Goal: Ask a question: Seek information or help from site administrators or community

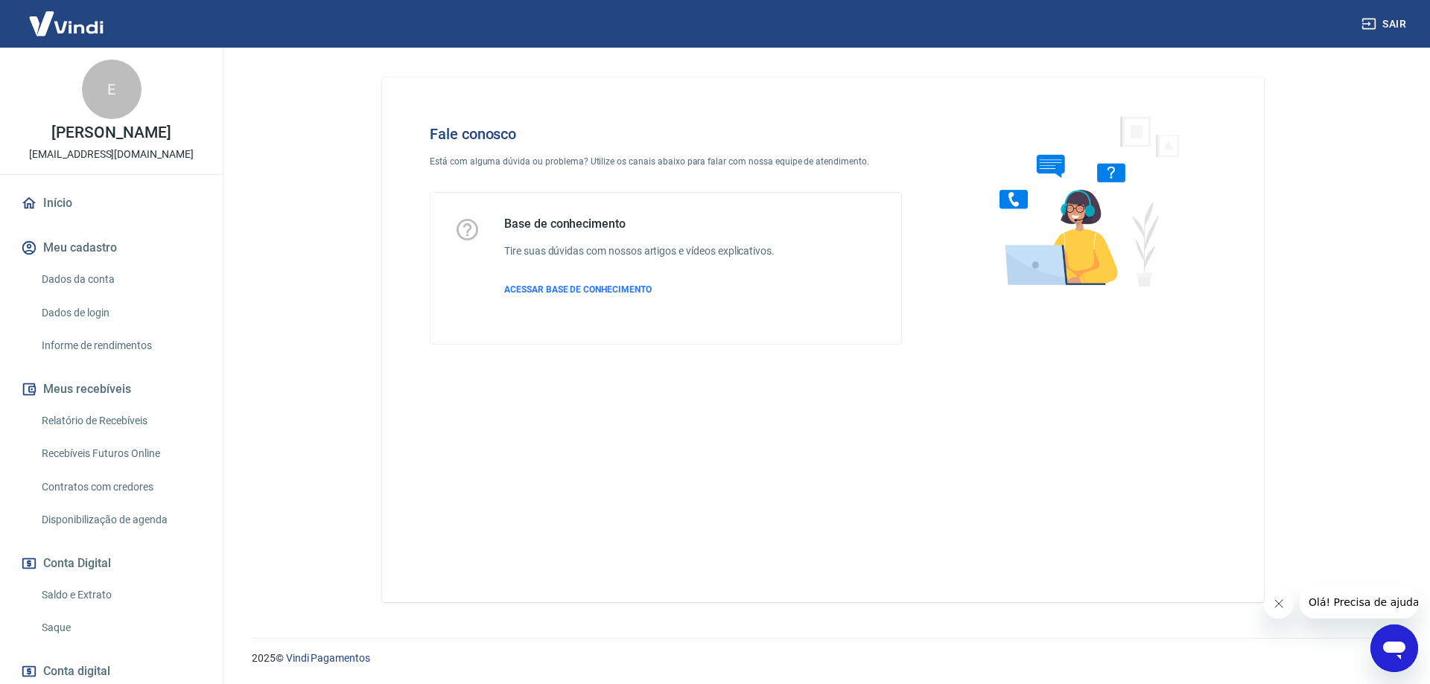
click at [1397, 640] on icon "Abrir janela de mensagens" at bounding box center [1394, 648] width 27 height 27
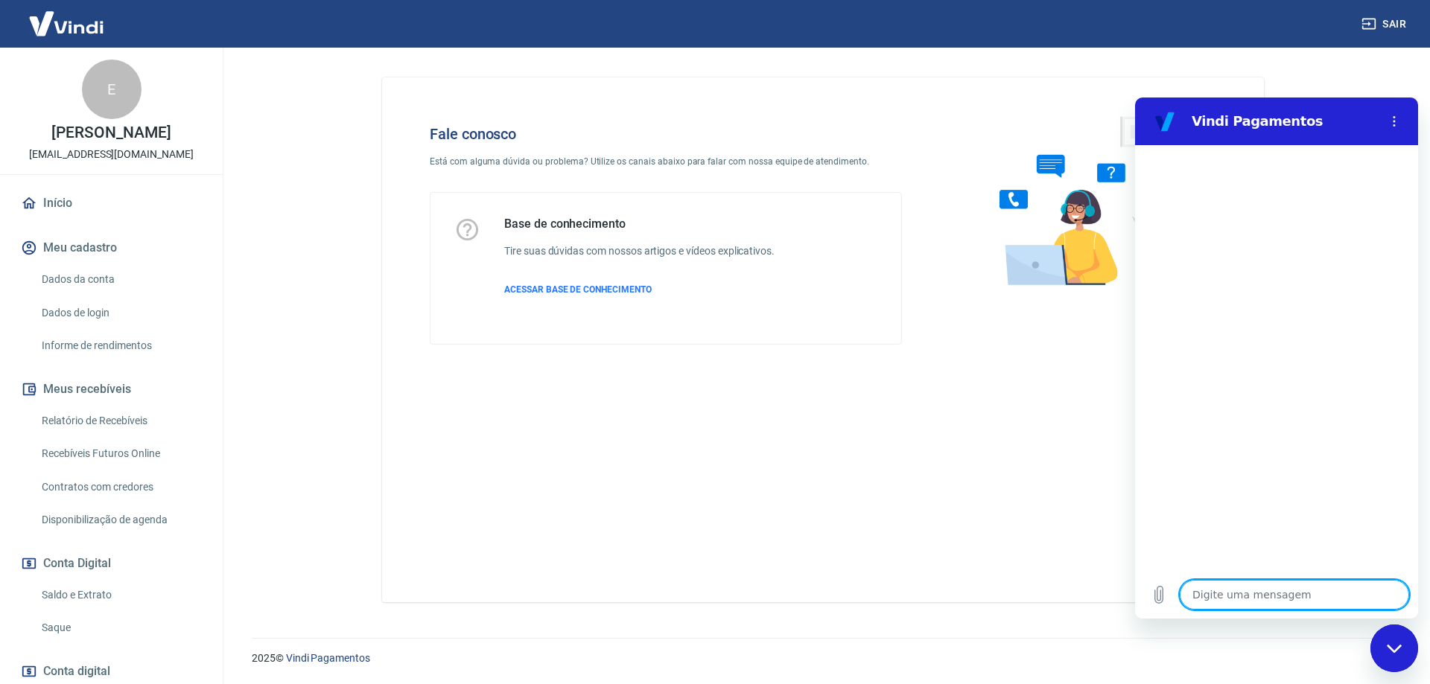
click at [1228, 599] on textarea at bounding box center [1293, 595] width 229 height 30
type textarea "O"
type textarea "x"
type textarea "Ol"
type textarea "x"
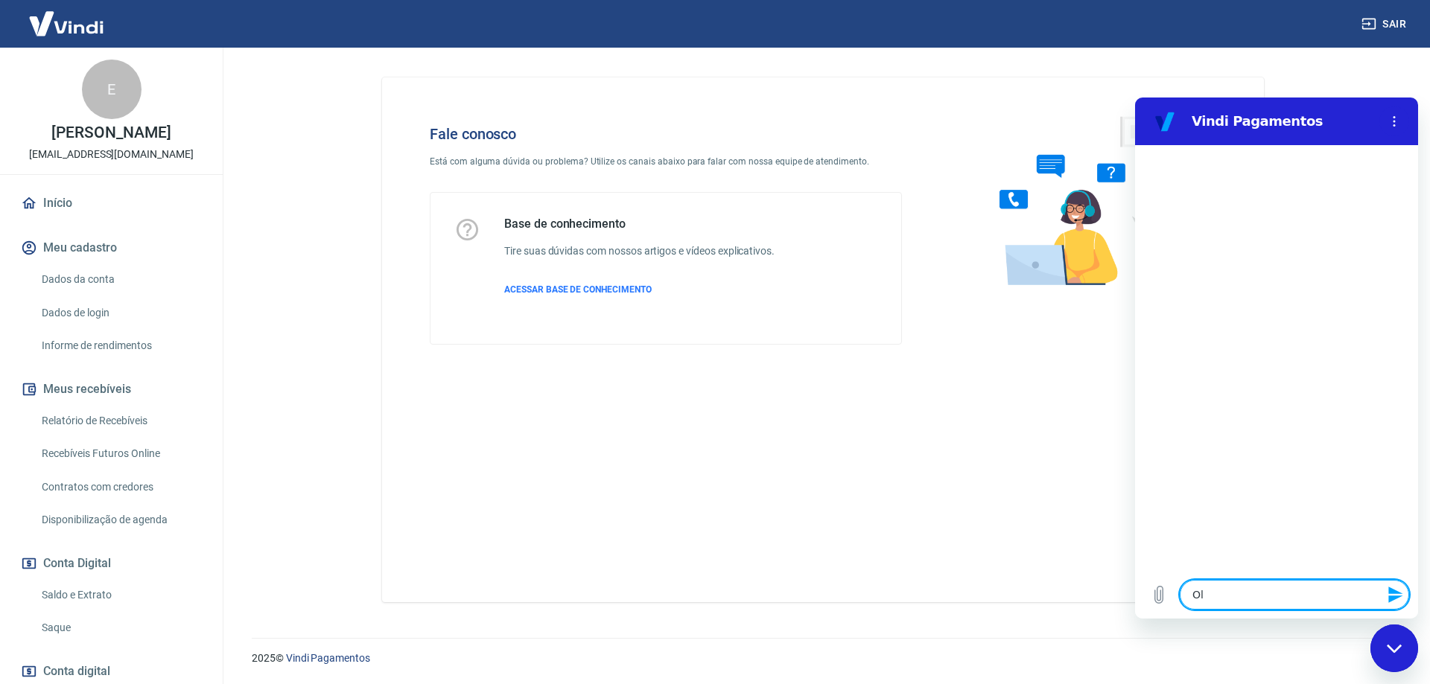
type textarea "Olá"
type textarea "x"
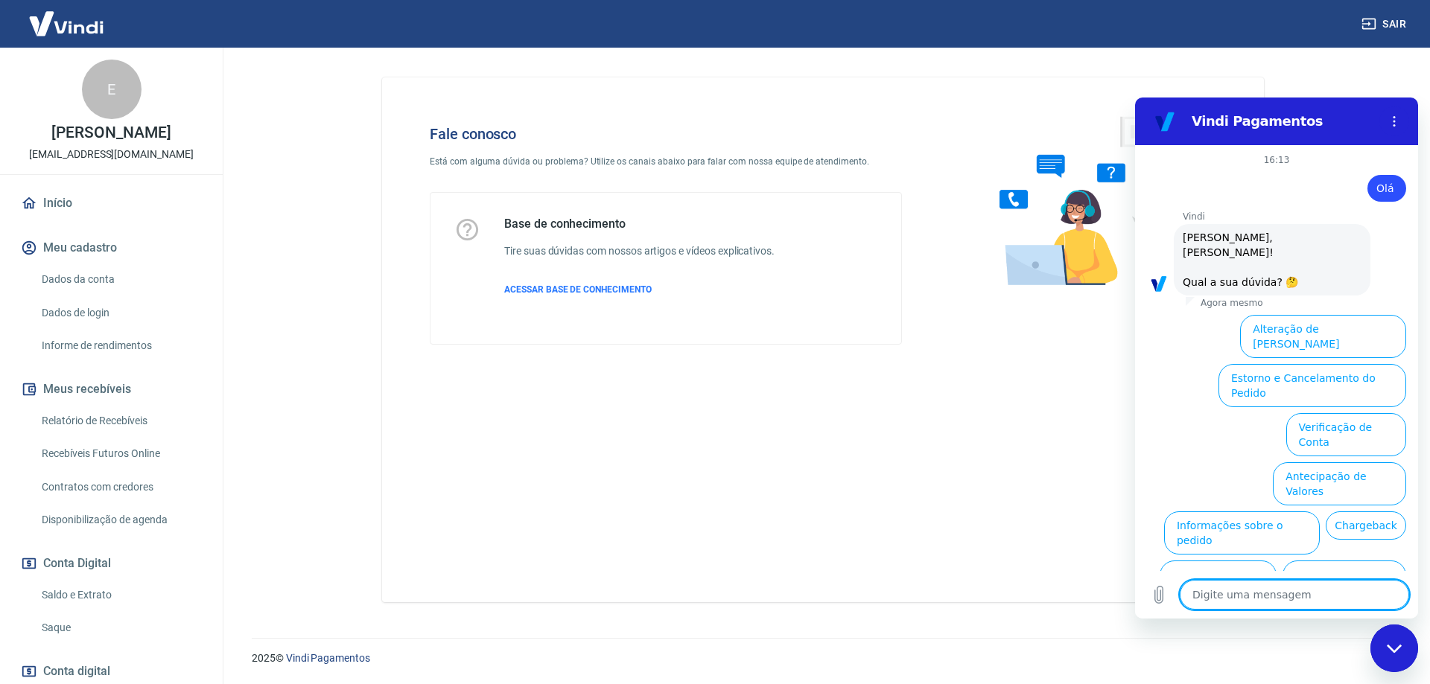
scroll to position [35, 0]
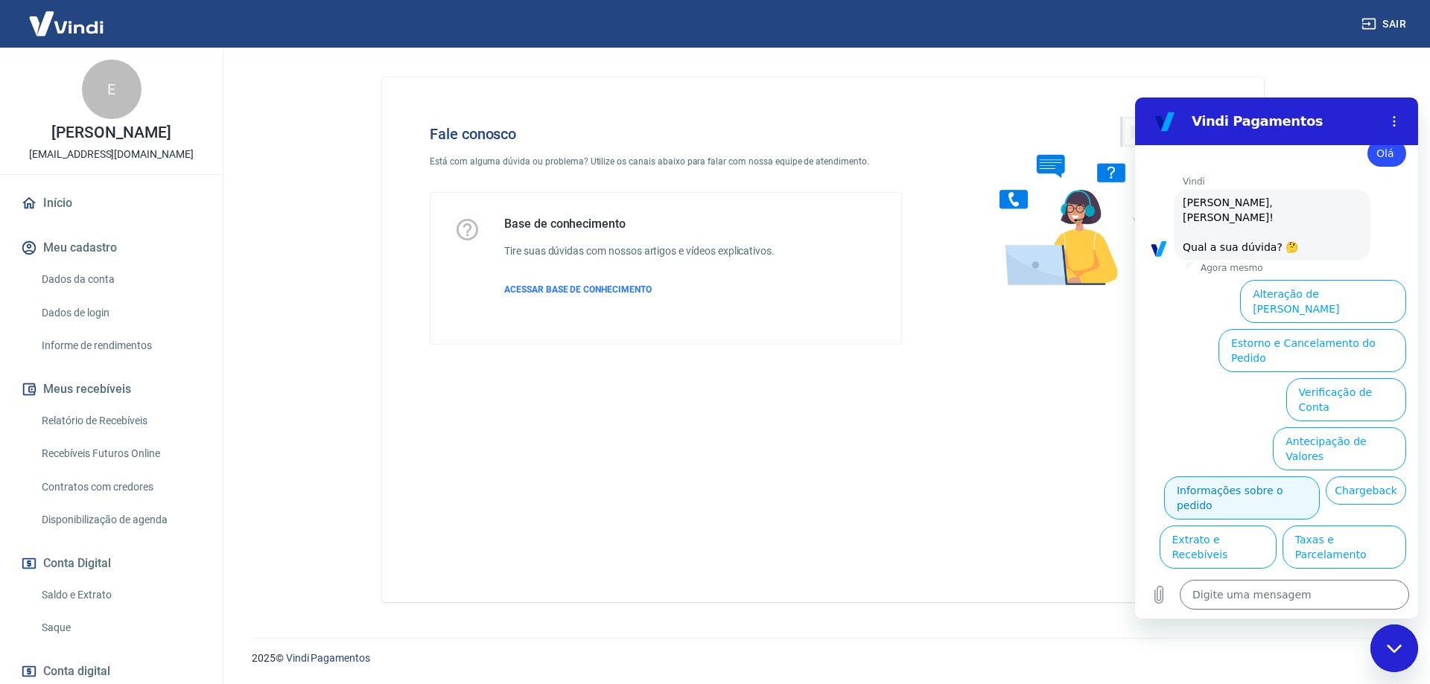
click at [1319, 477] on button "Informações sobre o pedido" at bounding box center [1242, 498] width 156 height 43
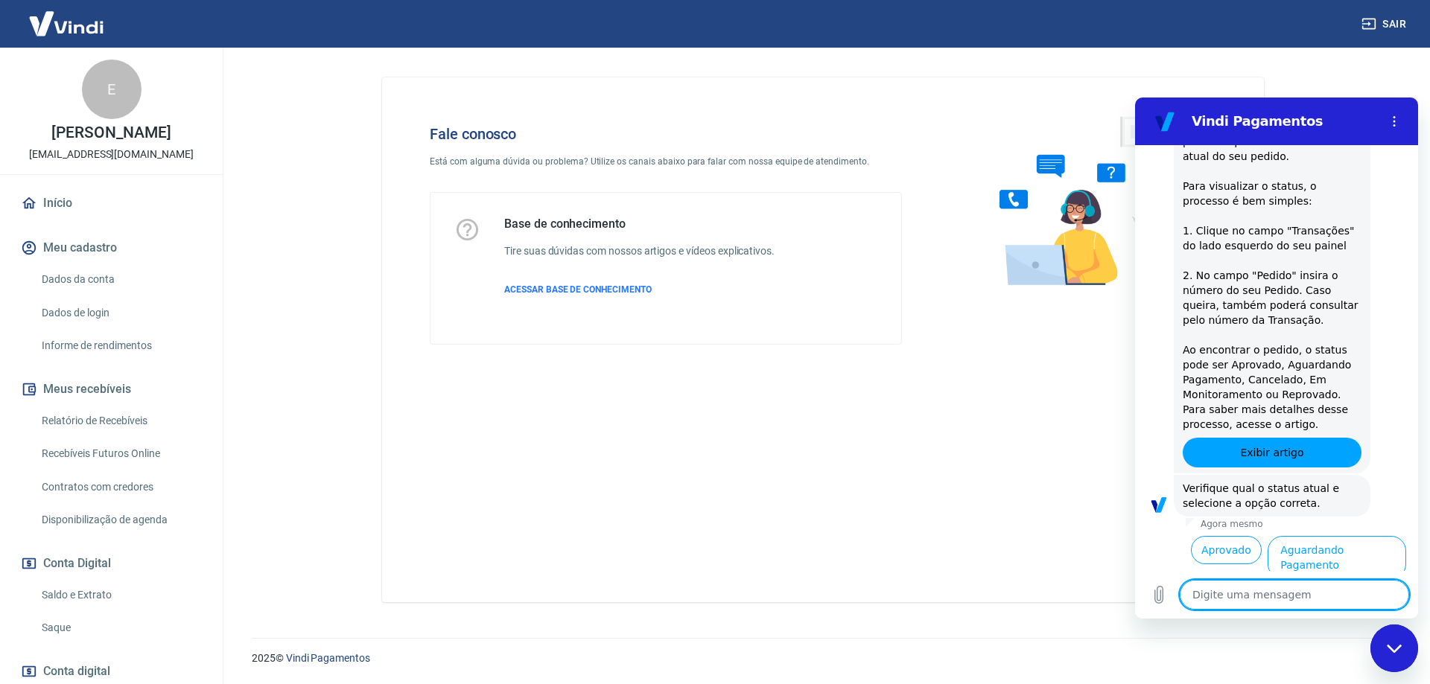
scroll to position [291, 0]
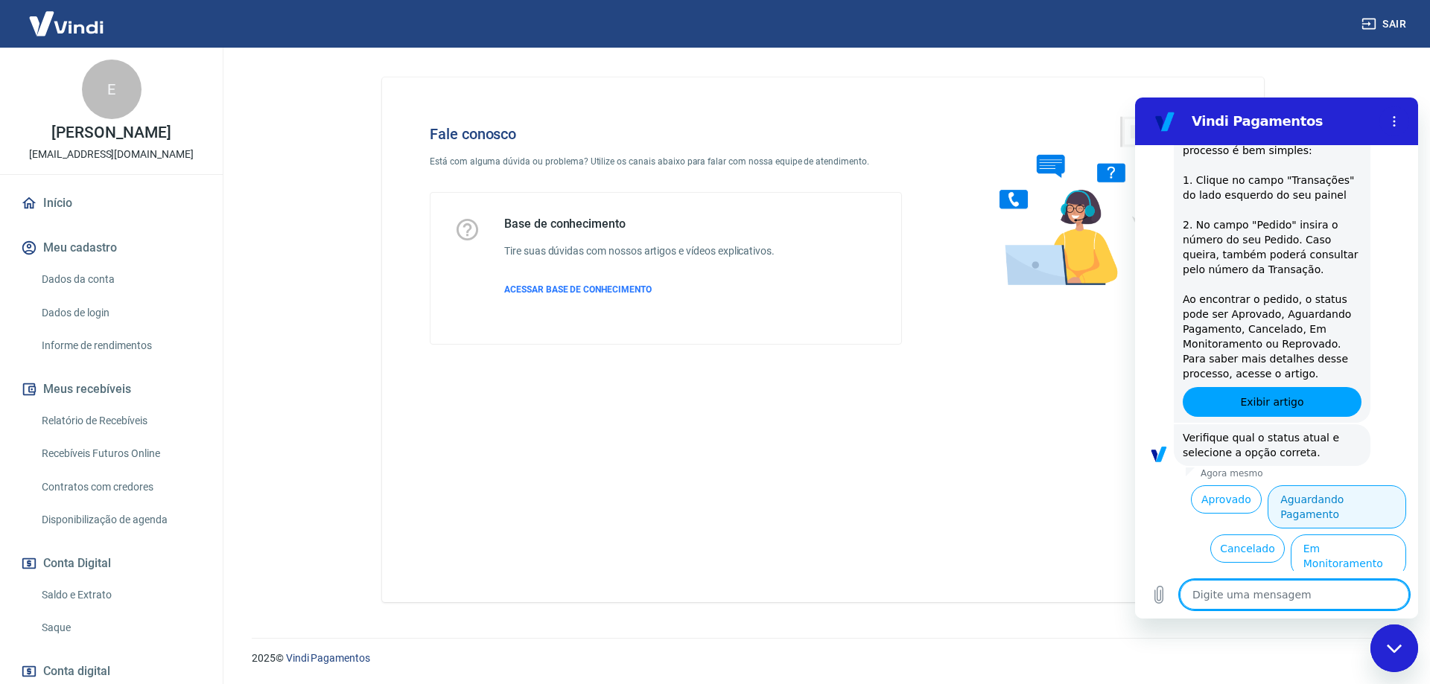
click at [1322, 493] on button "Aguardando Pagamento" at bounding box center [1336, 506] width 139 height 43
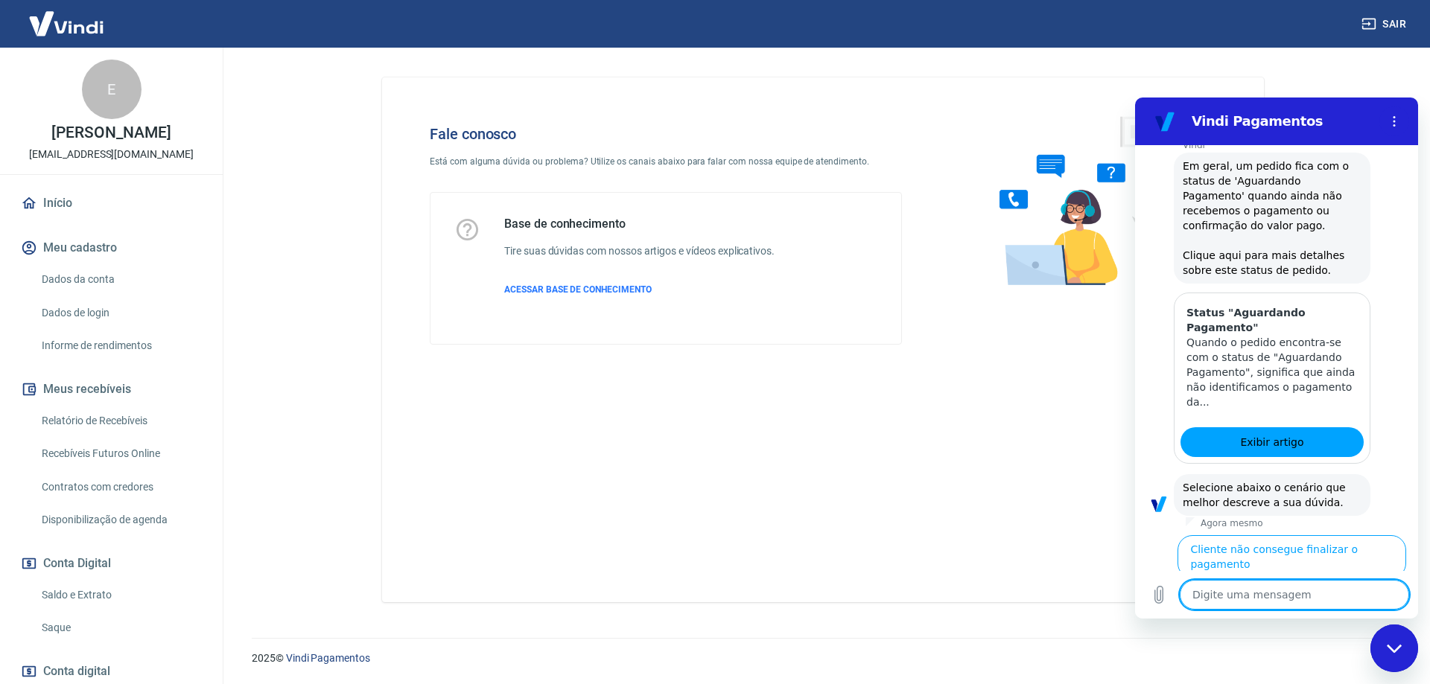
scroll to position [713, 0]
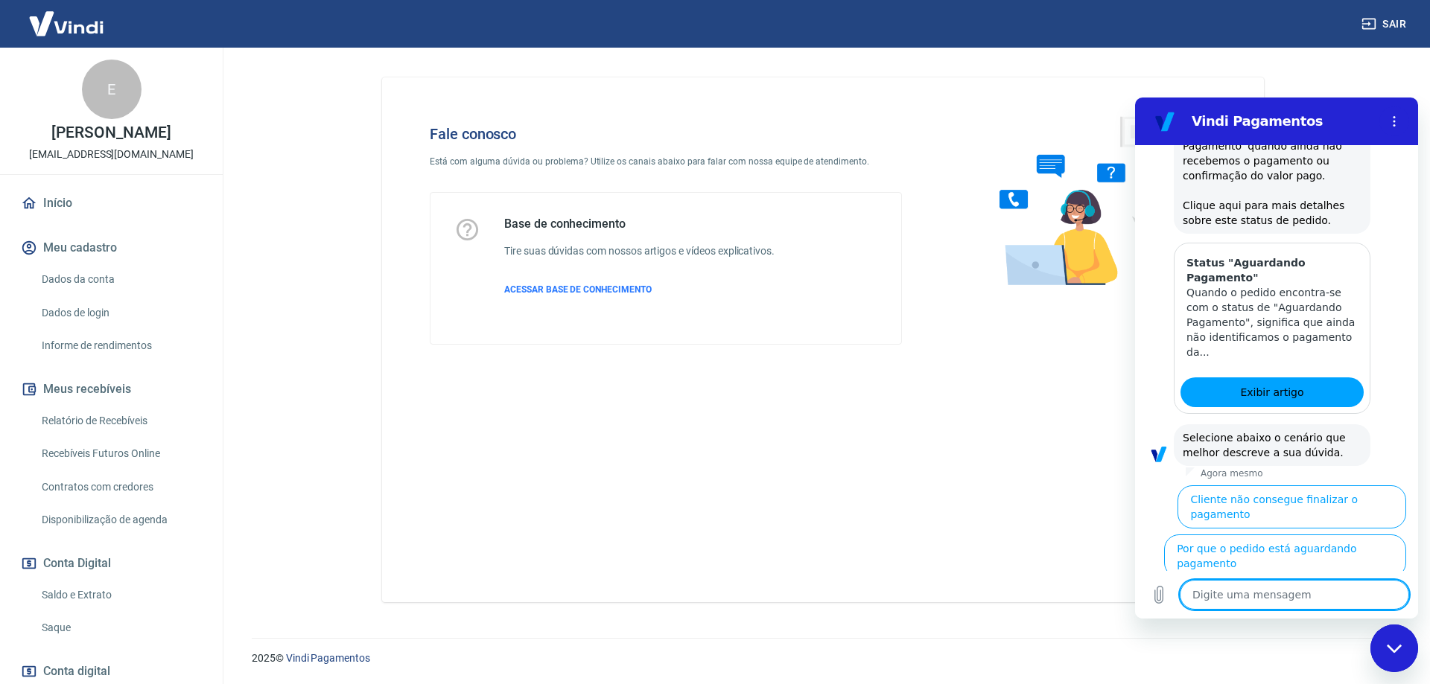
click at [1250, 584] on button "Cliente pagou, mas pedido consta 'Aguardando Pagamento'" at bounding box center [1314, 613] width 182 height 58
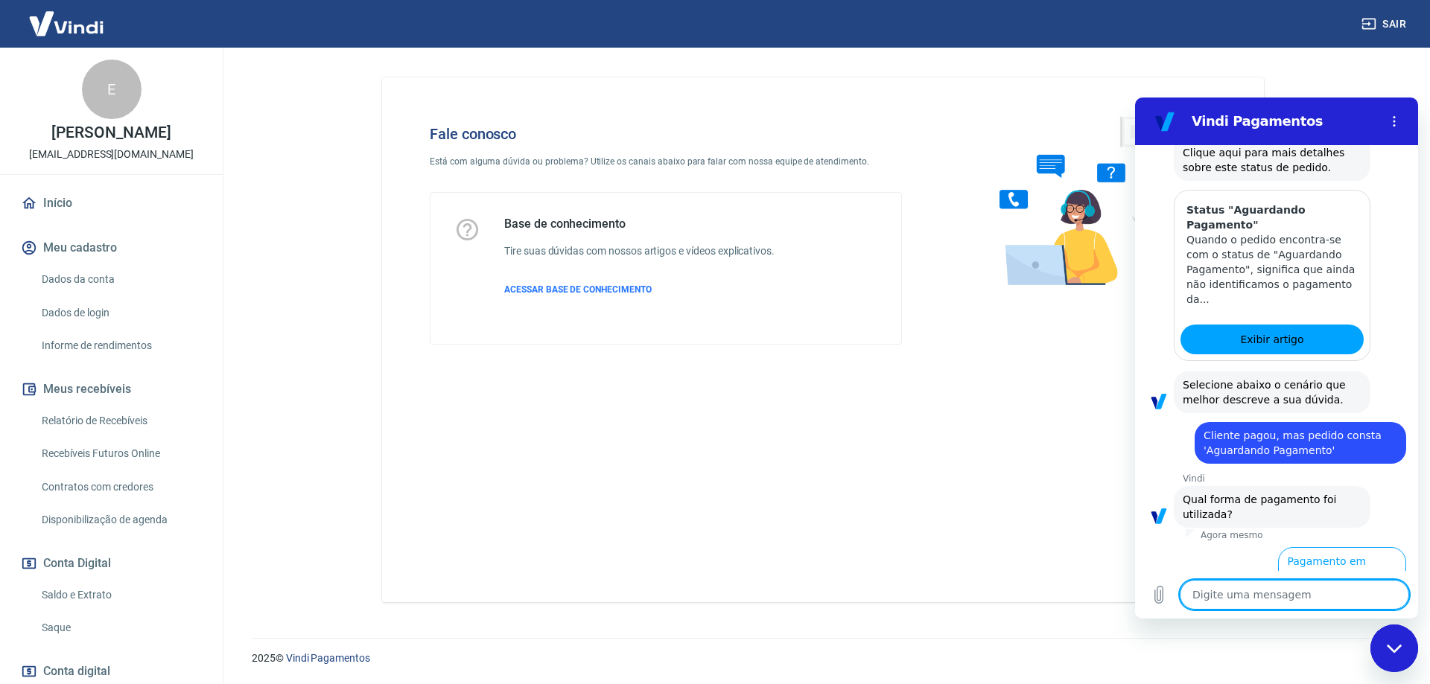
scroll to position [812, 0]
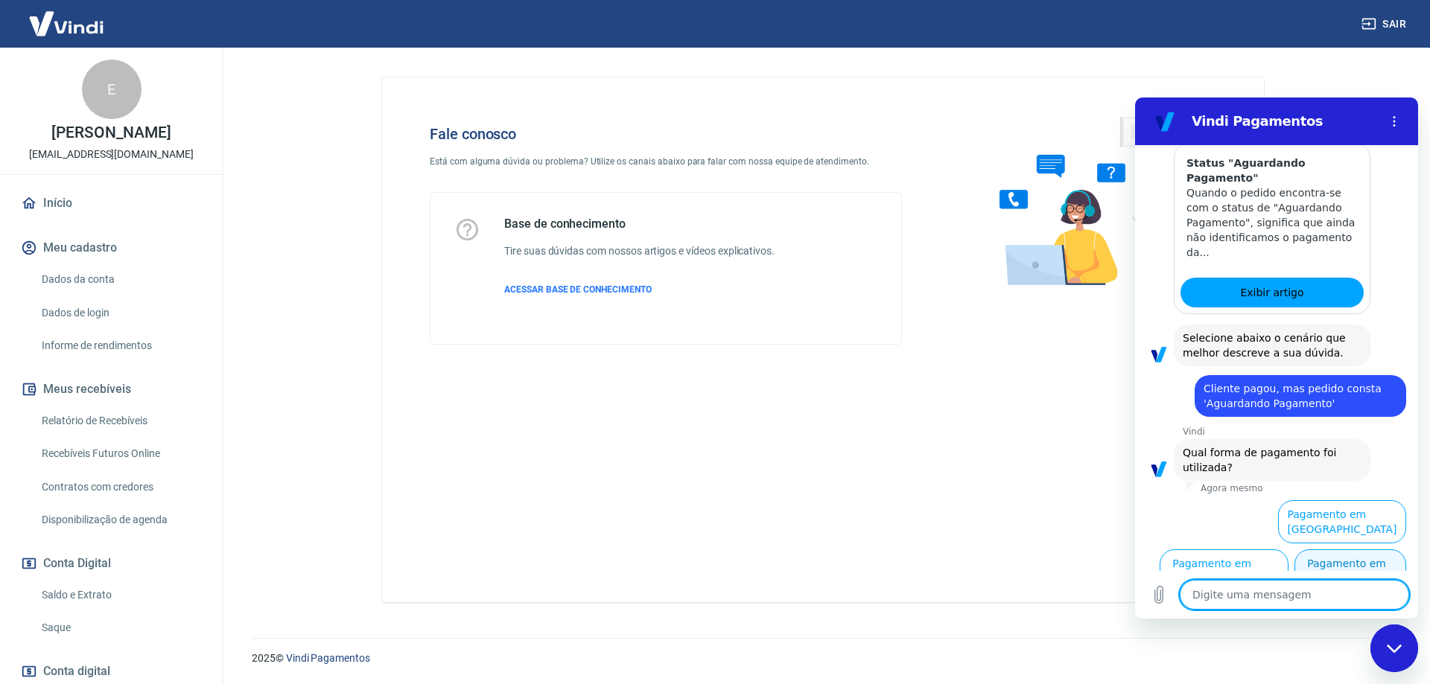
click at [1326, 551] on button "Pagamento em Pix" at bounding box center [1350, 571] width 112 height 43
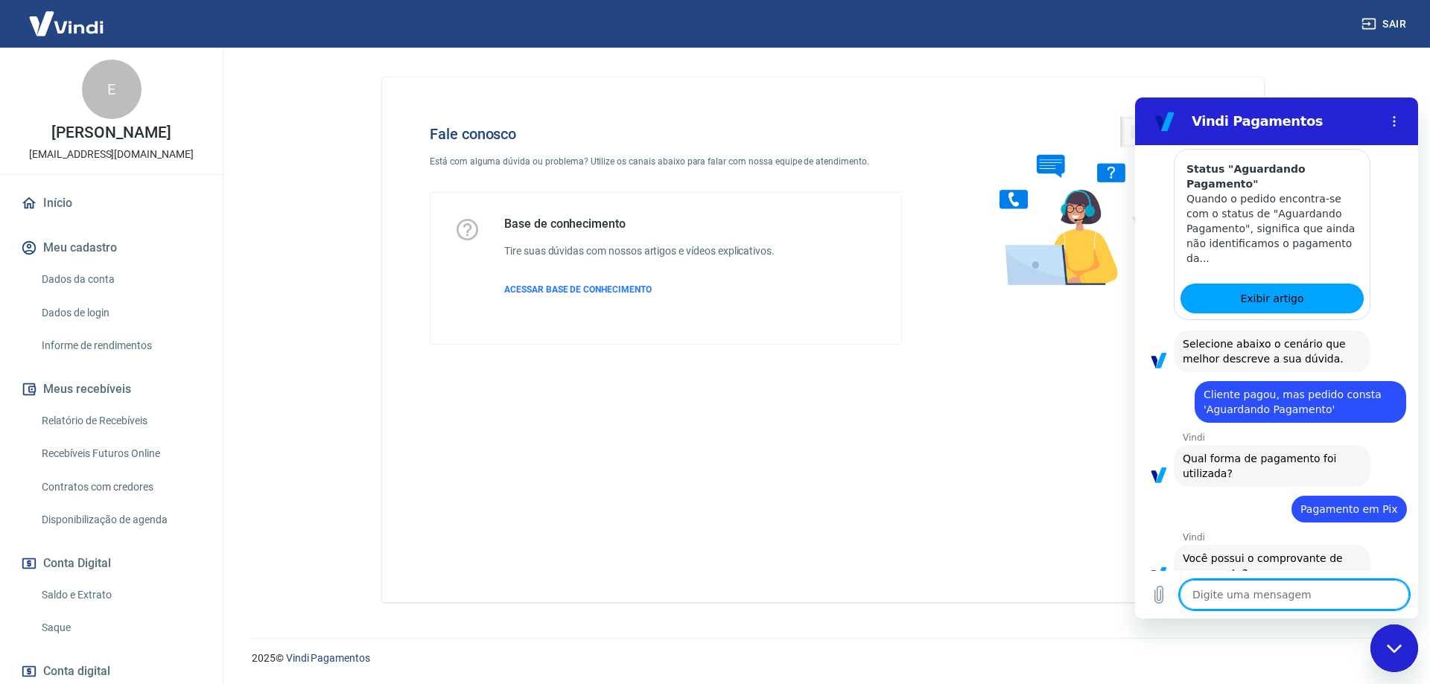
scroll to position [844, 0]
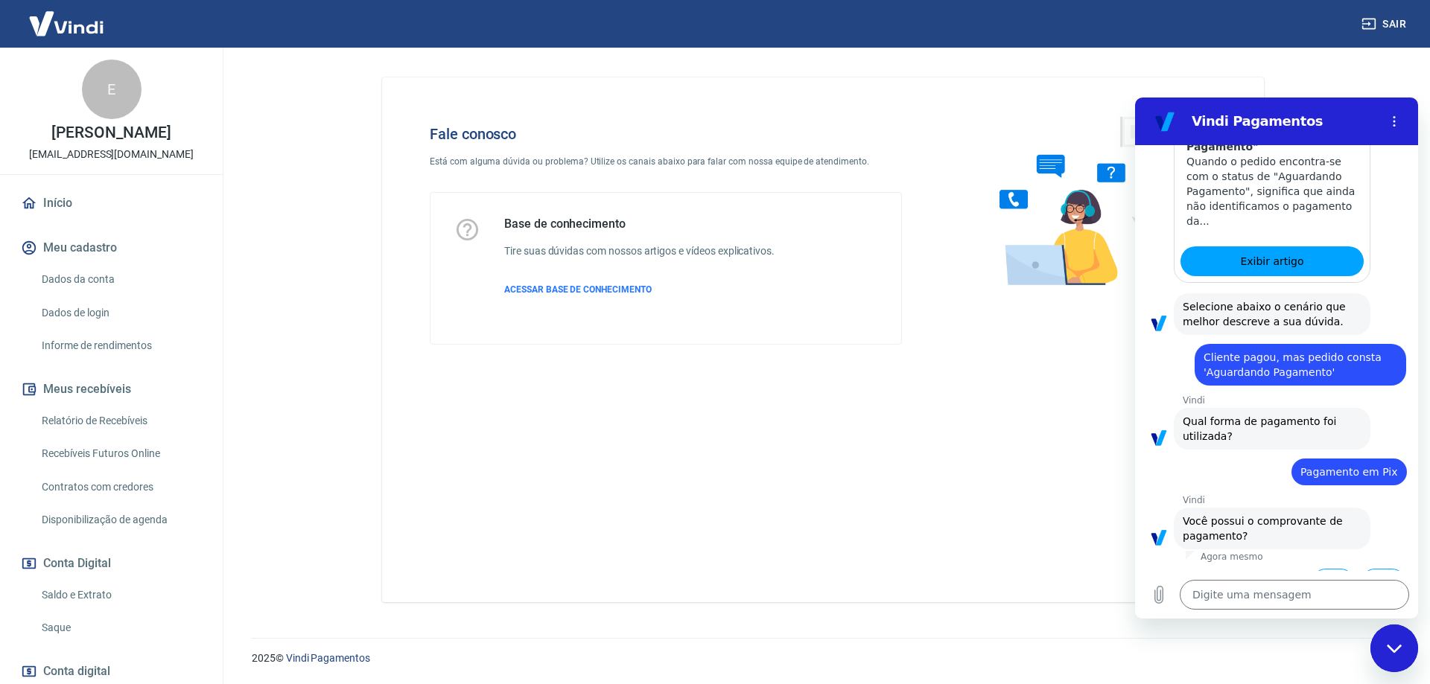
click at [1326, 569] on button "Sim" at bounding box center [1332, 583] width 43 height 28
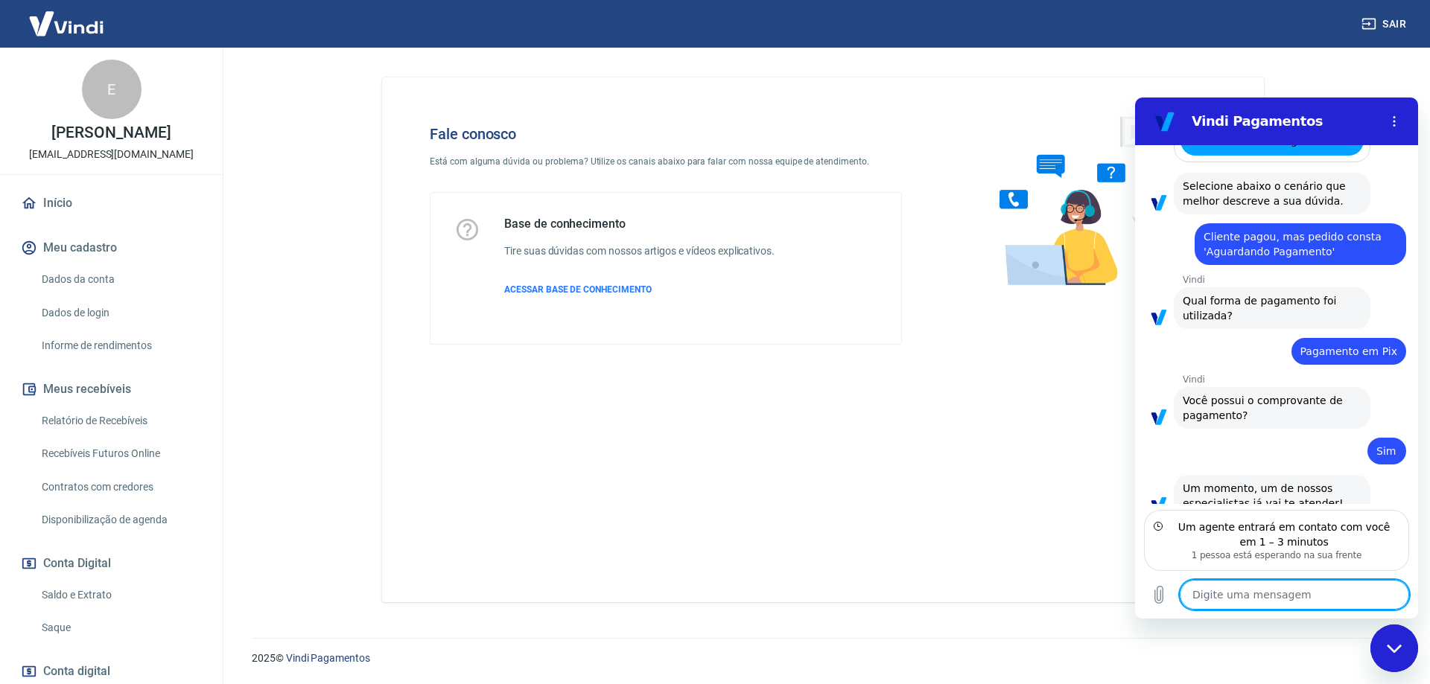
scroll to position [949, 0]
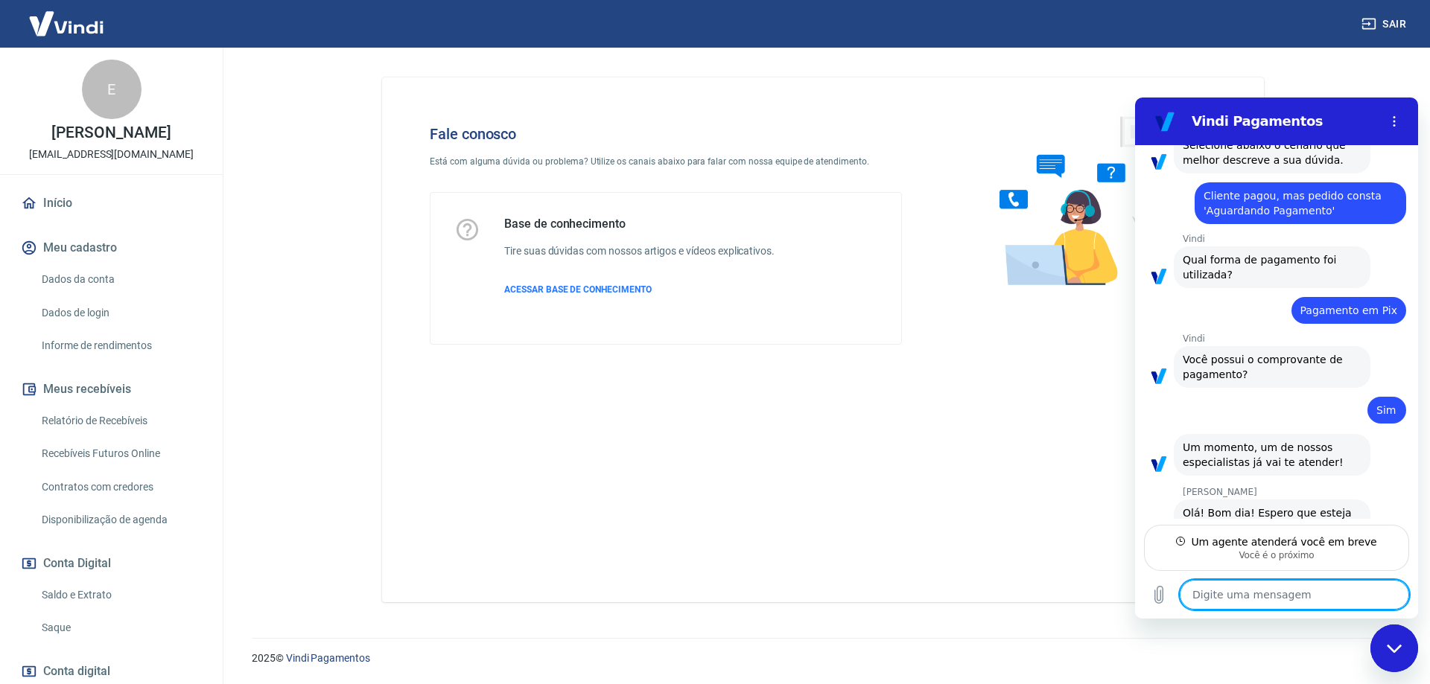
type textarea "x"
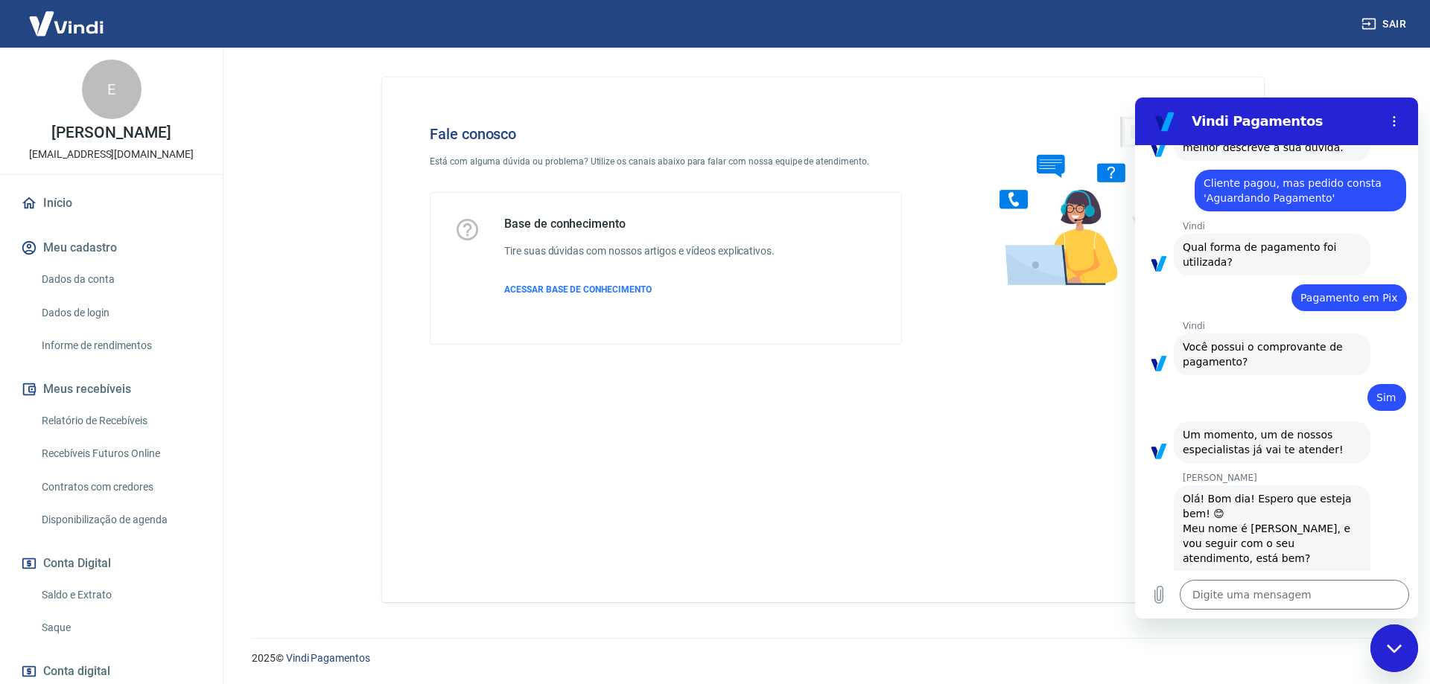
scroll to position [1021, 0]
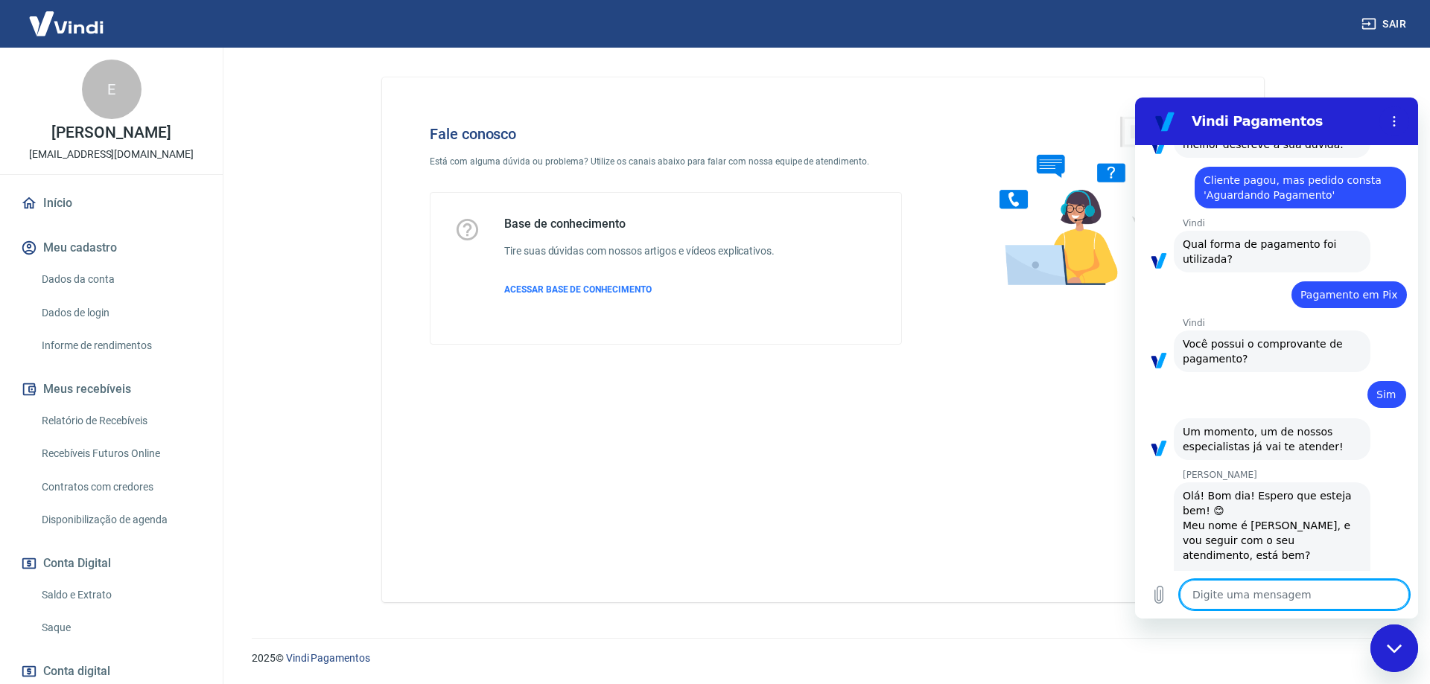
click at [1227, 594] on textarea at bounding box center [1293, 595] width 229 height 30
type textarea "C"
type textarea "x"
type textarea "Cl"
type textarea "x"
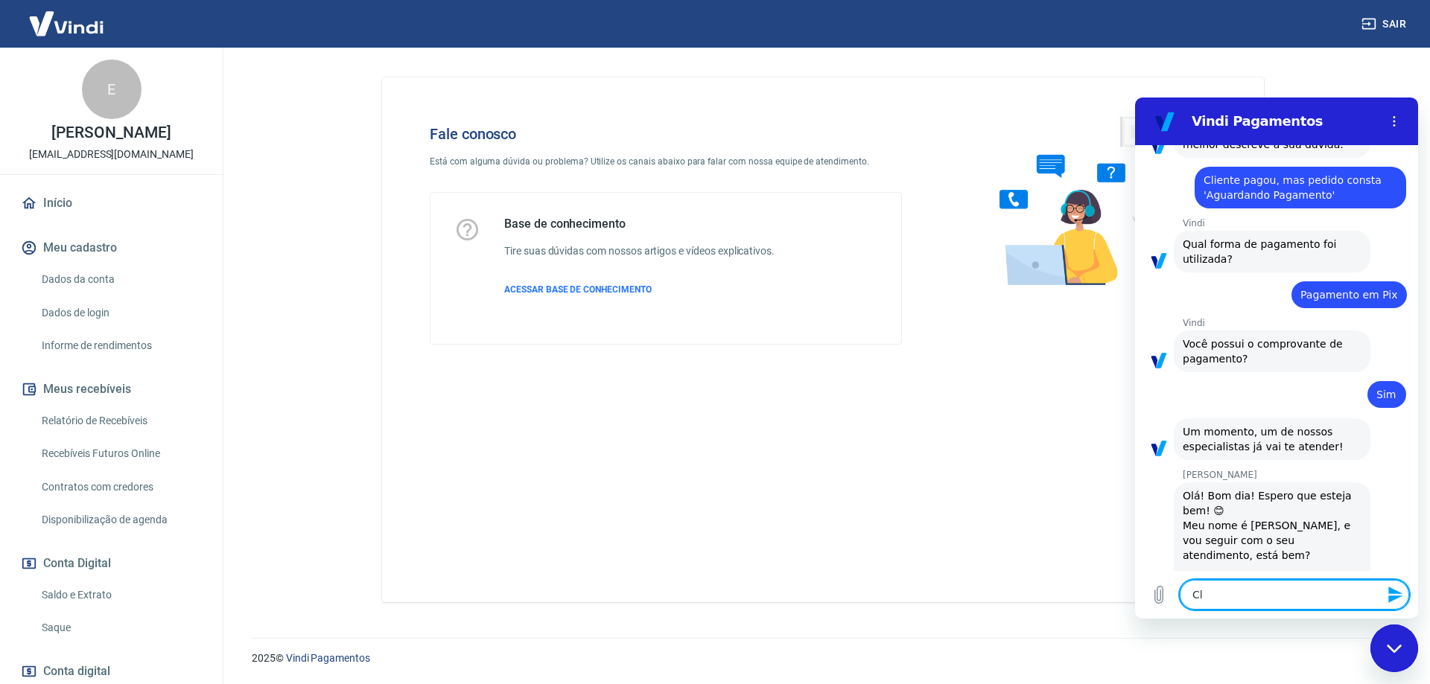
type textarea "Cli"
type textarea "x"
type textarea "Clie"
type textarea "x"
type textarea "Clien"
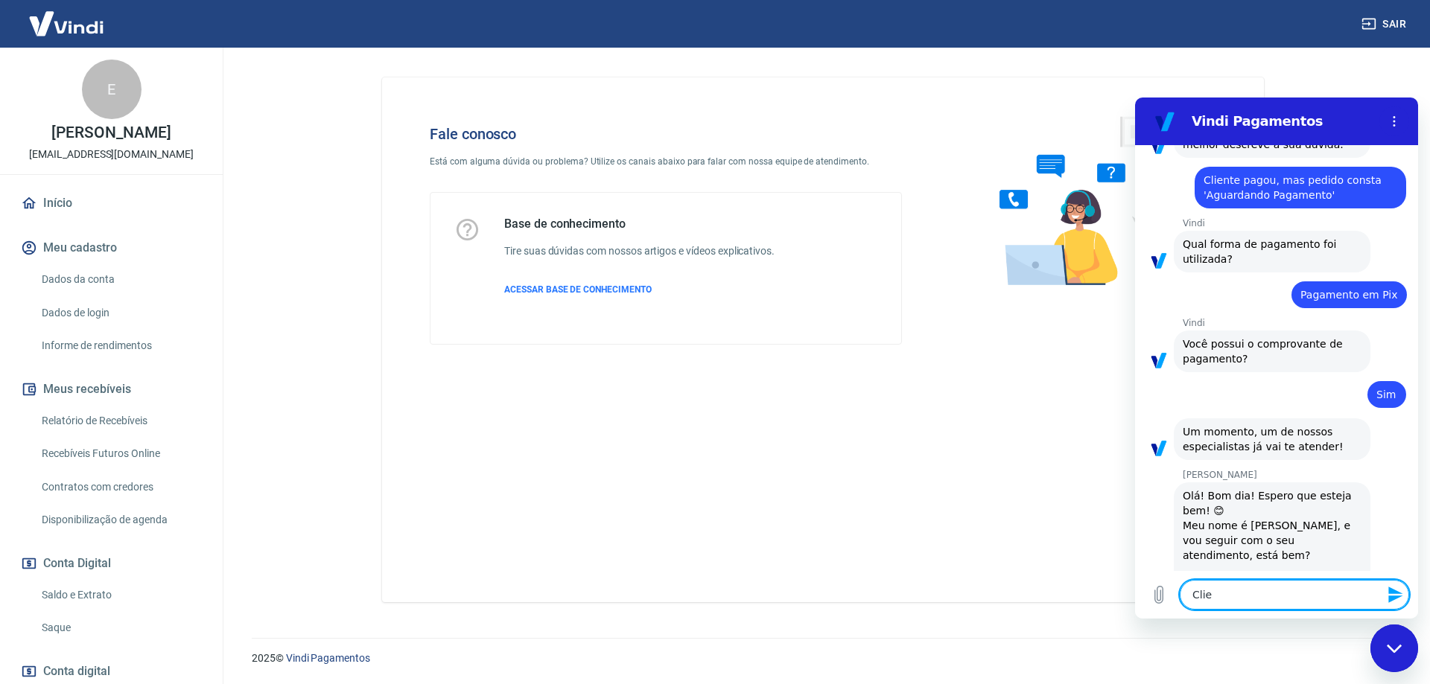
type textarea "x"
type textarea "Client"
type textarea "x"
type textarea "Cliente"
type textarea "x"
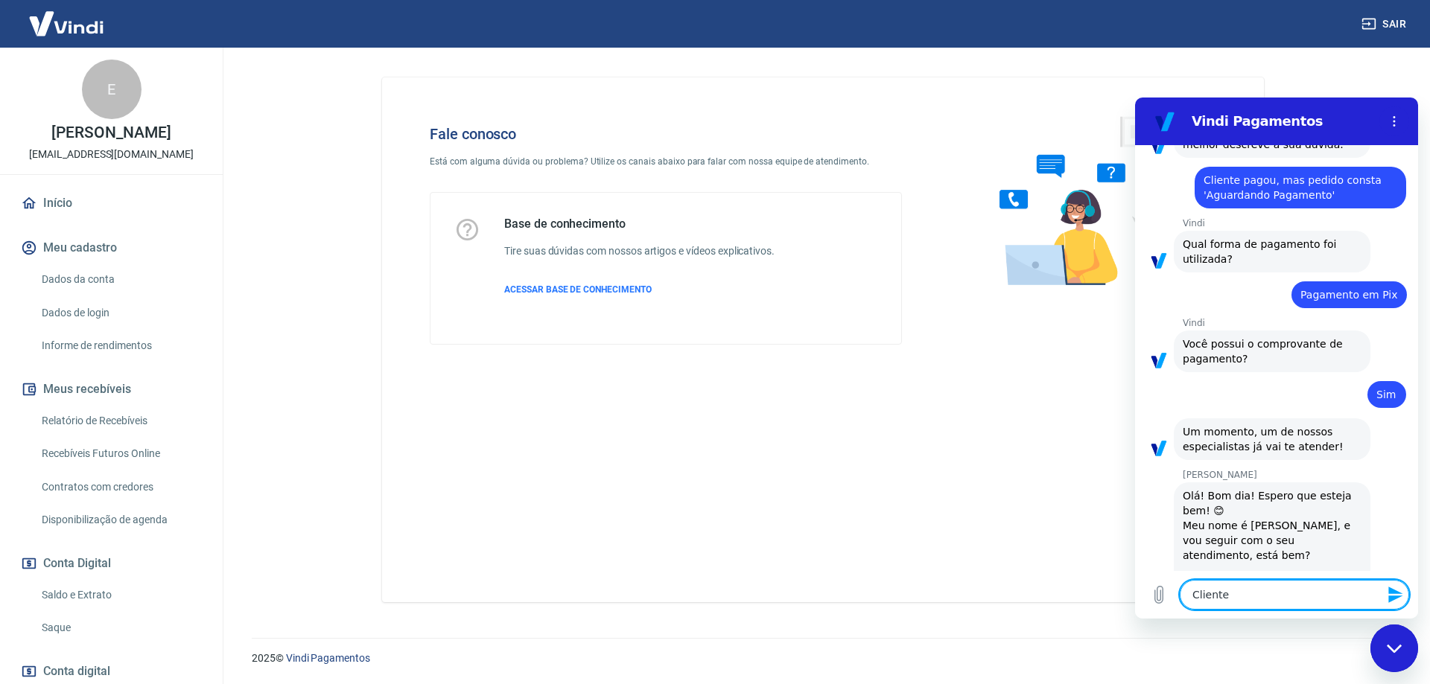
type textarea "Cliente"
type textarea "x"
type textarea "Cliente f"
type textarea "x"
type textarea "Cliente fe"
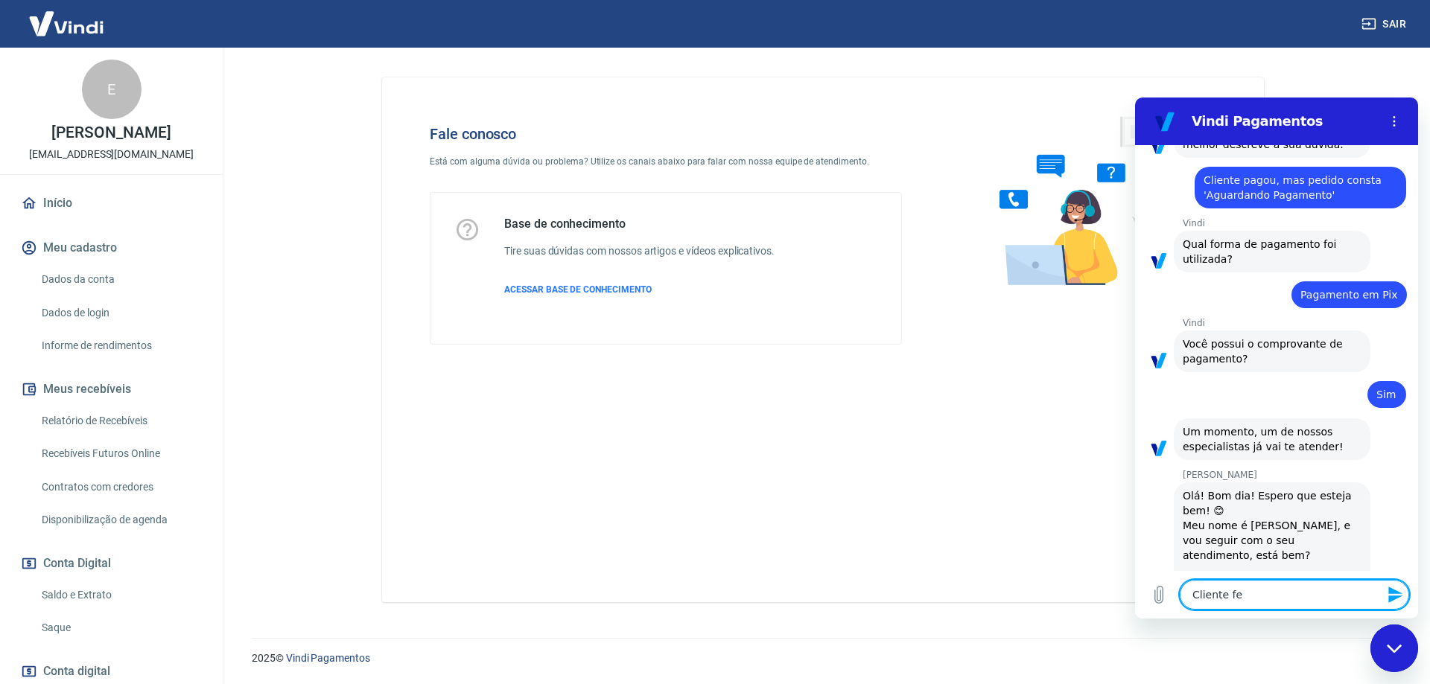
type textarea "x"
type textarea "Cliente fez"
type textarea "x"
type textarea "Cliente fez"
type textarea "x"
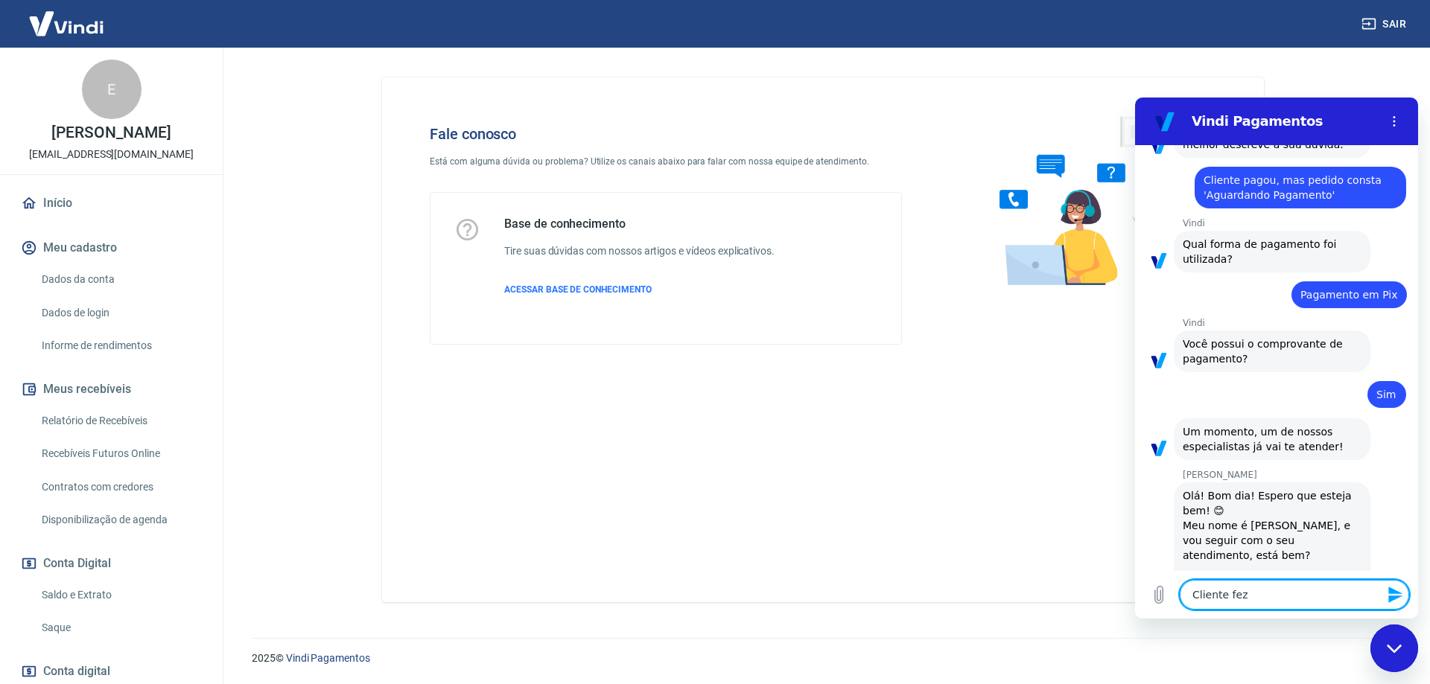
type textarea "Cliente fez o"
type textarea "x"
type textarea "Cliente fez o"
type textarea "x"
type textarea "Cliente fez o p"
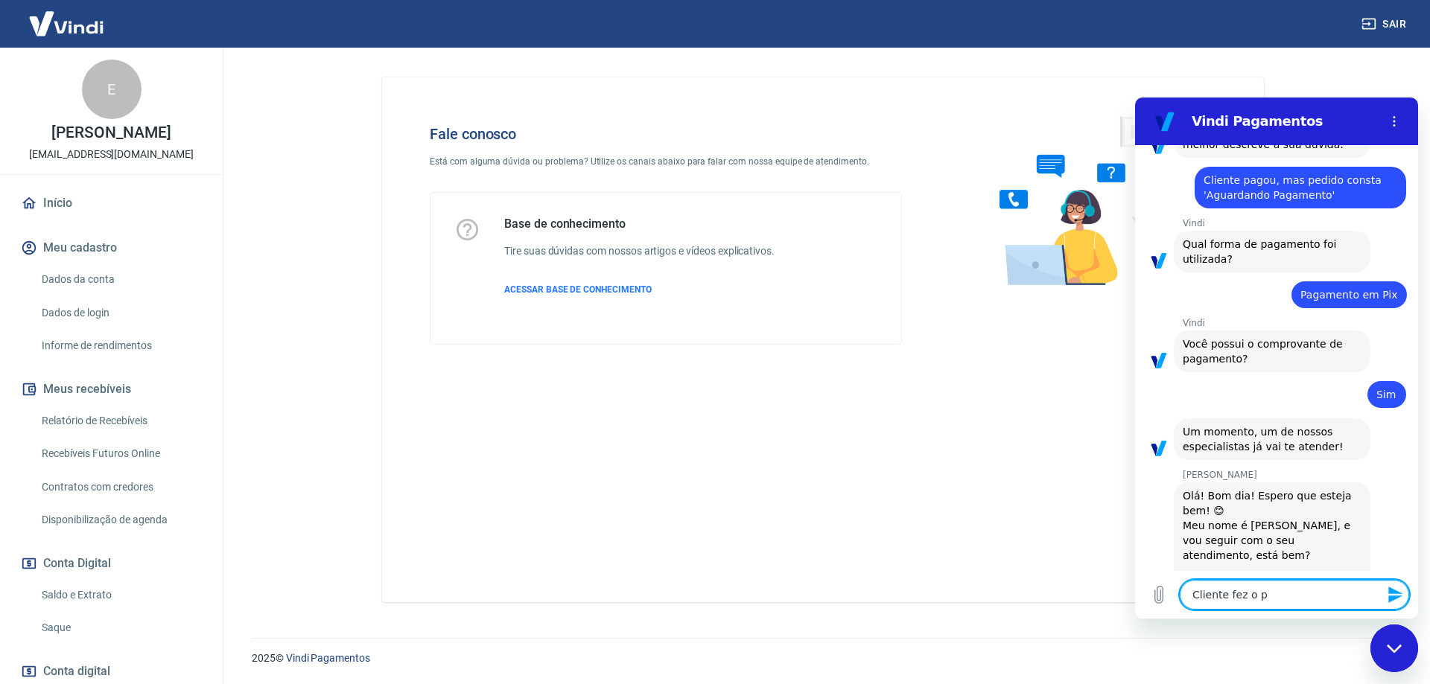
type textarea "x"
type textarea "Cliente fez o pa"
type textarea "x"
type textarea "Cliente fez o pag"
type textarea "x"
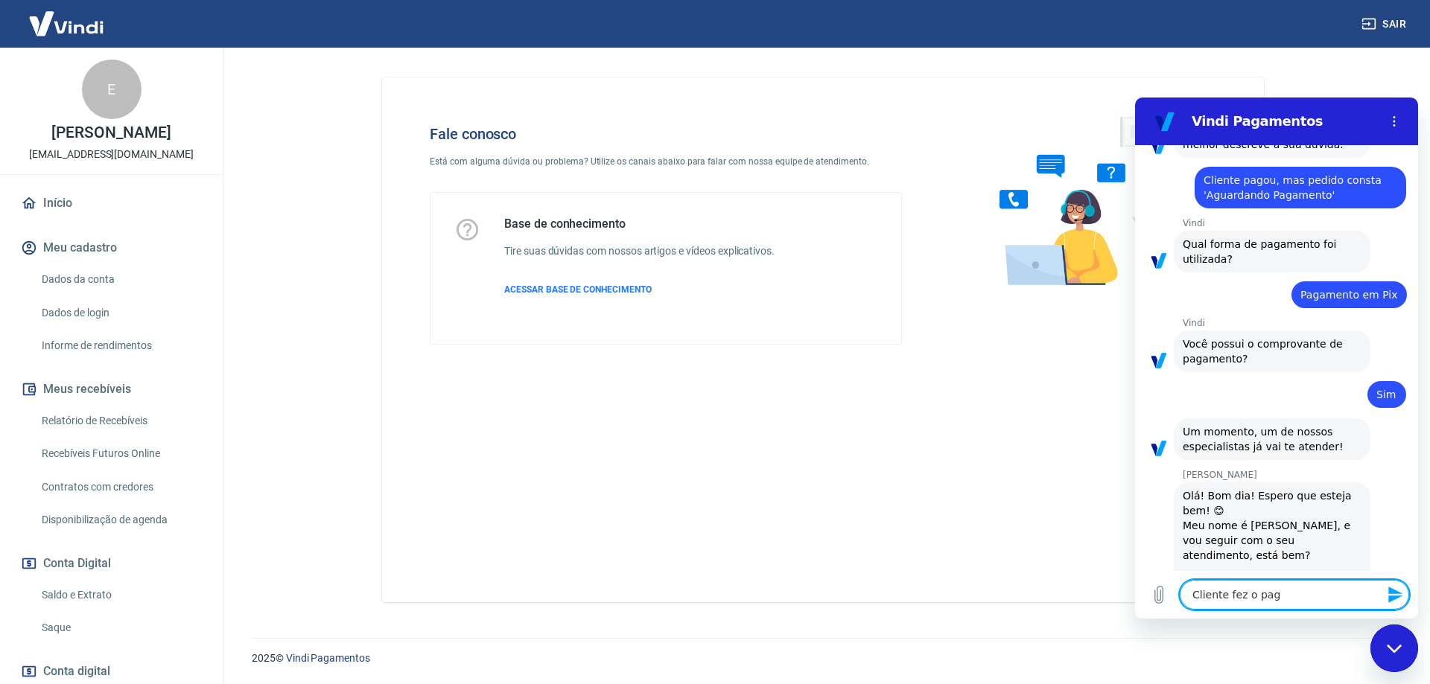
type textarea "Cliente fez o paga"
type textarea "x"
type textarea "Cliente fez o pagam"
type textarea "x"
type textarea "Cliente fez o pagame"
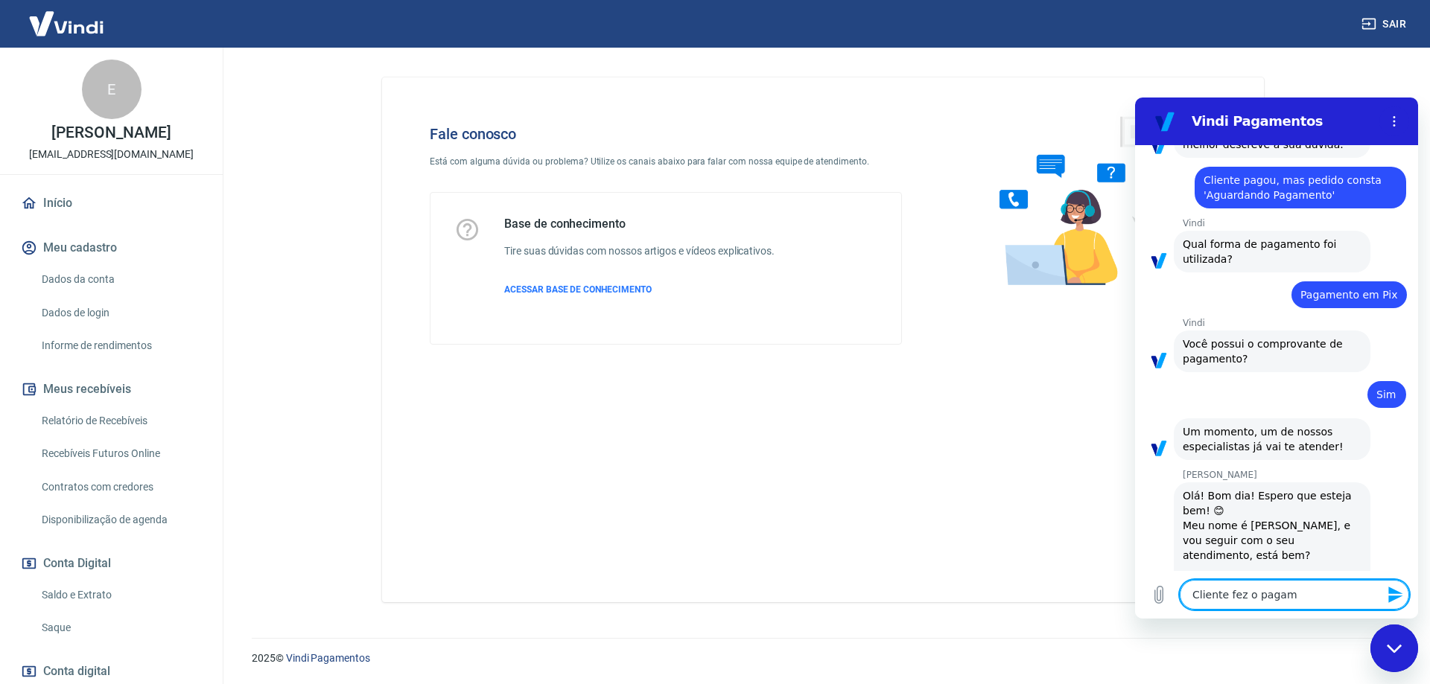
type textarea "x"
type textarea "Cliente fez o pagamen"
type textarea "x"
type textarea "Cliente fez o pagament"
type textarea "x"
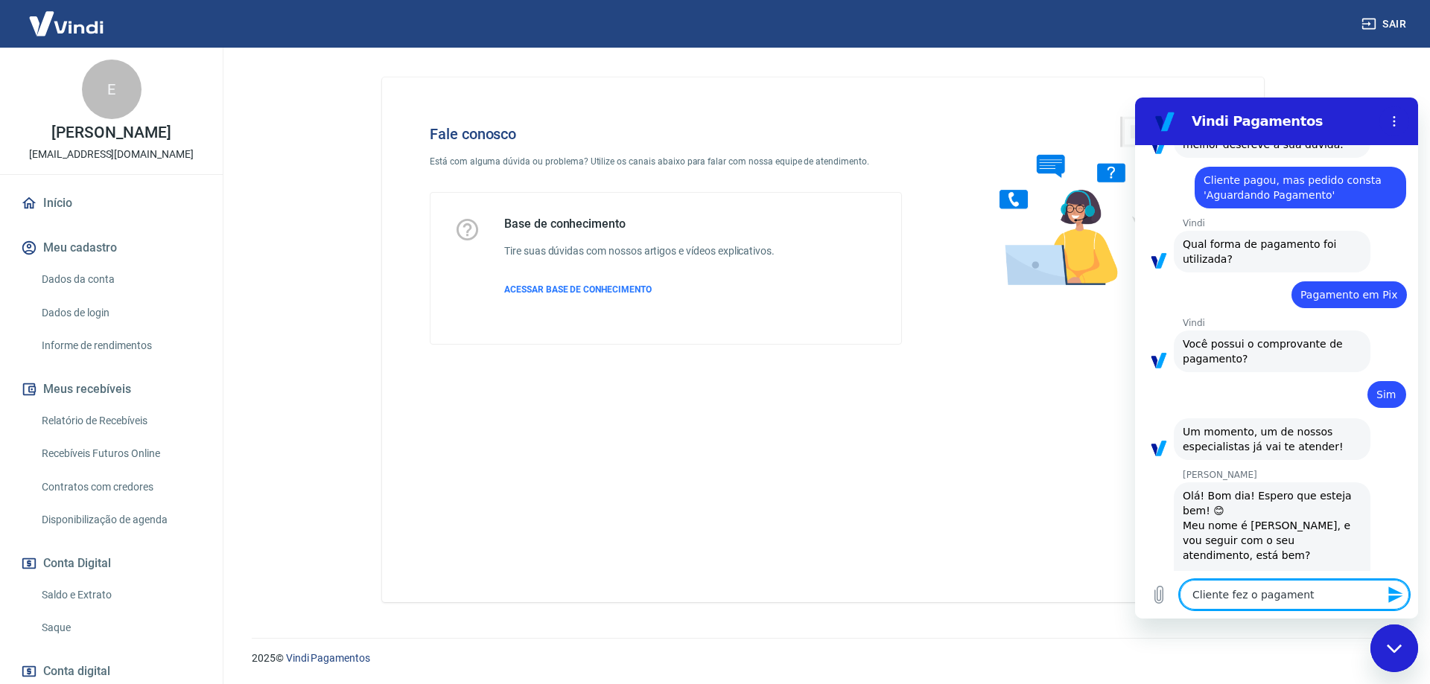
type textarea "Cliente fez o pagamento"
type textarea "x"
type textarea "Cliente fez o pagamento"
type textarea "x"
type textarea "Cliente fez o pagamento m"
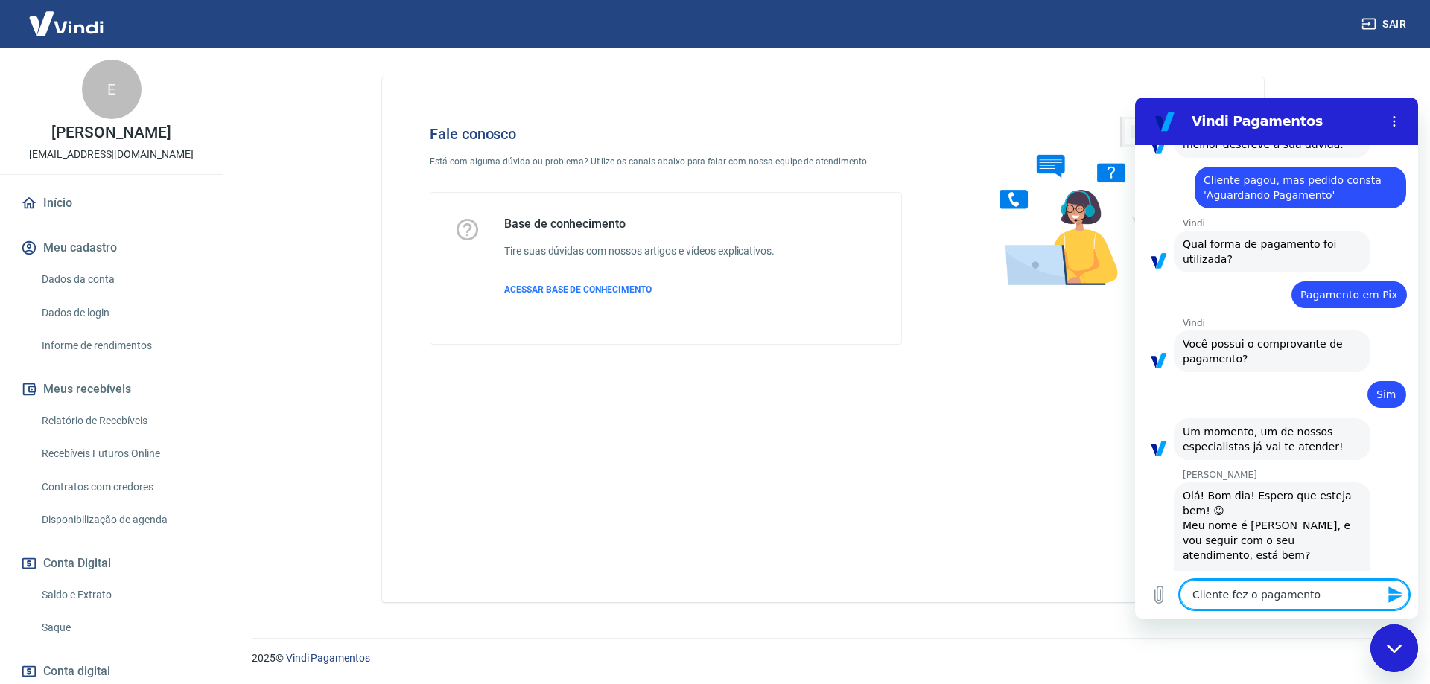
type textarea "x"
type textarea "Cliente fez o pagamento ma"
type textarea "x"
type textarea "Cliente fez o pagamento mas"
type textarea "x"
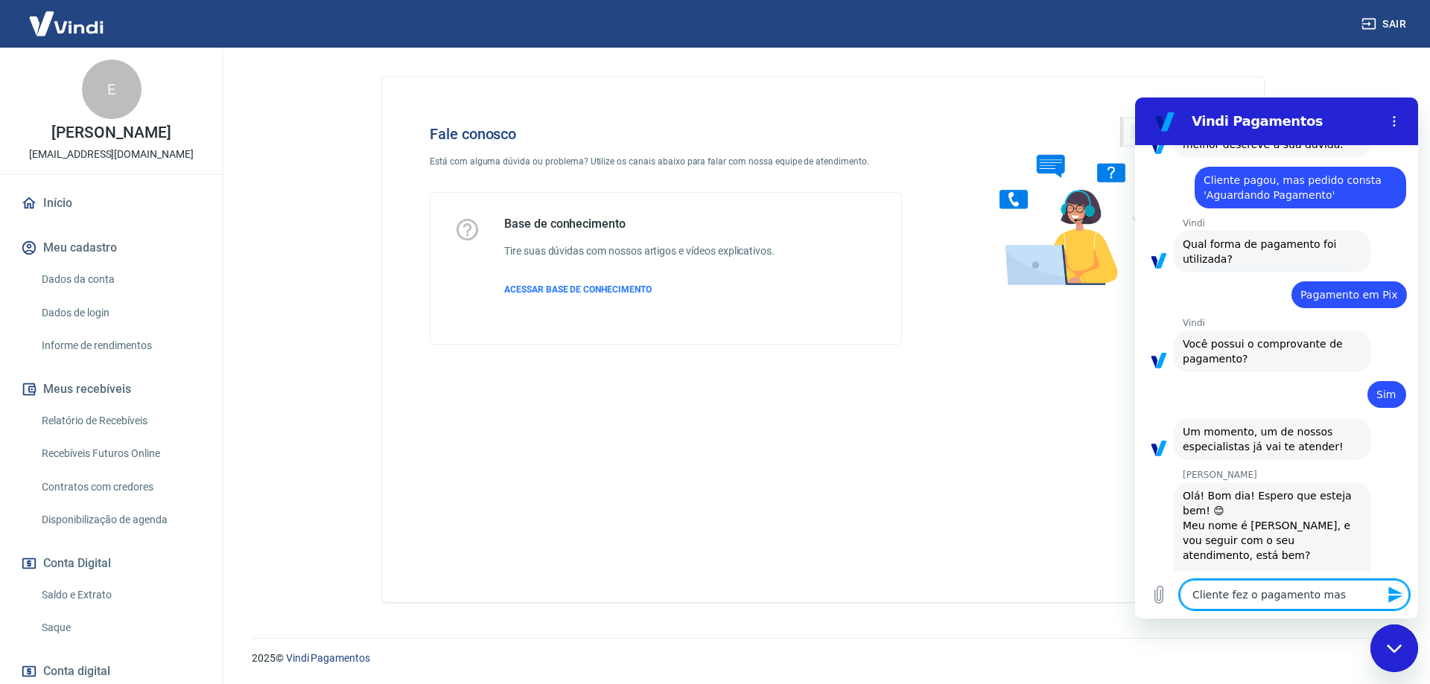
type textarea "Cliente fez o pagamento mas"
type textarea "x"
type textarea "Cliente fez o pagamento mas"
type textarea "x"
type textarea "Cliente fez o pagamento ma"
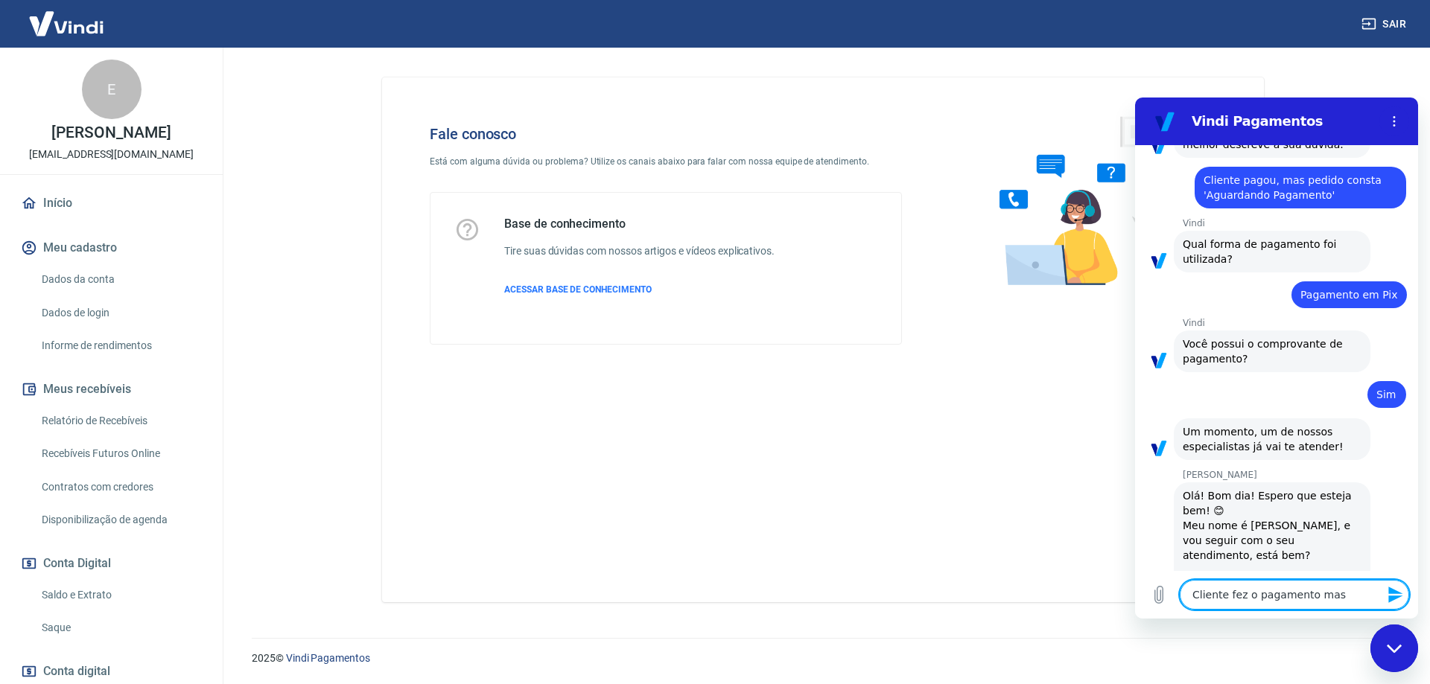
type textarea "x"
type textarea "Cliente fez o pagamento m"
type textarea "x"
type textarea "Cliente fez o pagamento"
type textarea "x"
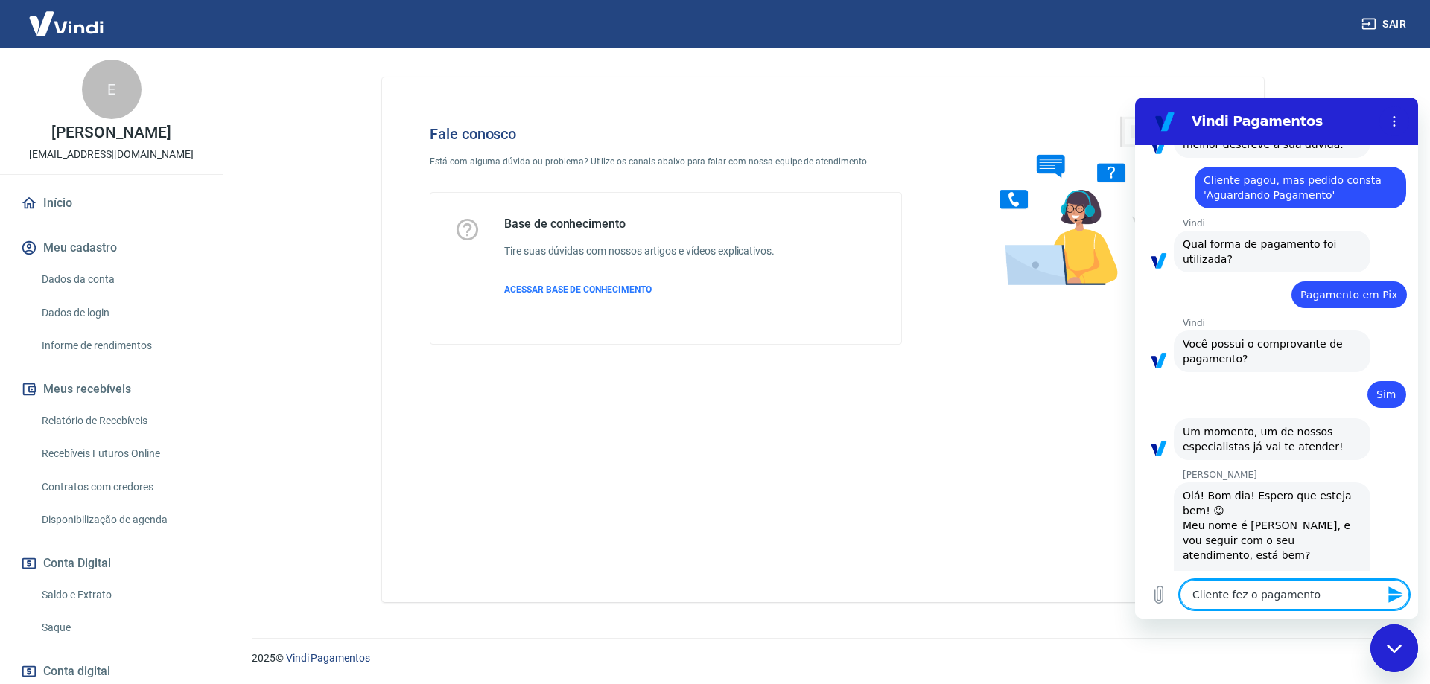
type textarea "Cliente fez o pagamento p"
type textarea "x"
type textarea "Cliente fez o pagamento po"
type textarea "x"
type textarea "Cliente fez o pagamento por"
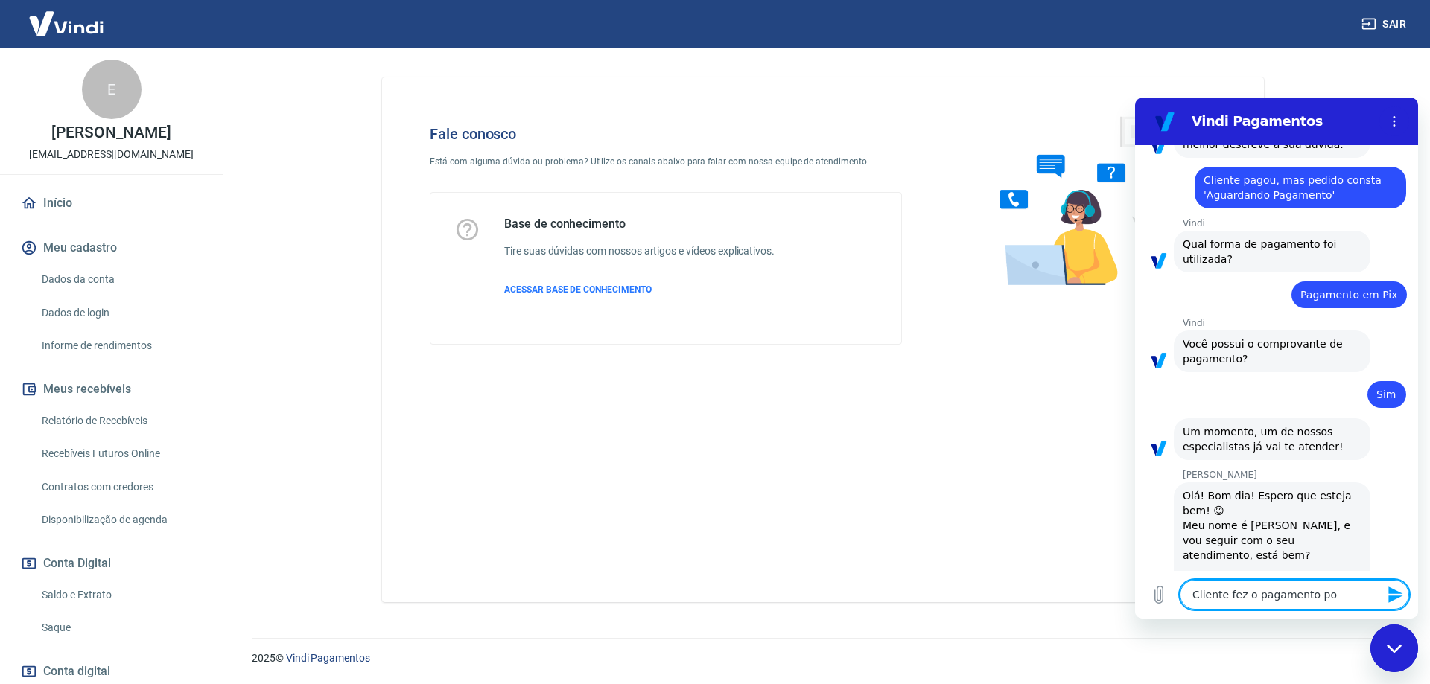
type textarea "x"
type textarea "Cliente fez o pagamento por"
type textarea "x"
type textarea "Cliente fez o pagamento por p"
type textarea "x"
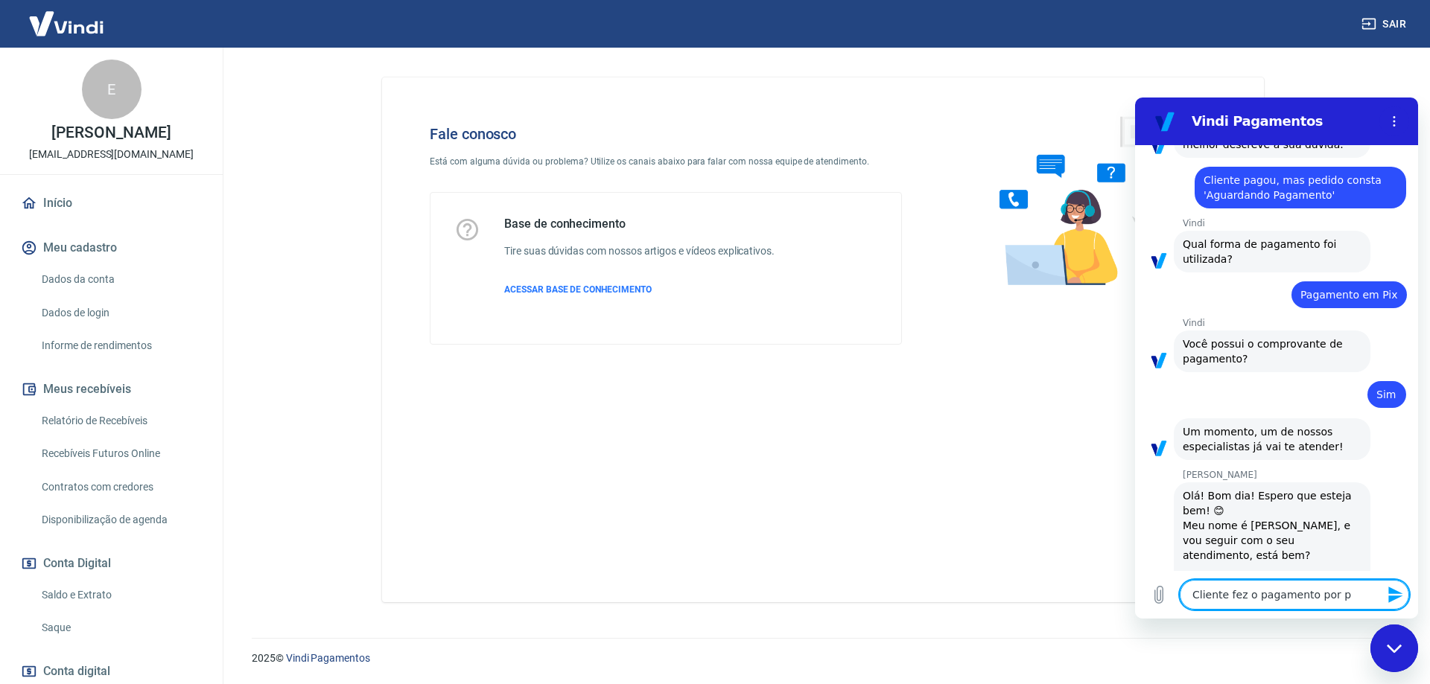
type textarea "Cliente fez o pagamento por pi"
type textarea "x"
type textarea "Cliente fez o pagamento por pix"
type textarea "x"
type textarea "Cliente fez o pagamento por pix"
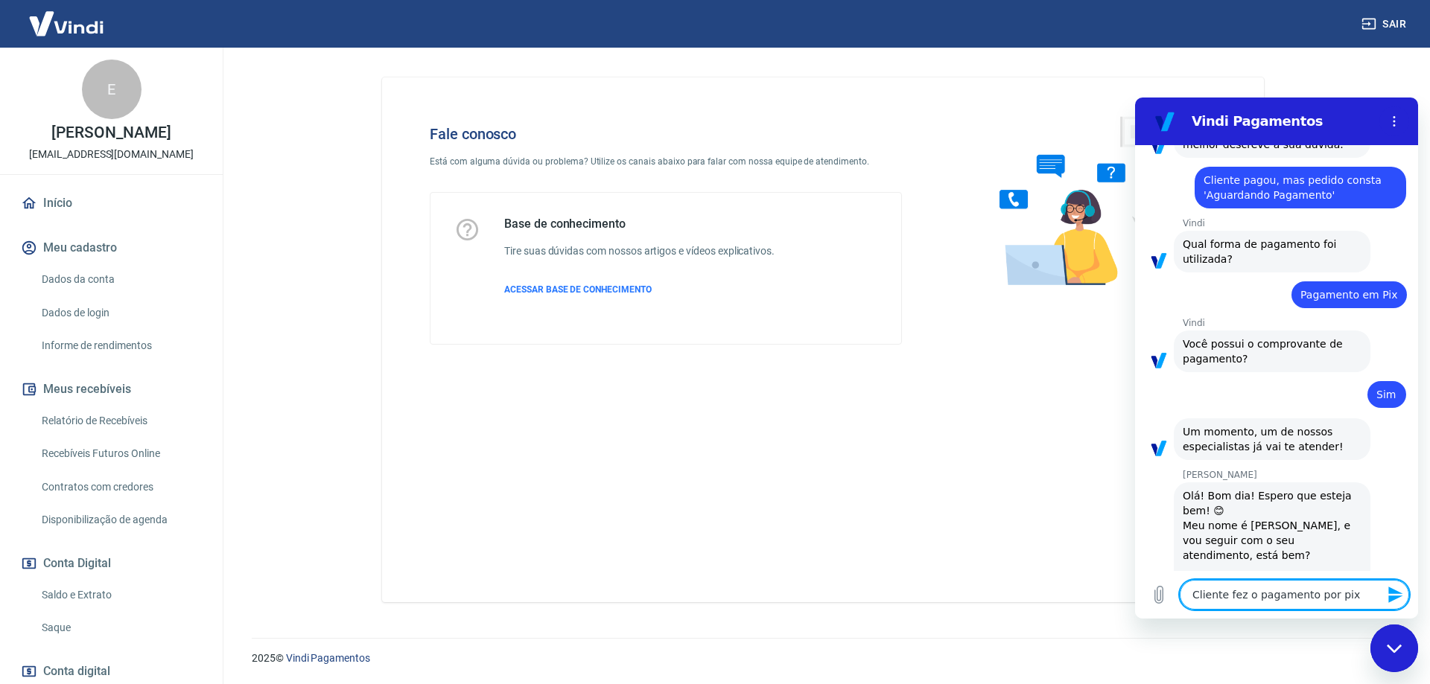
type textarea "x"
type textarea "Cliente fez o pagamento por pix e"
type textarea "x"
type textarea "Cliente fez o pagamento por pix e"
type textarea "x"
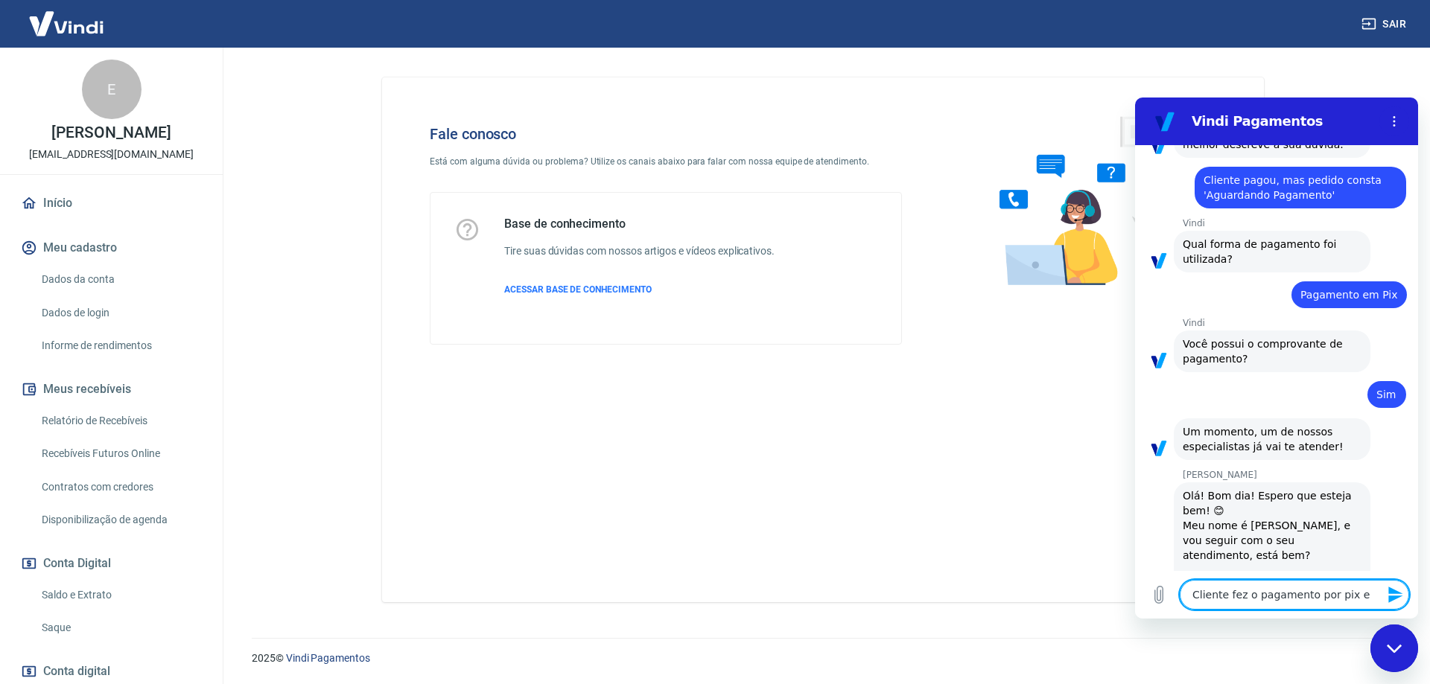
type textarea "Cliente fez o pagamento por pix e c"
type textarea "x"
type textarea "Cliente fez o pagamento por pix e co"
type textarea "x"
type textarea "Cliente fez o pagamento por pix e con"
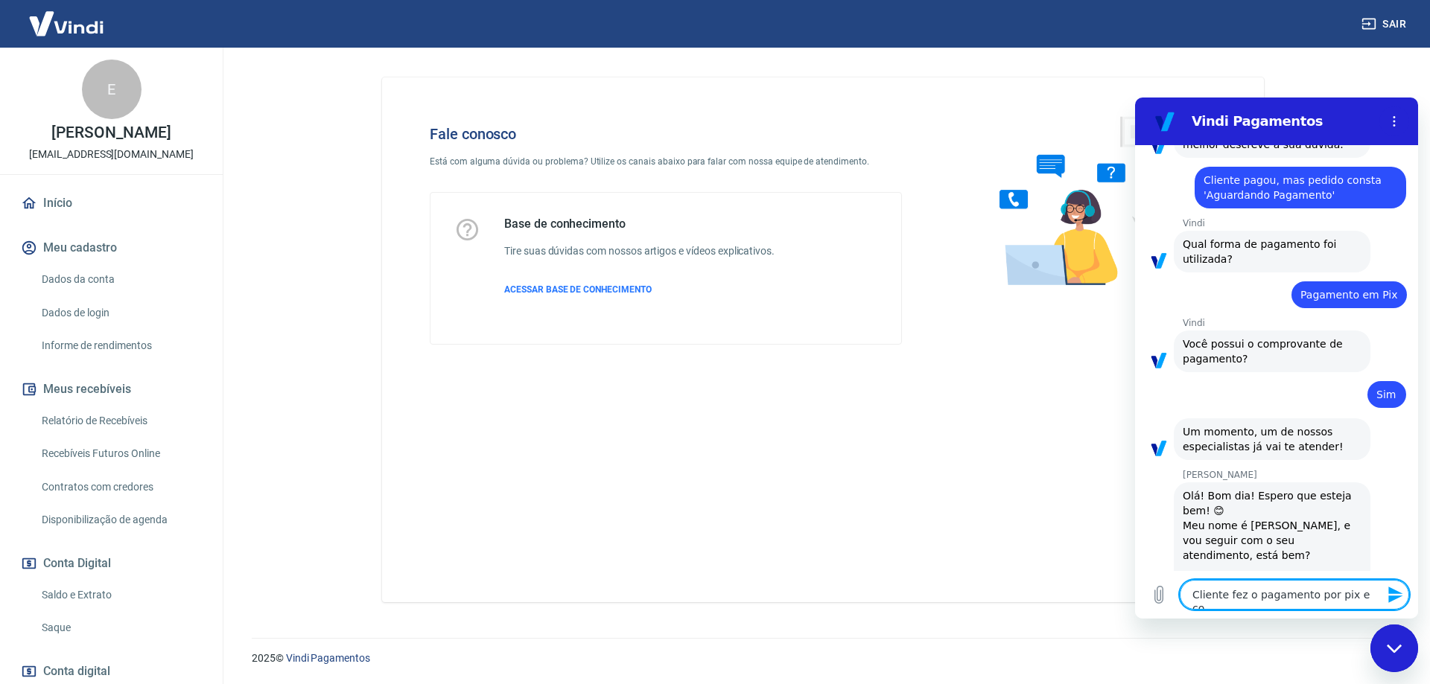
type textarea "x"
type textarea "Cliente fez o pagamento por pix e cons"
type textarea "x"
type textarea "Cliente fez o pagamento por pix e consty"
type textarea "x"
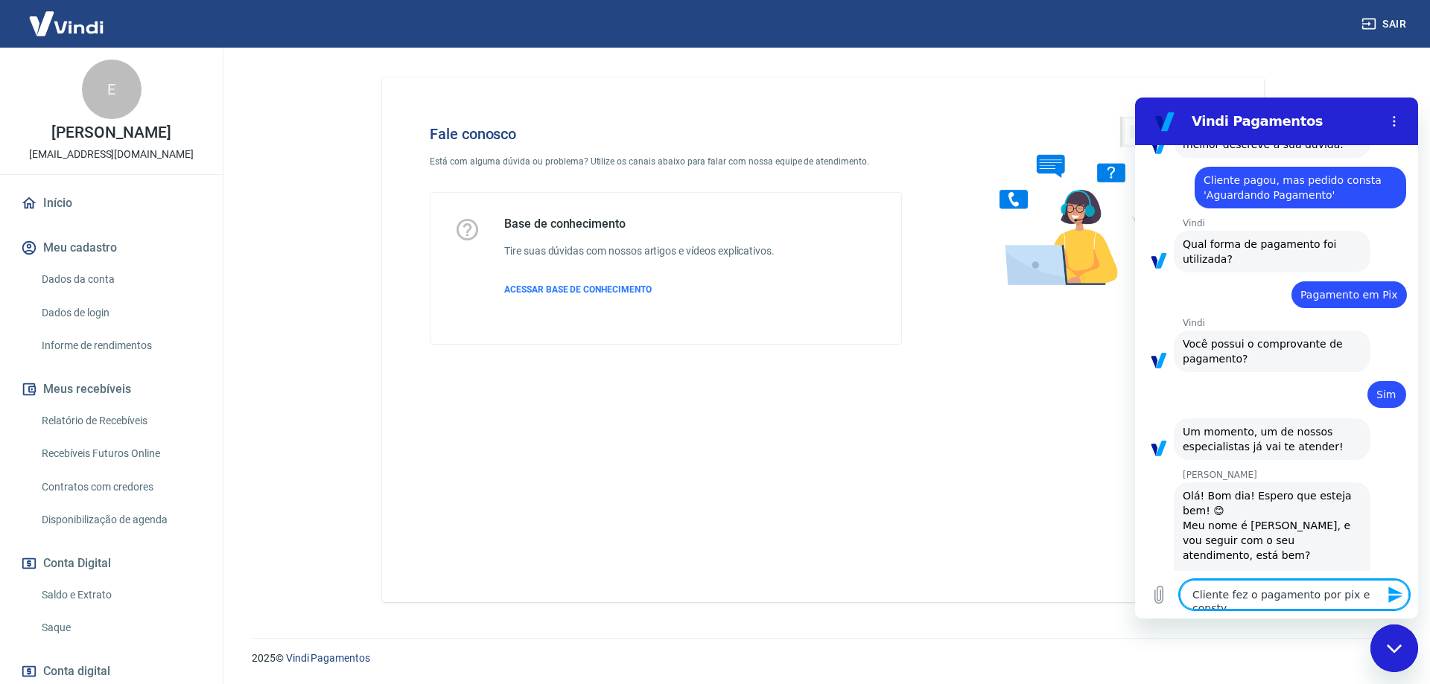
type textarea "Cliente fez o pagamento por pix e constya"
type textarea "x"
type textarea "Cliente fez o pagamento por pix e consty"
type textarea "x"
type textarea "Cliente fez o pagamento por pix e const"
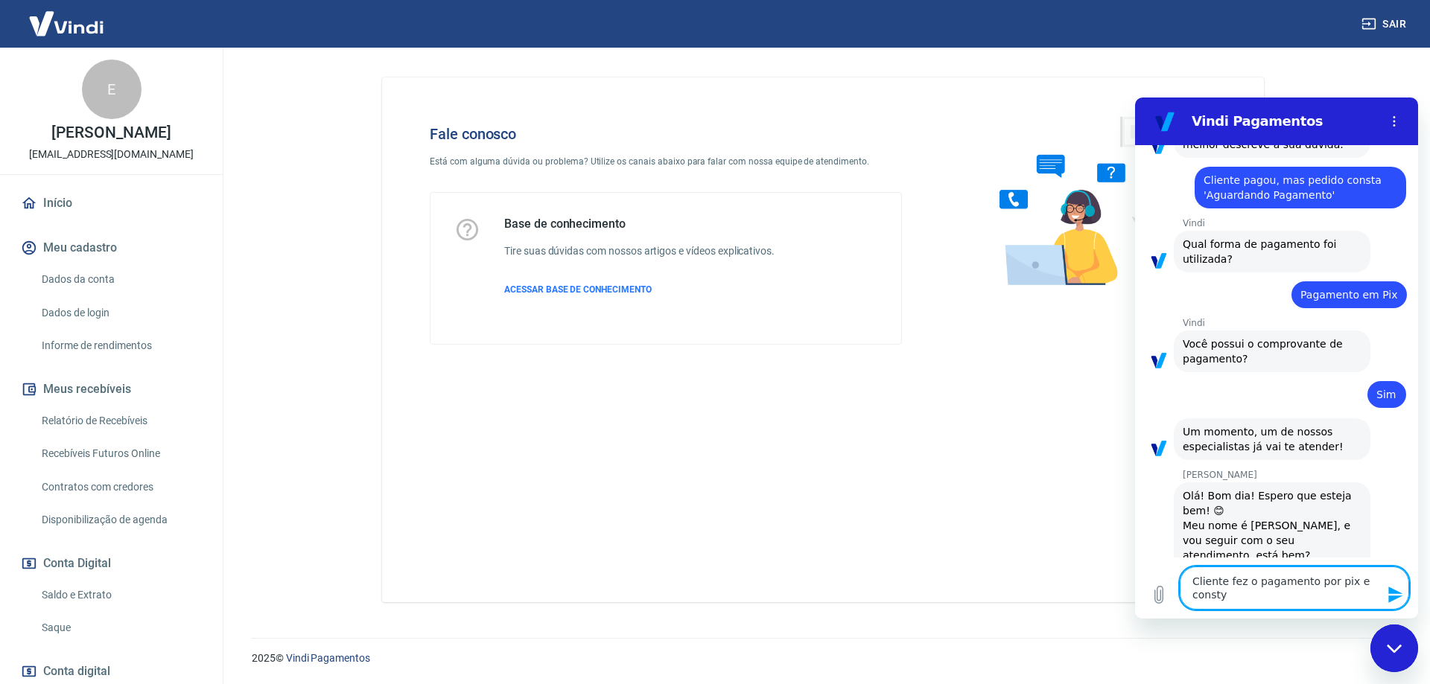
type textarea "x"
type textarea "Cliente fez o pagamento por pix e cons"
type textarea "x"
type textarea "Cliente fez o pagamento por pix e const"
type textarea "x"
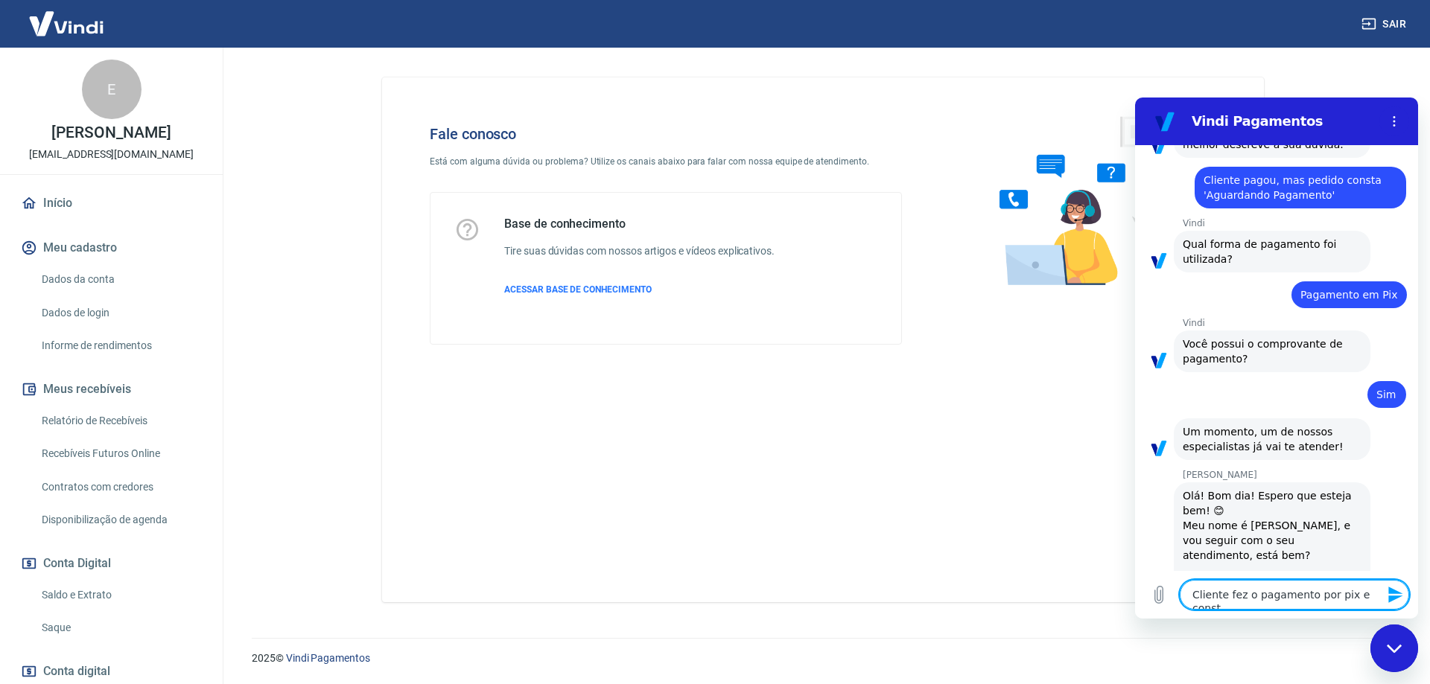
type textarea "Cliente fez o pagamento por pix e consta"
type textarea "x"
type textarea "Cliente fez o pagamento por pix e consta"
type textarea "x"
type textarea "Cliente fez o pagamento por pix e consta a"
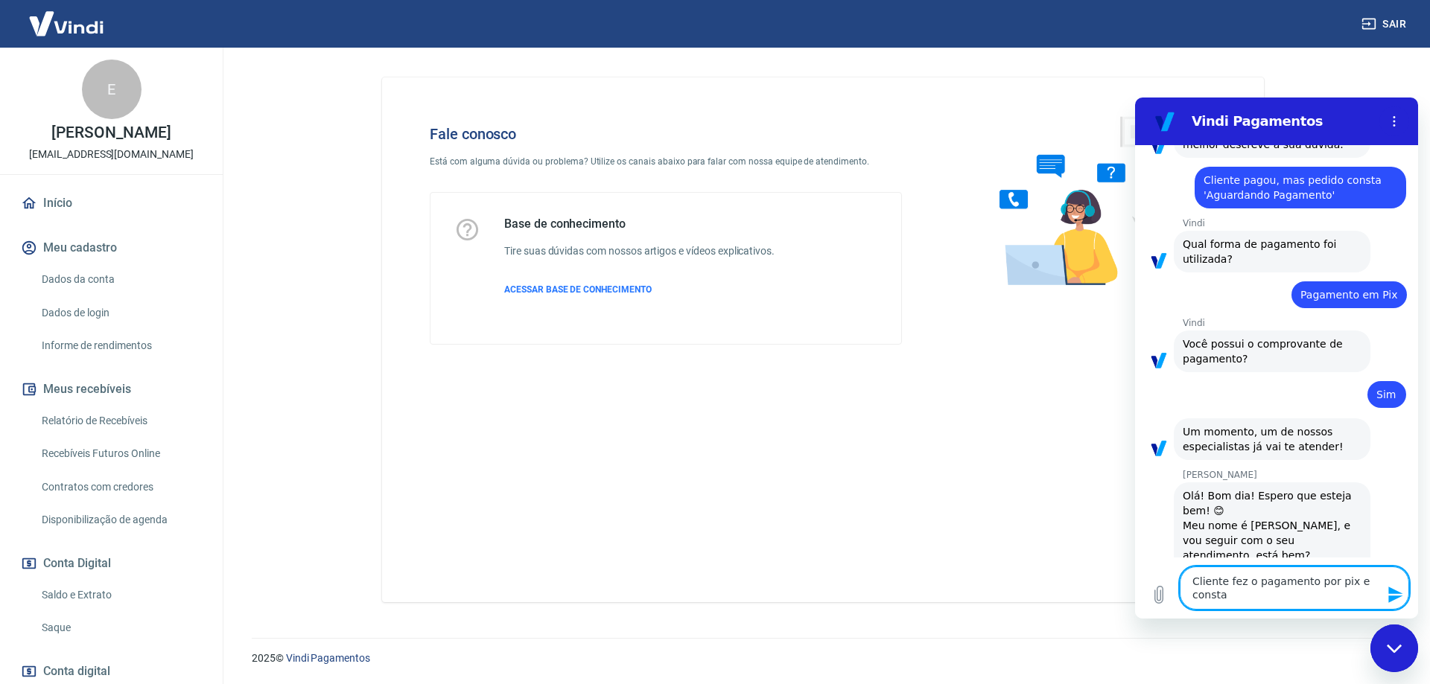
type textarea "x"
type textarea "Cliente fez o pagamento por pix e consta ag"
type textarea "x"
type textarea "Cliente fez o pagamento por pix e consta agu"
type textarea "x"
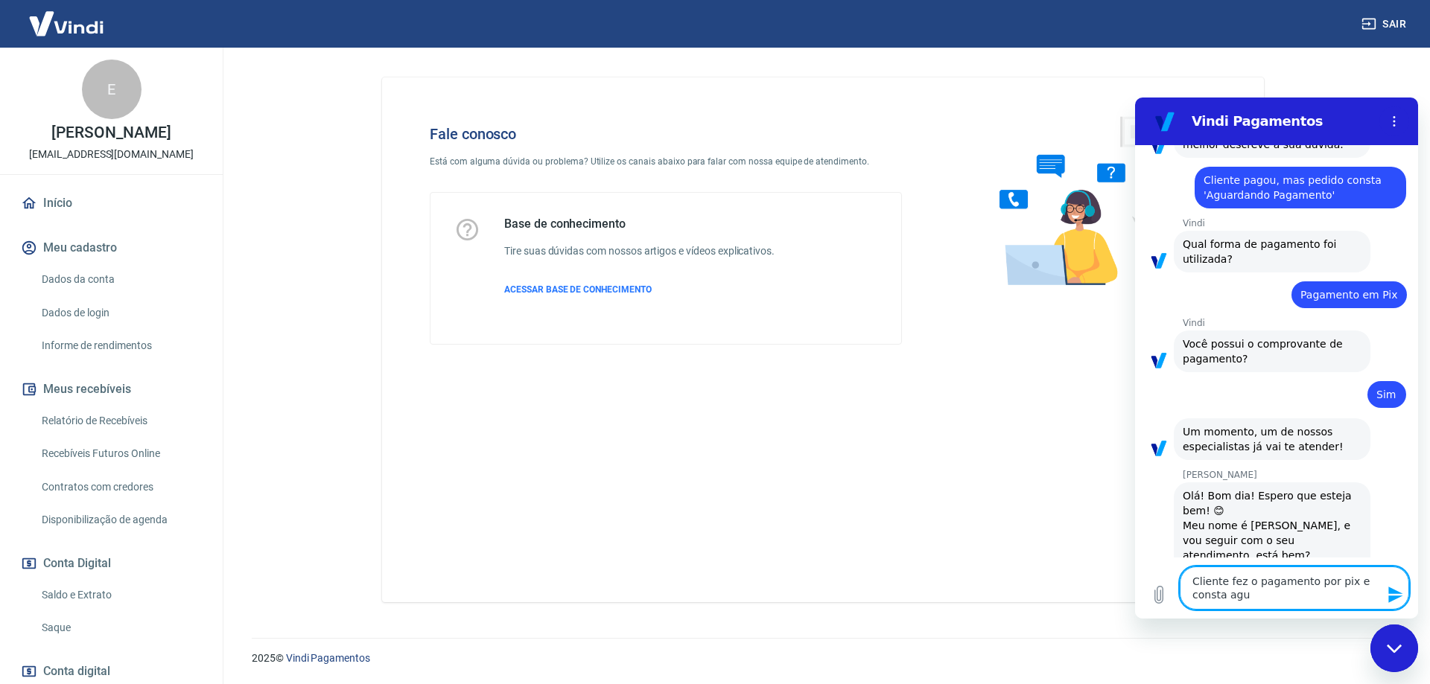
type textarea "Cliente fez o pagamento por pix e consta agua"
type textarea "x"
type textarea "Cliente fez o pagamento por pix e consta aguar"
type textarea "x"
type textarea "Cliente fez o pagamento por pix e consta aguard"
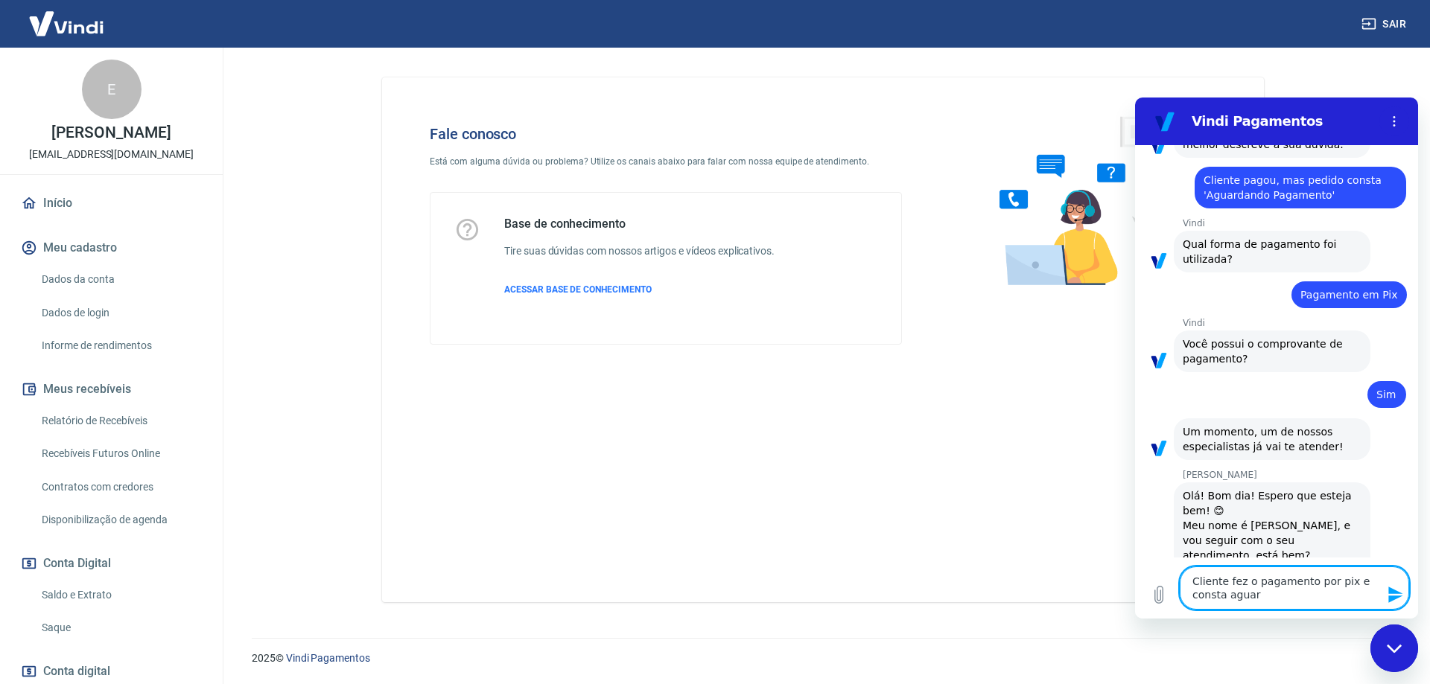
type textarea "x"
type textarea "Cliente fez o pagamento por pix e consta aguarda"
type textarea "x"
type textarea "Cliente fez o pagamento por pix e consta aguardan"
type textarea "x"
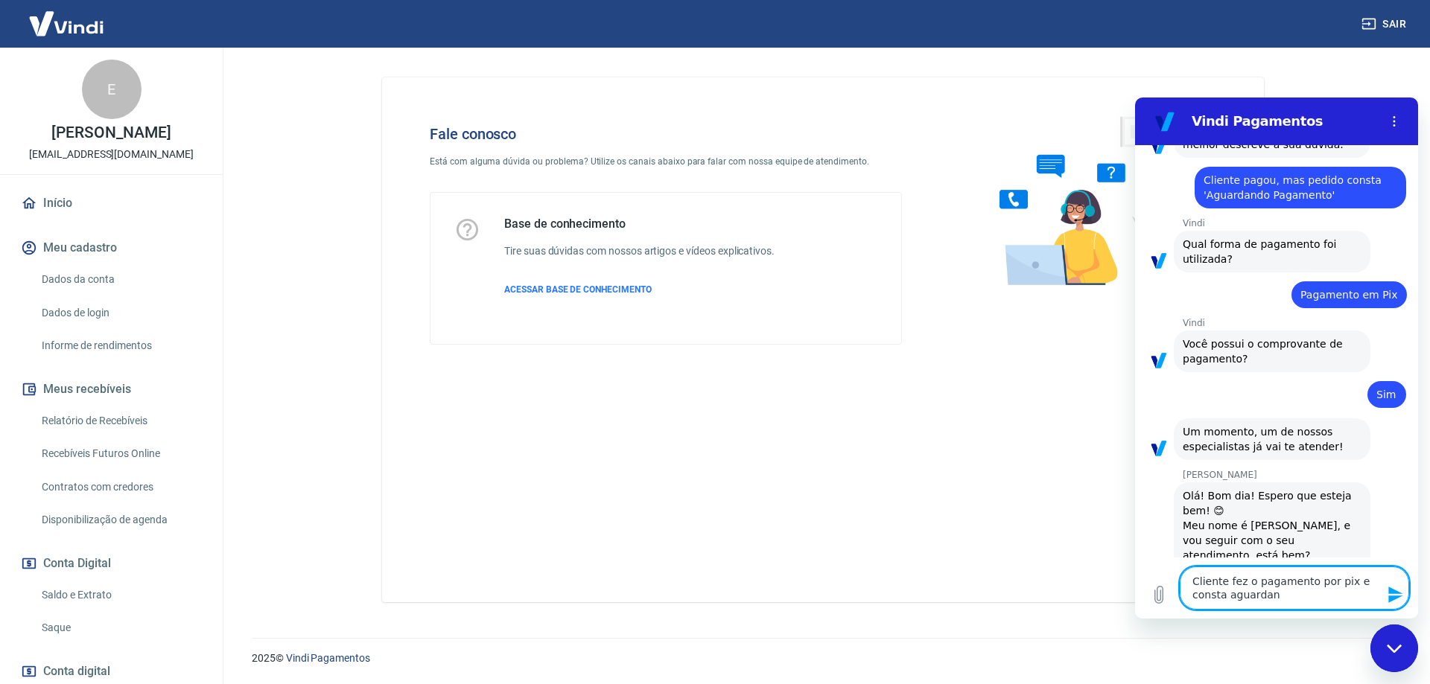
type textarea "Cliente fez o pagamento por pix e consta aguardand"
type textarea "x"
type textarea "Cliente fez o pagamento por pix e consta aguardando"
type textarea "x"
type textarea "Cliente fez o pagamento por pix e consta aguardando"
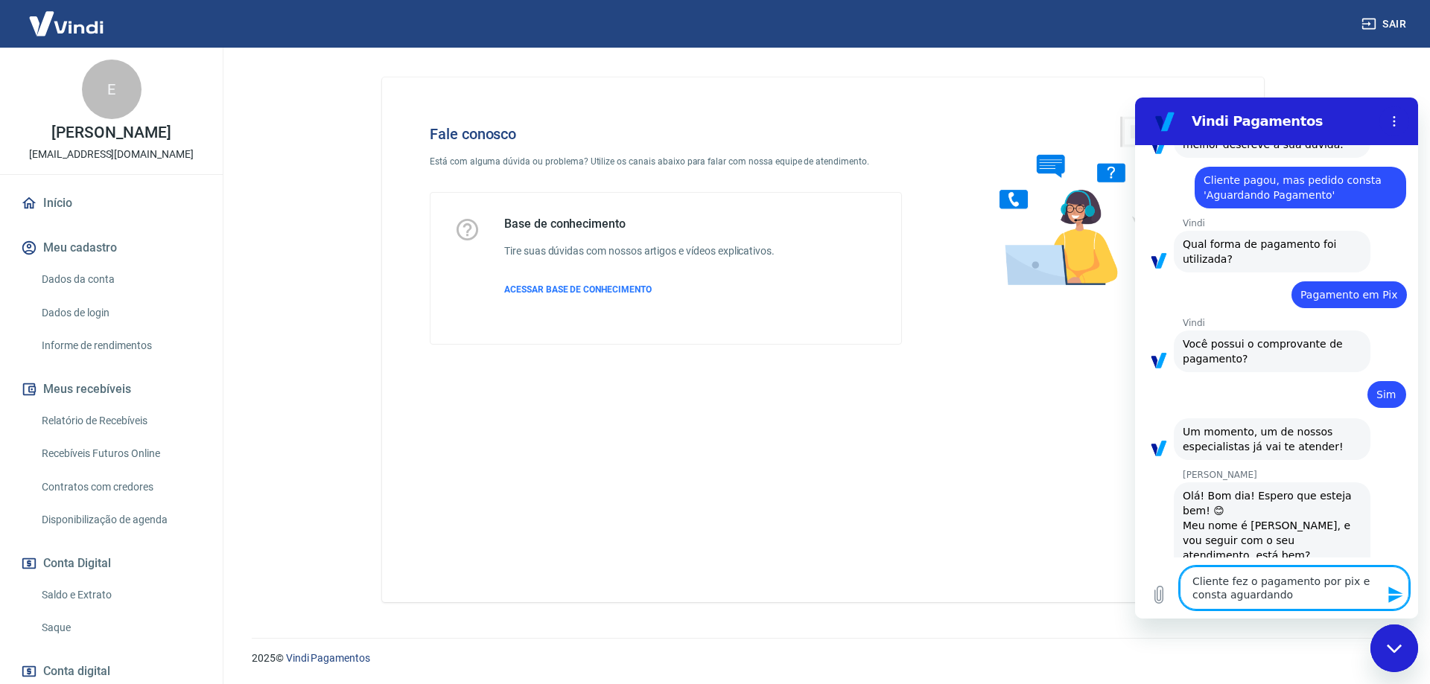
type textarea "x"
type textarea "Cliente fez o pagamento por pix e consta aguardando p"
type textarea "x"
type textarea "Cliente fez o pagamento por pix e consta aguardando pa"
type textarea "x"
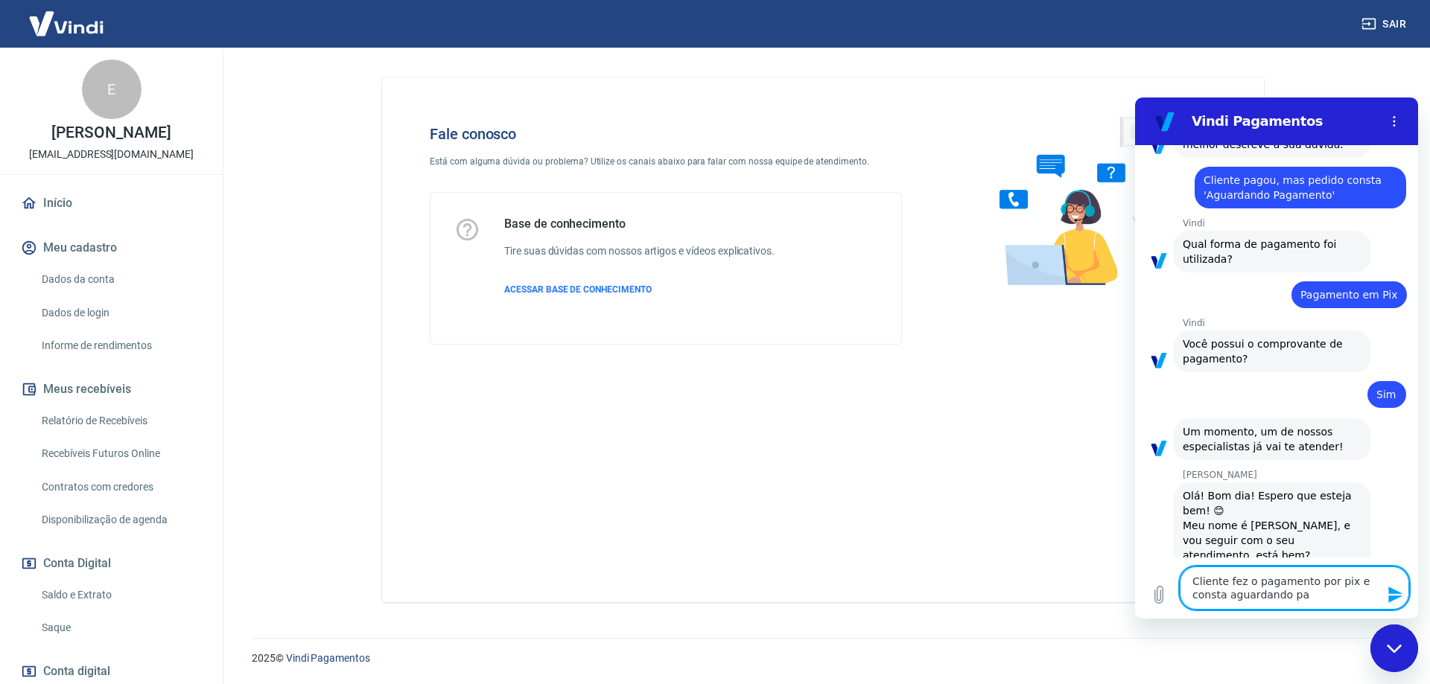
type textarea "Cliente fez o pagamento por pix e consta aguardando pag"
type textarea "x"
type textarea "Cliente fez o pagamento por pix e consta aguardando paga"
type textarea "x"
type textarea "Cliente fez o pagamento por pix e consta aguardando pagam"
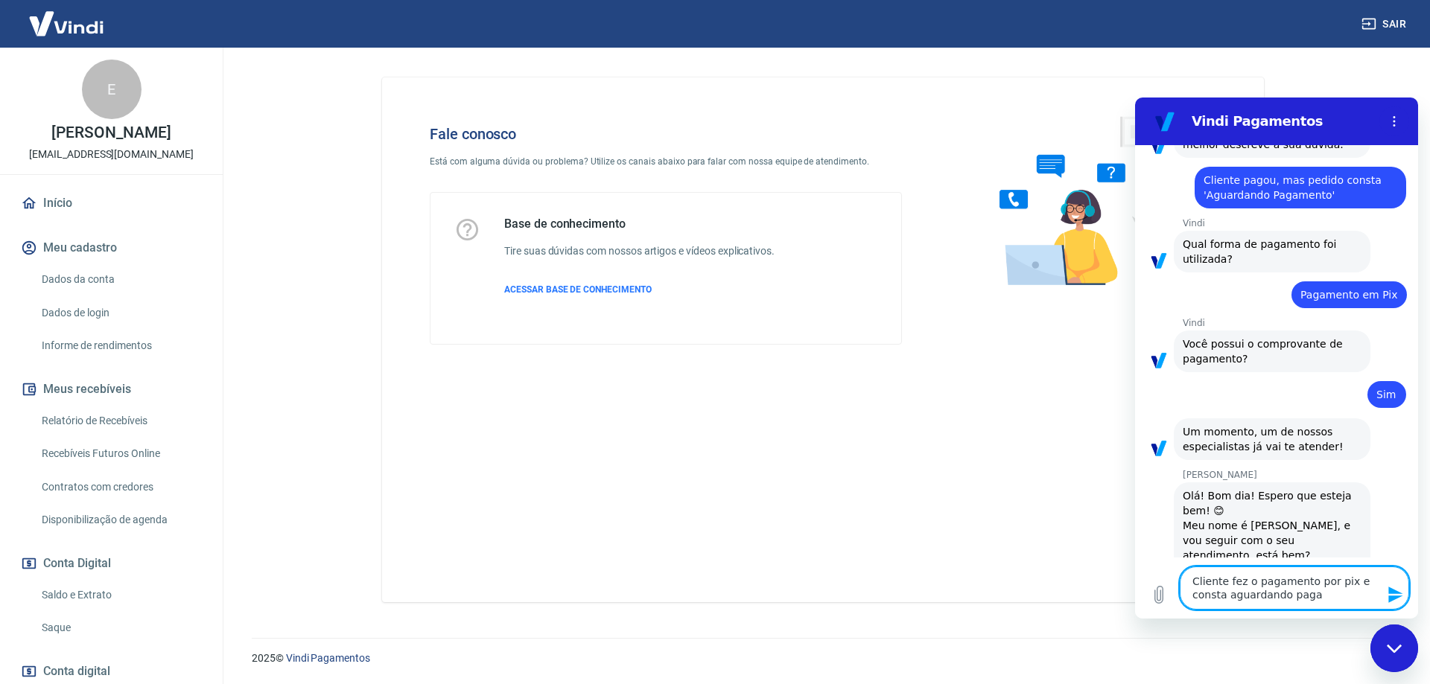
type textarea "x"
type textarea "Cliente fez o pagamento por pix e consta aguardando pagame"
type textarea "x"
type textarea "Cliente fez o pagamento por pix e consta aguardando pagamen"
type textarea "x"
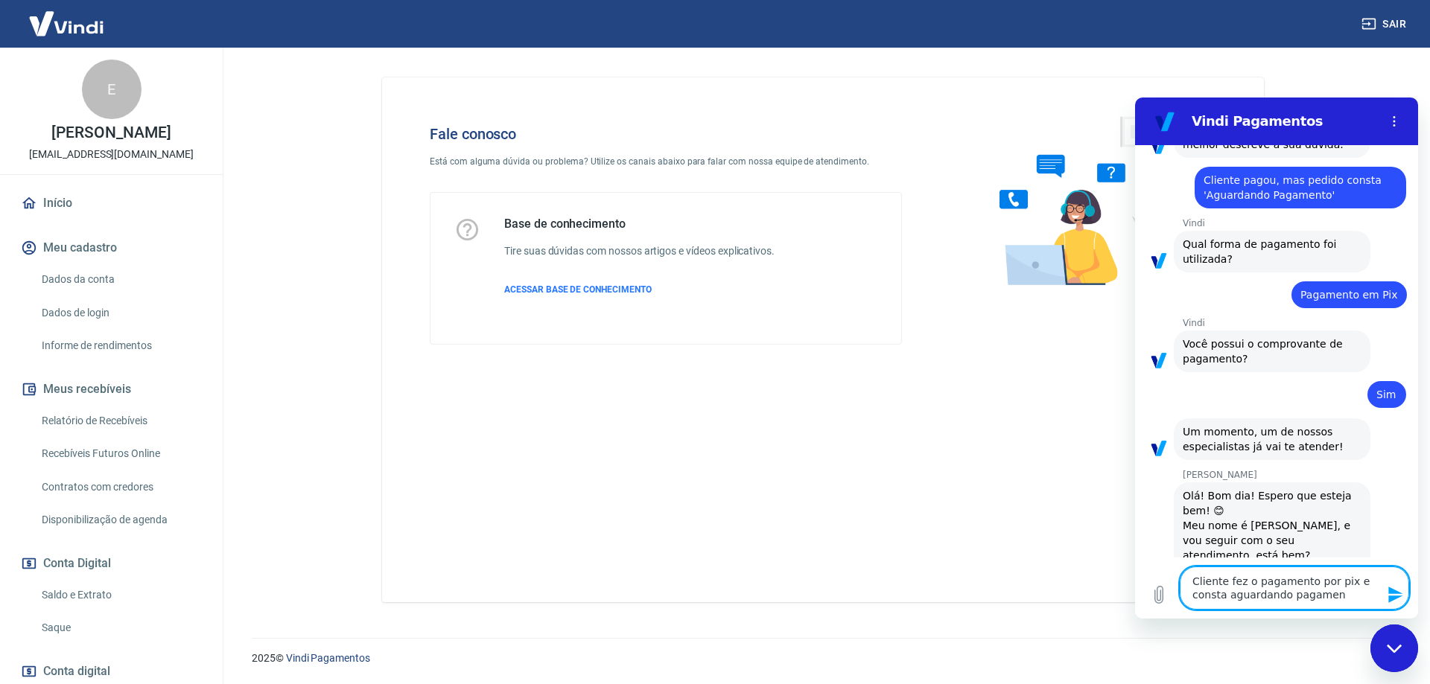
type textarea "Cliente fez o pagamento por pix e consta aguardando pagament"
type textarea "x"
type textarea "Cliente fez o pagamento por pix e consta aguardando pagamento"
type textarea "x"
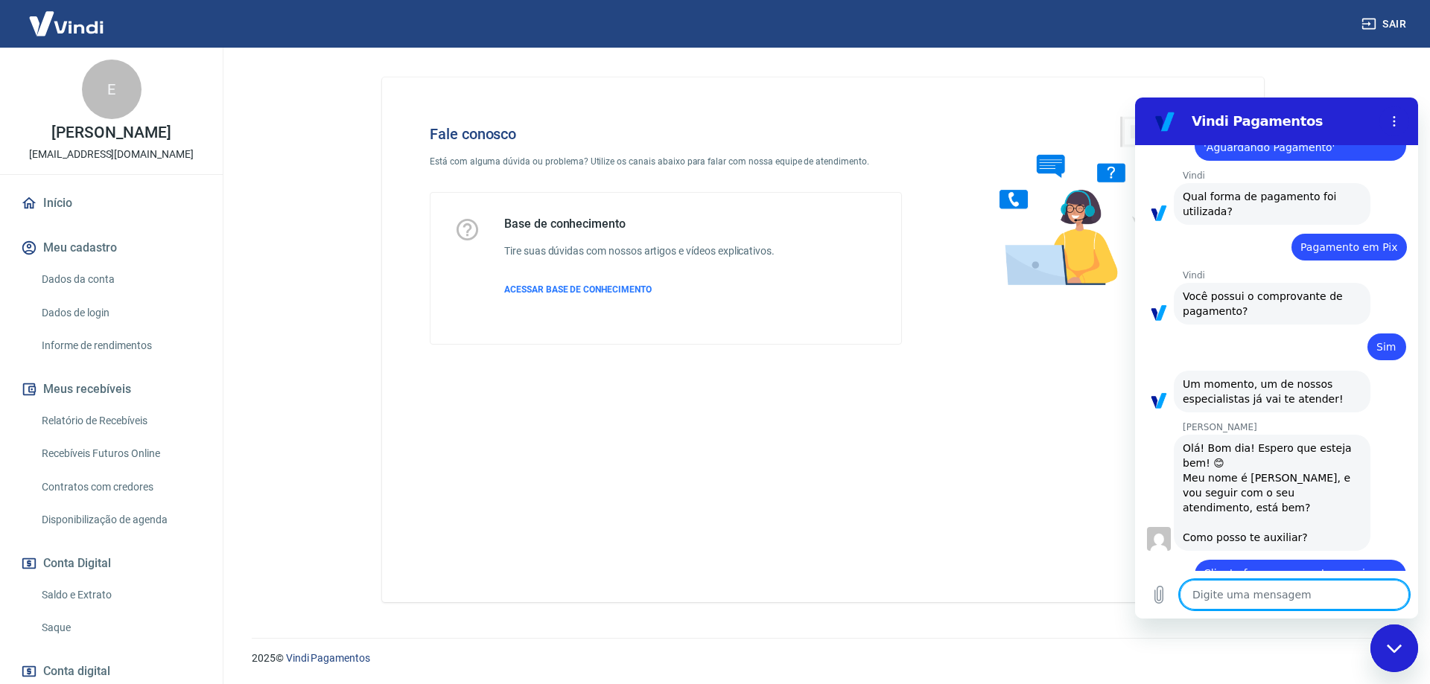
scroll to position [1072, 0]
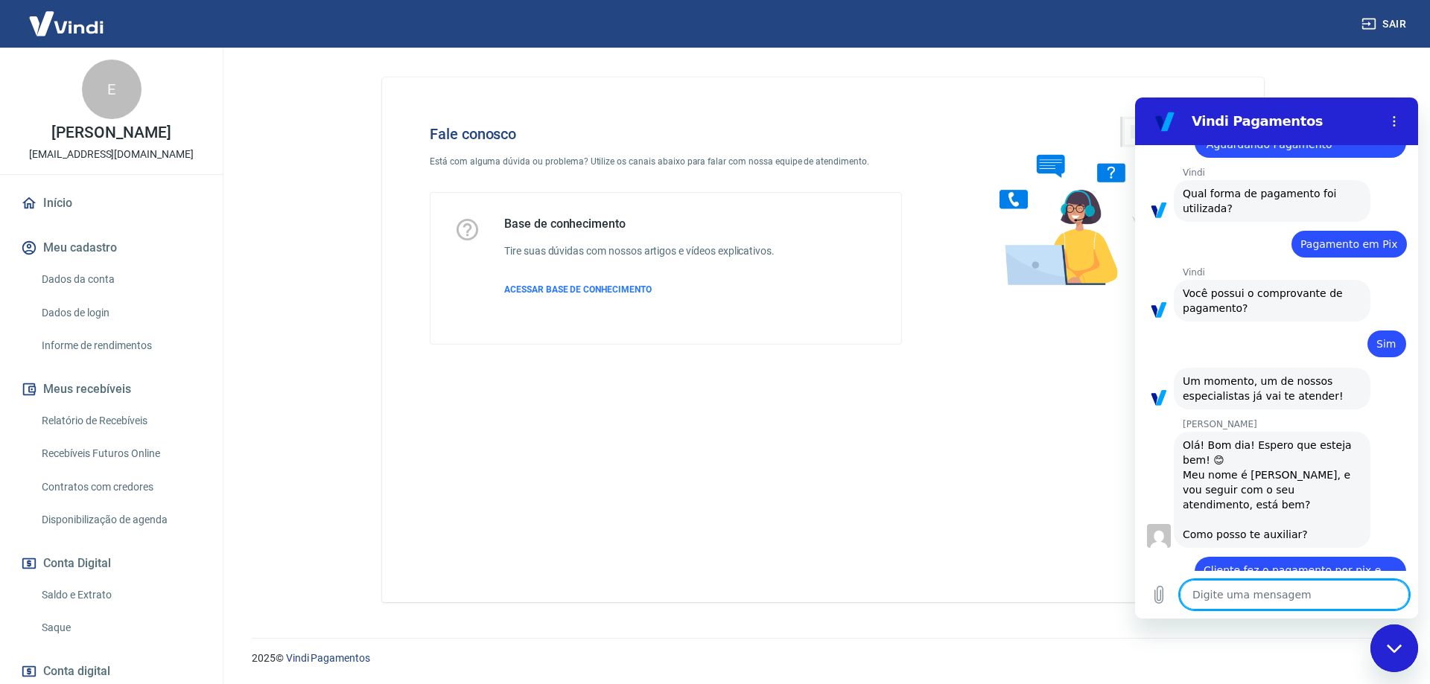
type textarea "x"
paste textarea "Pedido 35534"
type textarea "Pedido 35534"
type textarea "x"
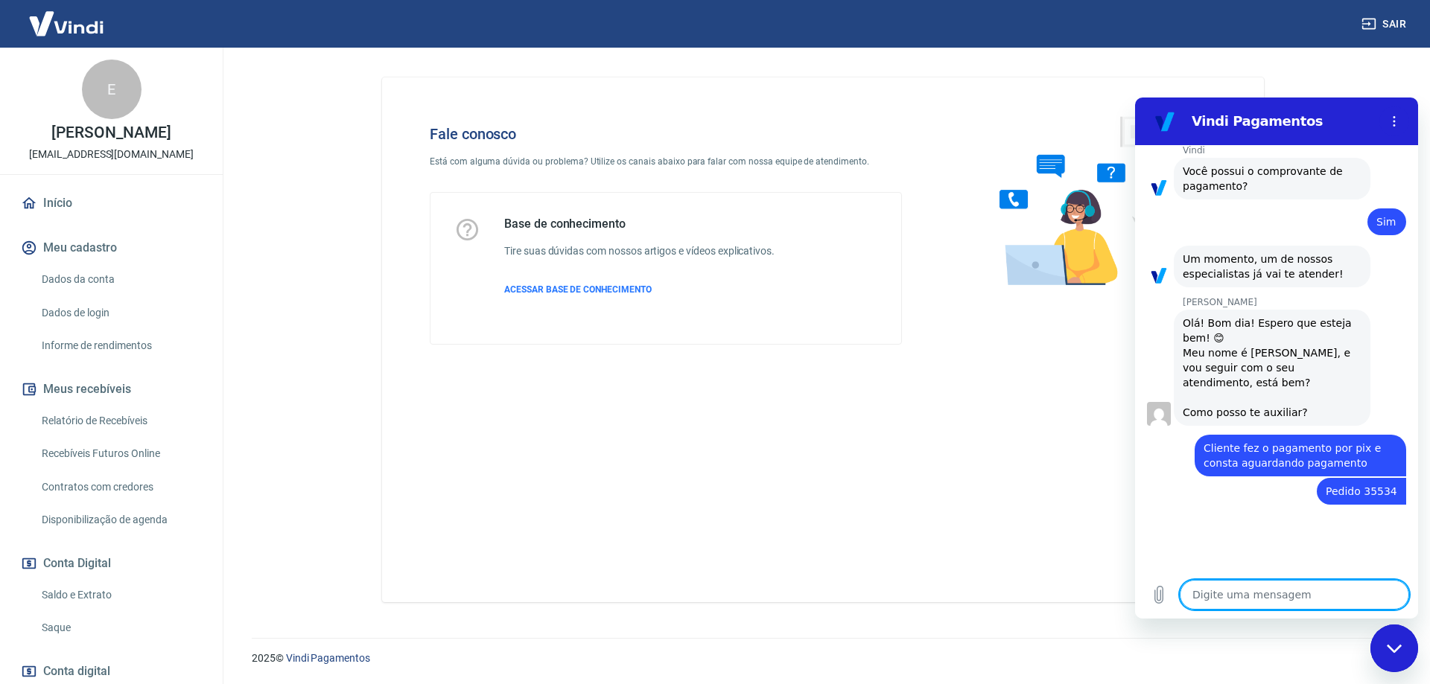
scroll to position [1192, 0]
type textarea "x"
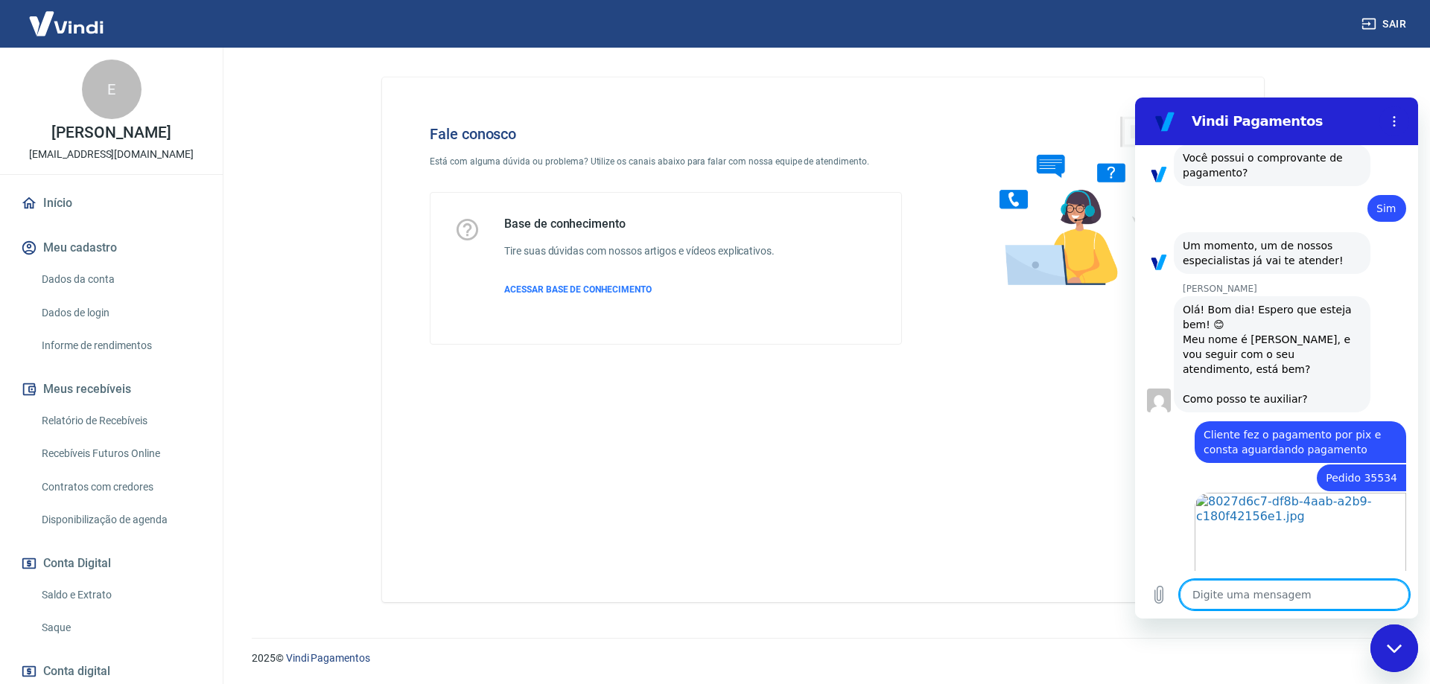
scroll to position [1210, 0]
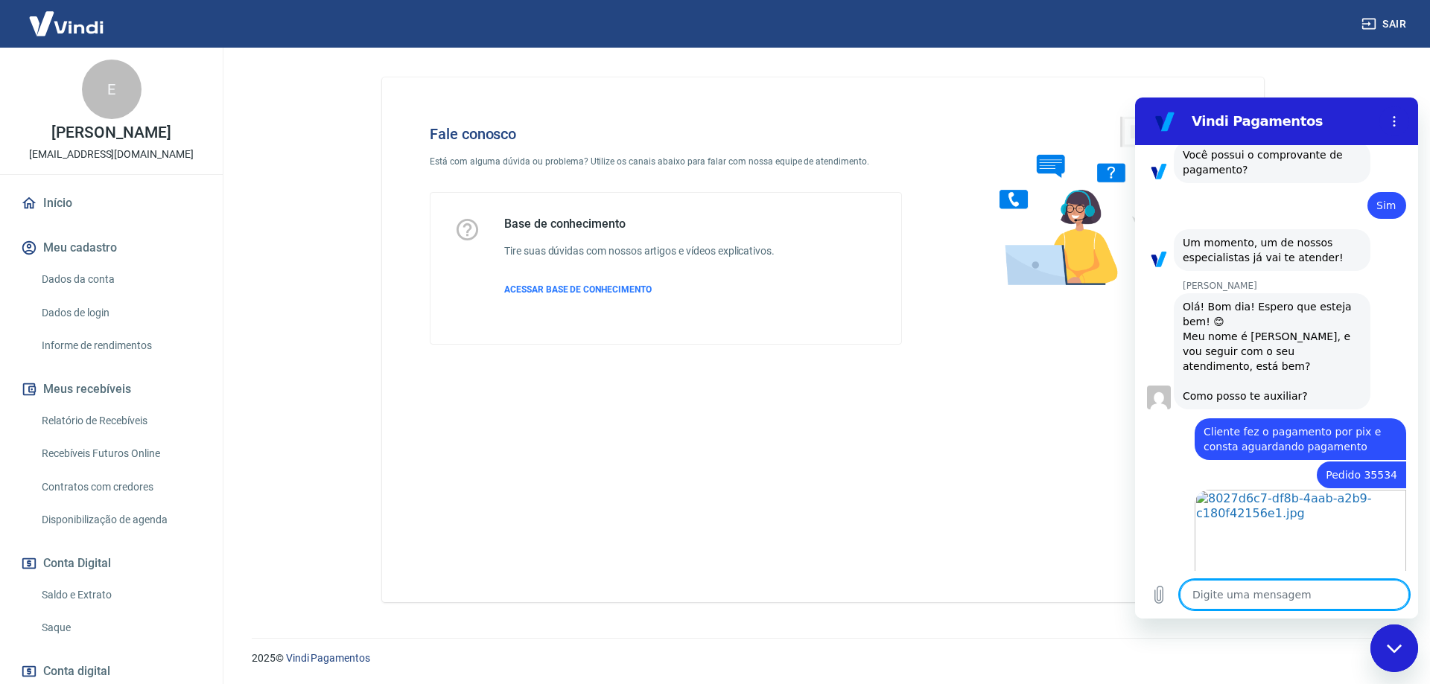
click at [1273, 611] on div "Digite uma mensagem x" at bounding box center [1276, 595] width 283 height 48
click at [1257, 589] on textarea at bounding box center [1293, 595] width 229 height 30
type textarea "S"
type textarea "x"
type textarea "Se"
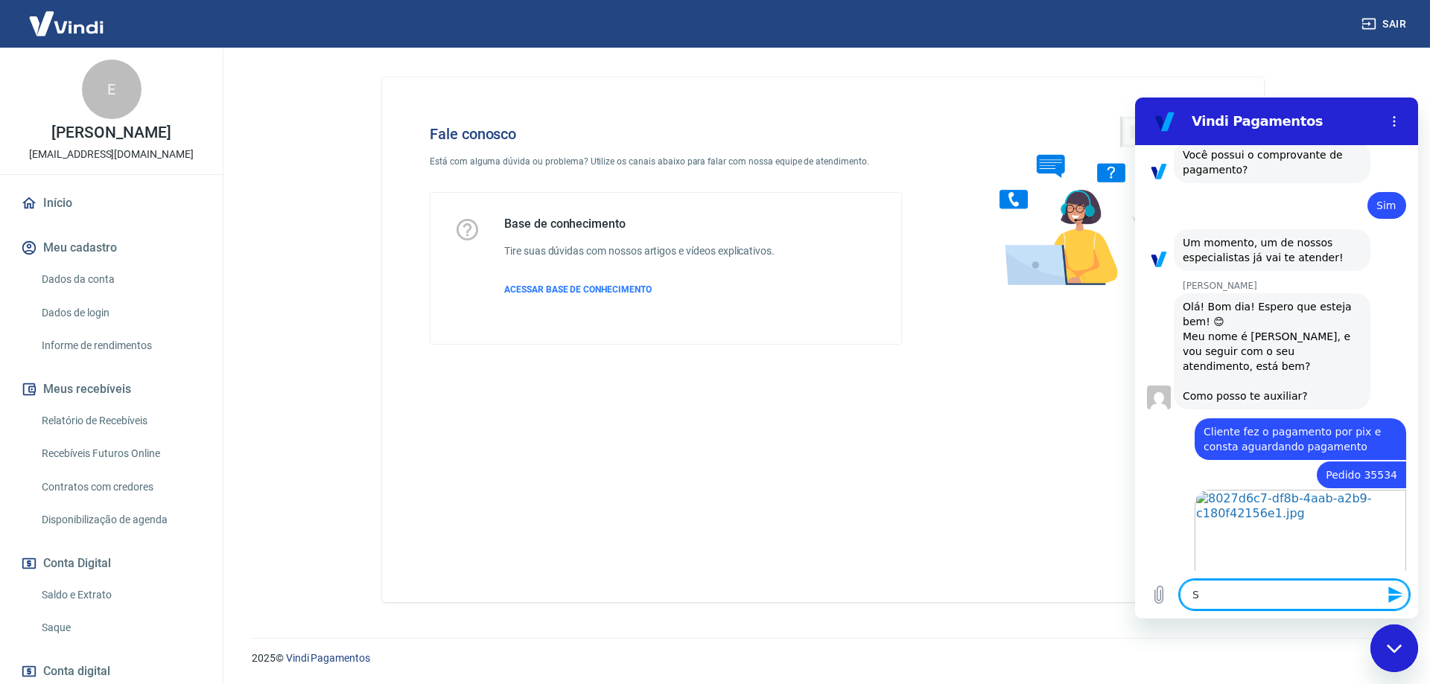
type textarea "x"
type textarea "Seg"
type textarea "x"
type textarea "Segu"
type textarea "x"
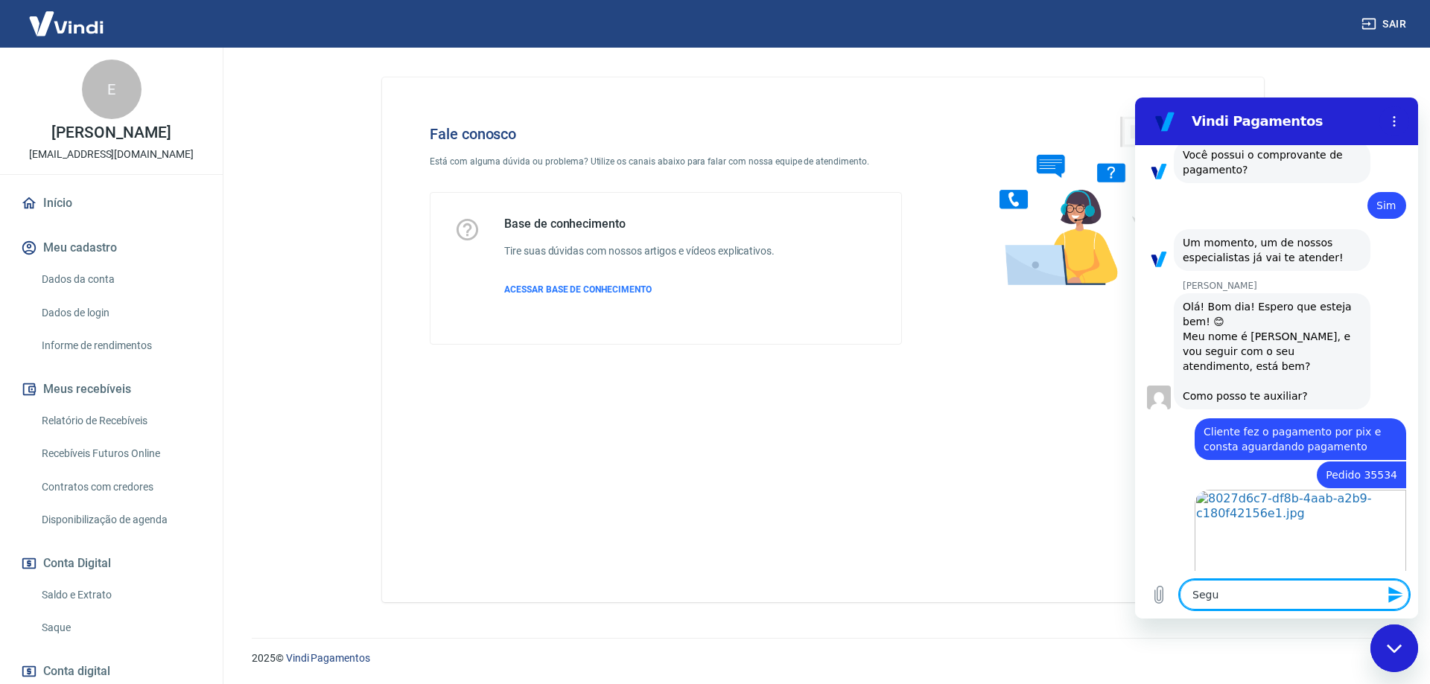
type textarea "Segue"
type textarea "x"
type textarea "Segue"
type textarea "x"
type textarea "Segue c"
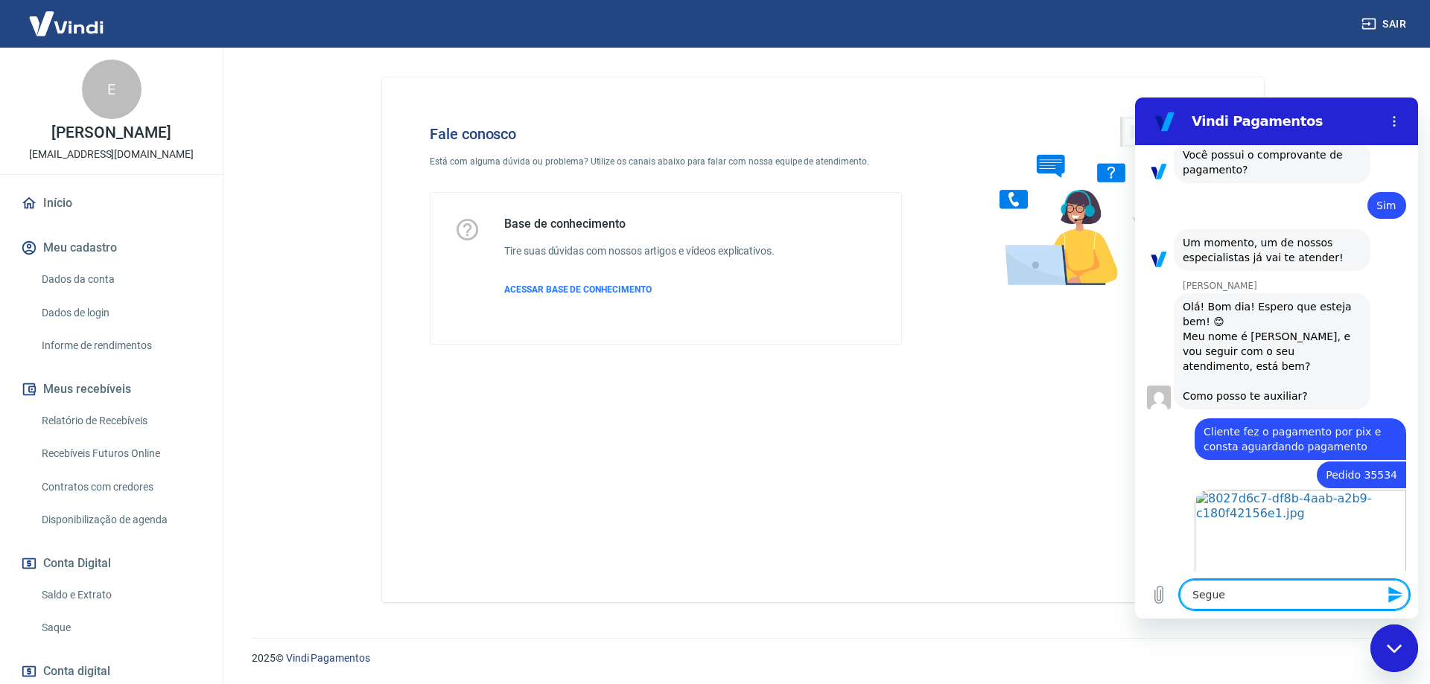
type textarea "x"
type textarea "Segue co"
type textarea "x"
type textarea "Segue com"
type textarea "x"
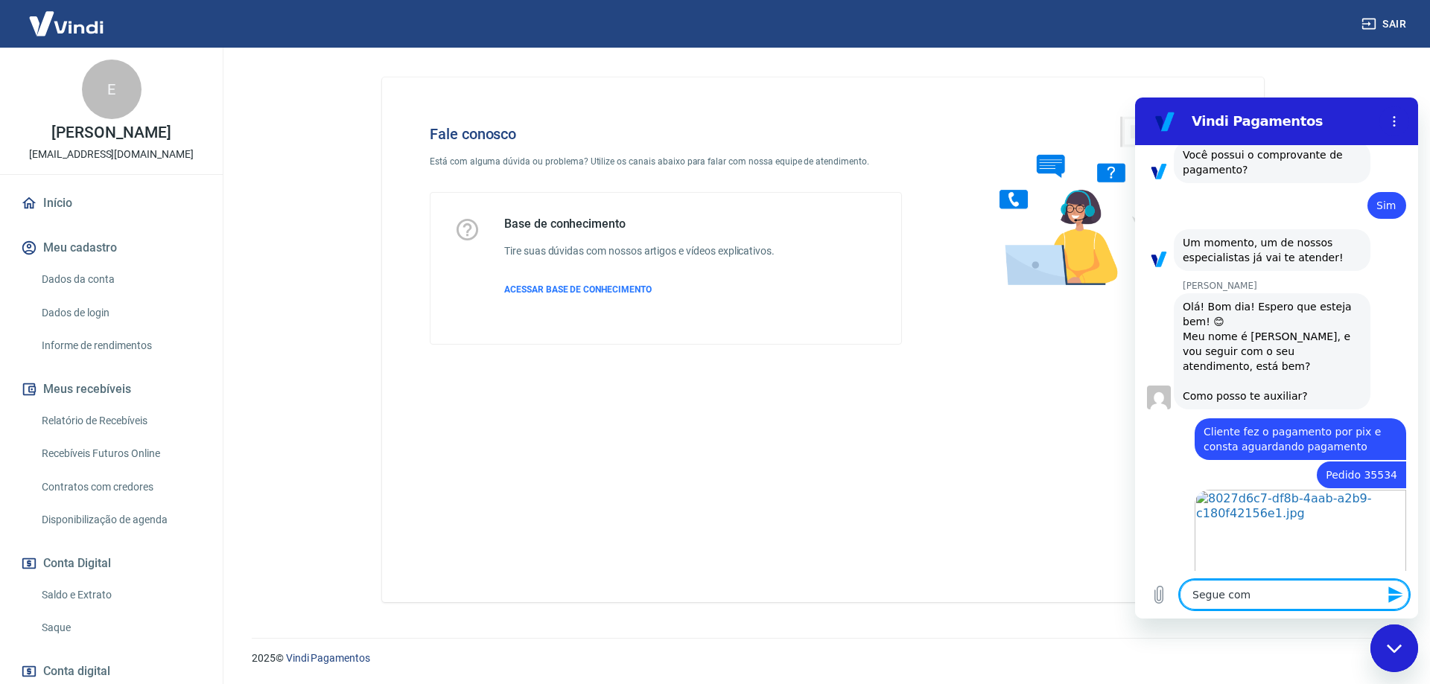
type textarea "Segue comp"
type textarea "x"
type textarea "Segue compr"
type textarea "x"
type textarea "Segue compro"
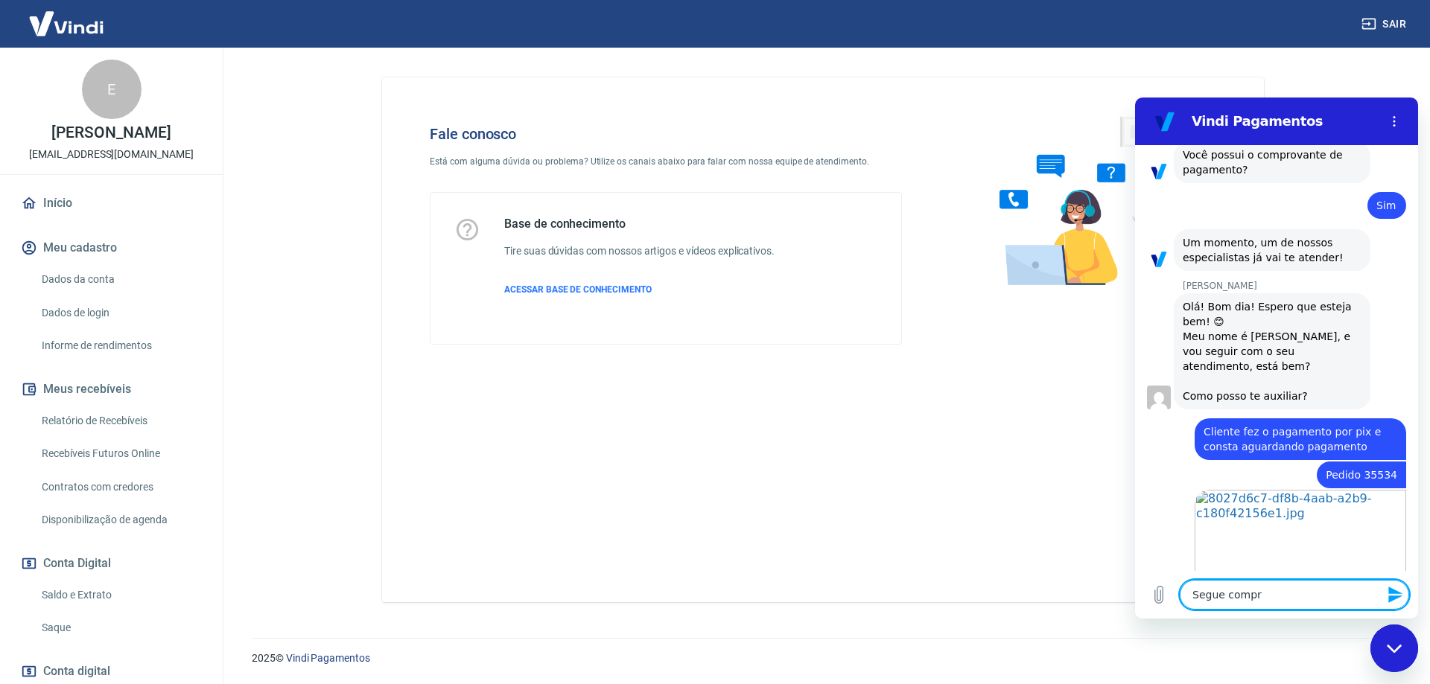
type textarea "x"
type textarea "Segue comprov"
type textarea "x"
type textarea "Segue comprova"
type textarea "x"
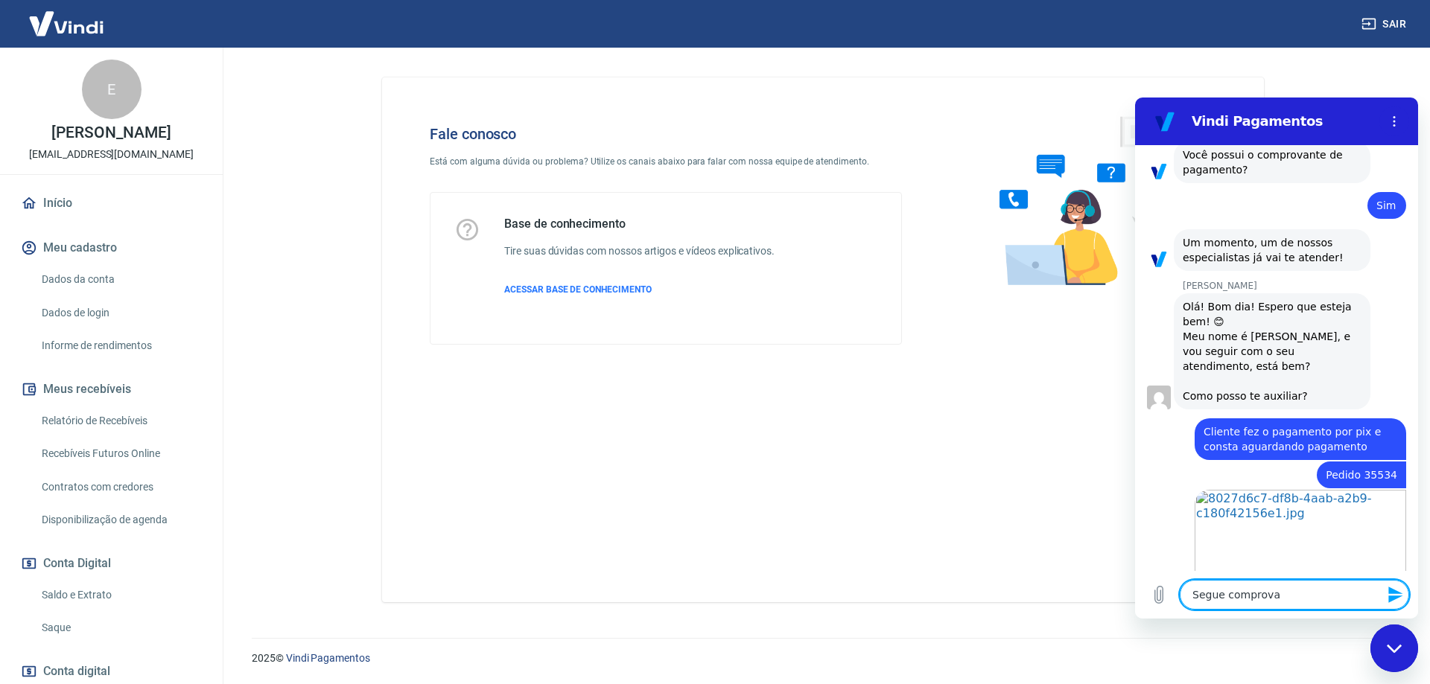
type textarea "Segue comprovan"
type textarea "x"
type textarea "Segue comprovant"
type textarea "x"
type textarea "Segue comprovante"
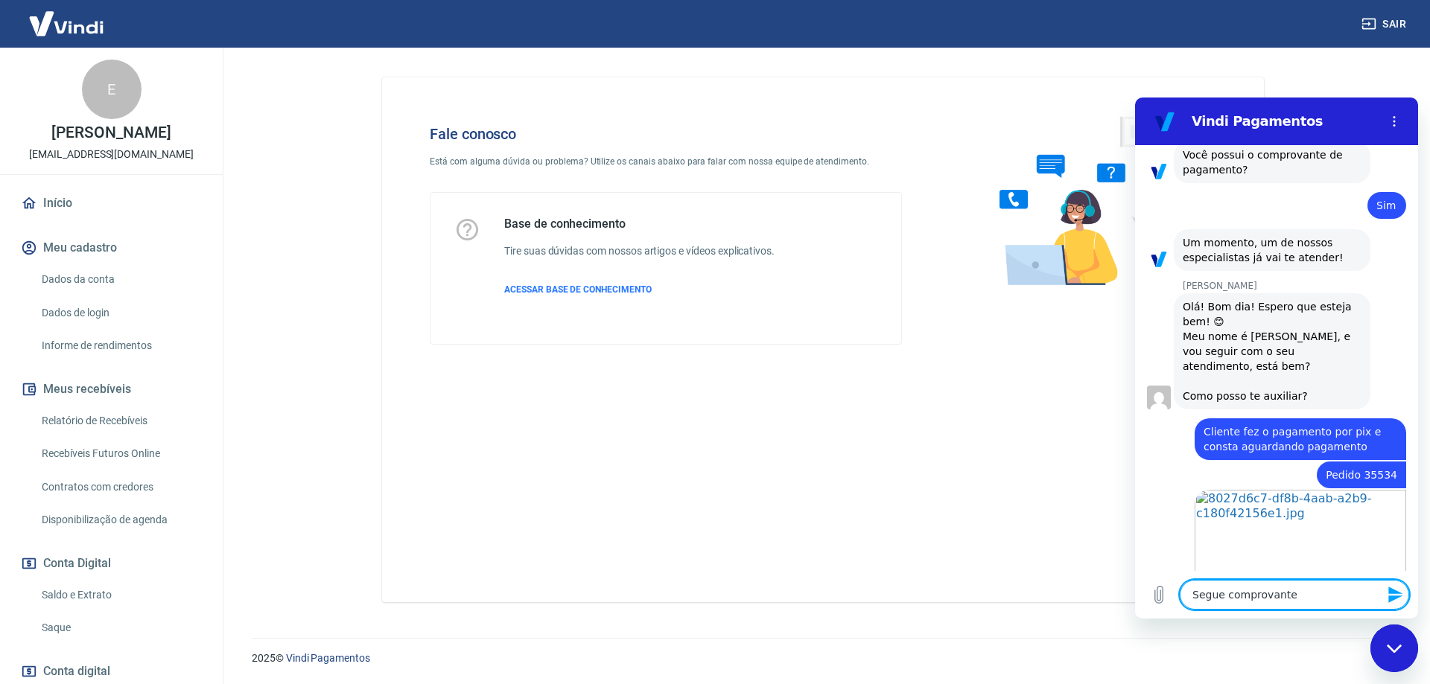
type textarea "x"
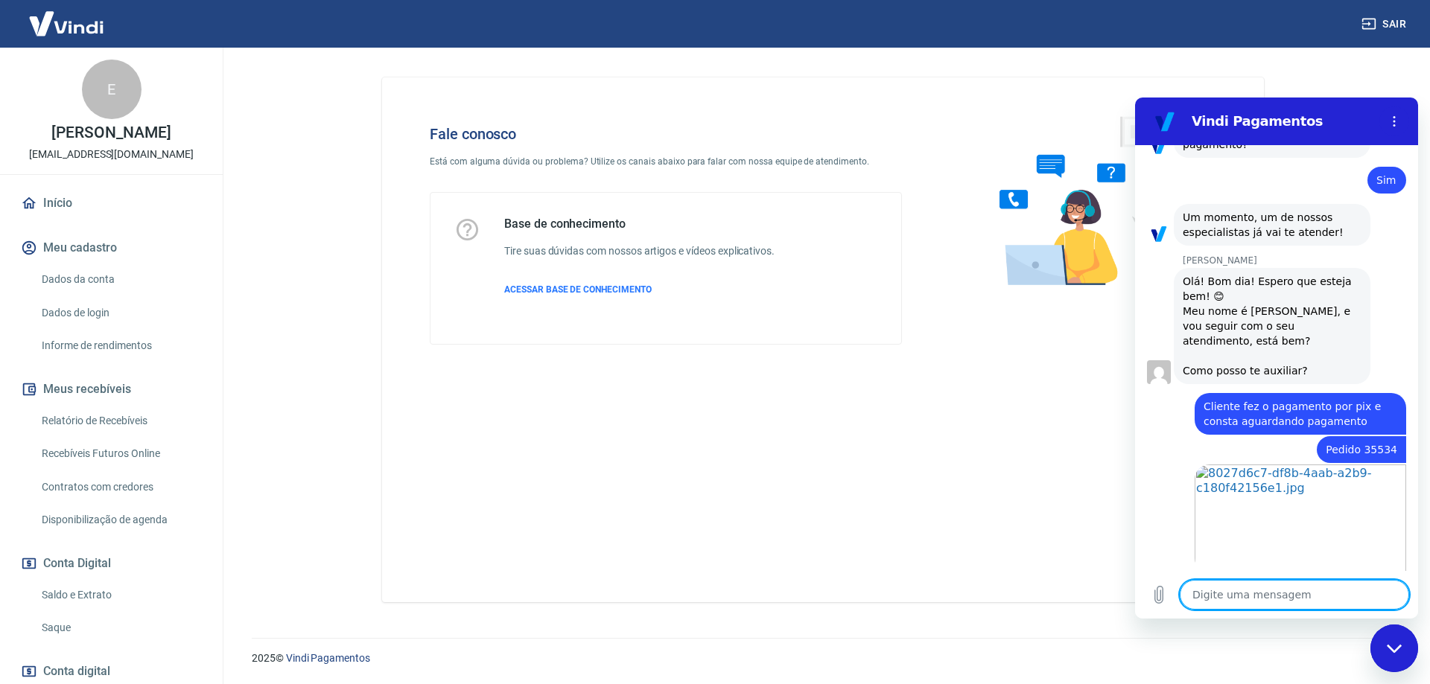
scroll to position [1238, 0]
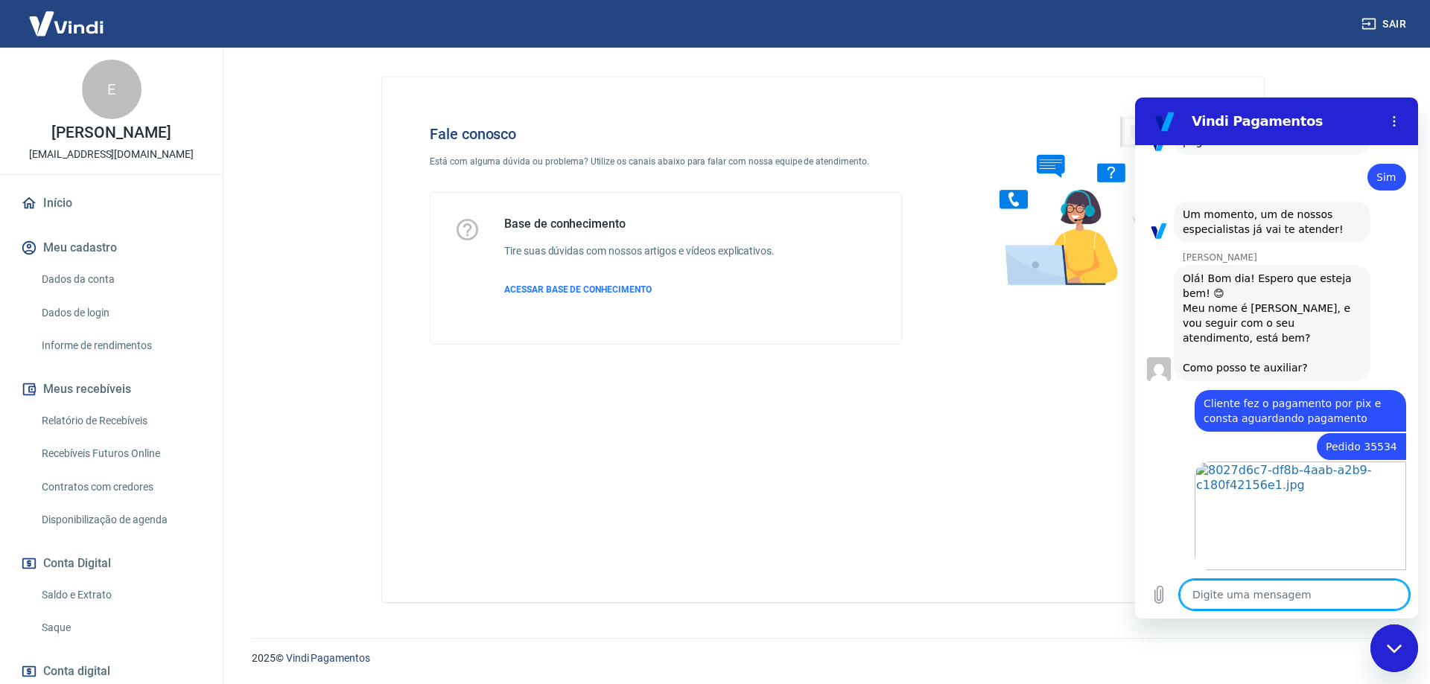
type textarea "x"
drag, startPoint x: 1299, startPoint y: 599, endPoint x: 1282, endPoint y: 601, distance: 17.3
click at [1299, 599] on textarea at bounding box center [1293, 595] width 229 height 30
paste textarea "TRANSAÇÃO 223802560"
type textarea "TRANSAÇÃO 223802560"
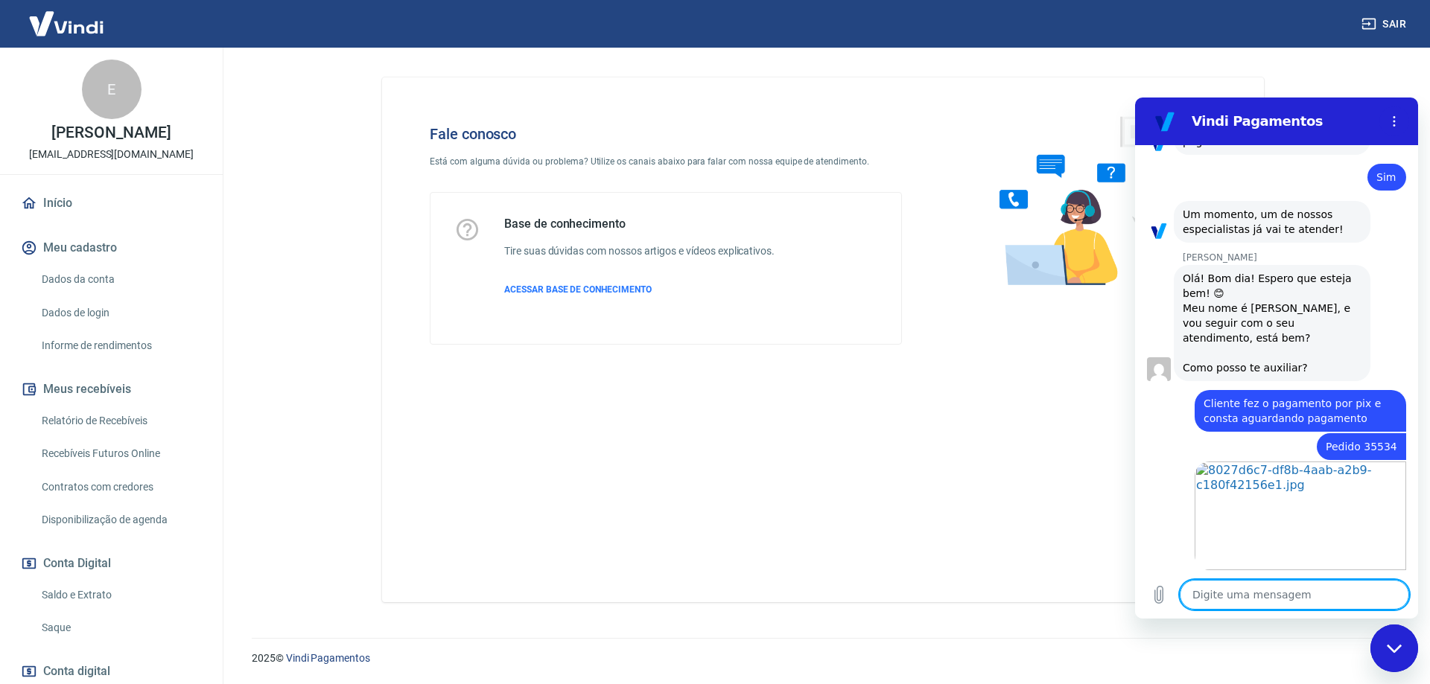
type textarea "x"
click at [1191, 593] on textarea "TRANSAÇÃO 223802560" at bounding box center [1293, 588] width 229 height 43
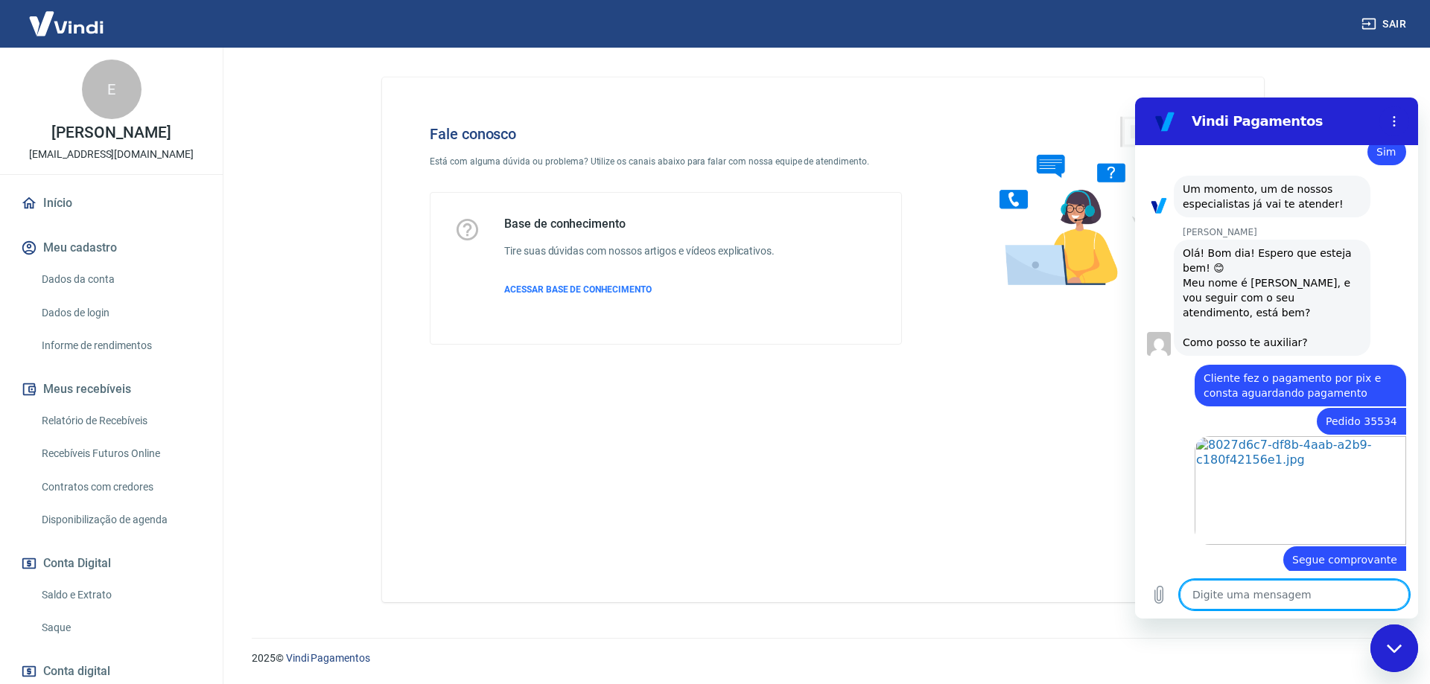
scroll to position [1267, 0]
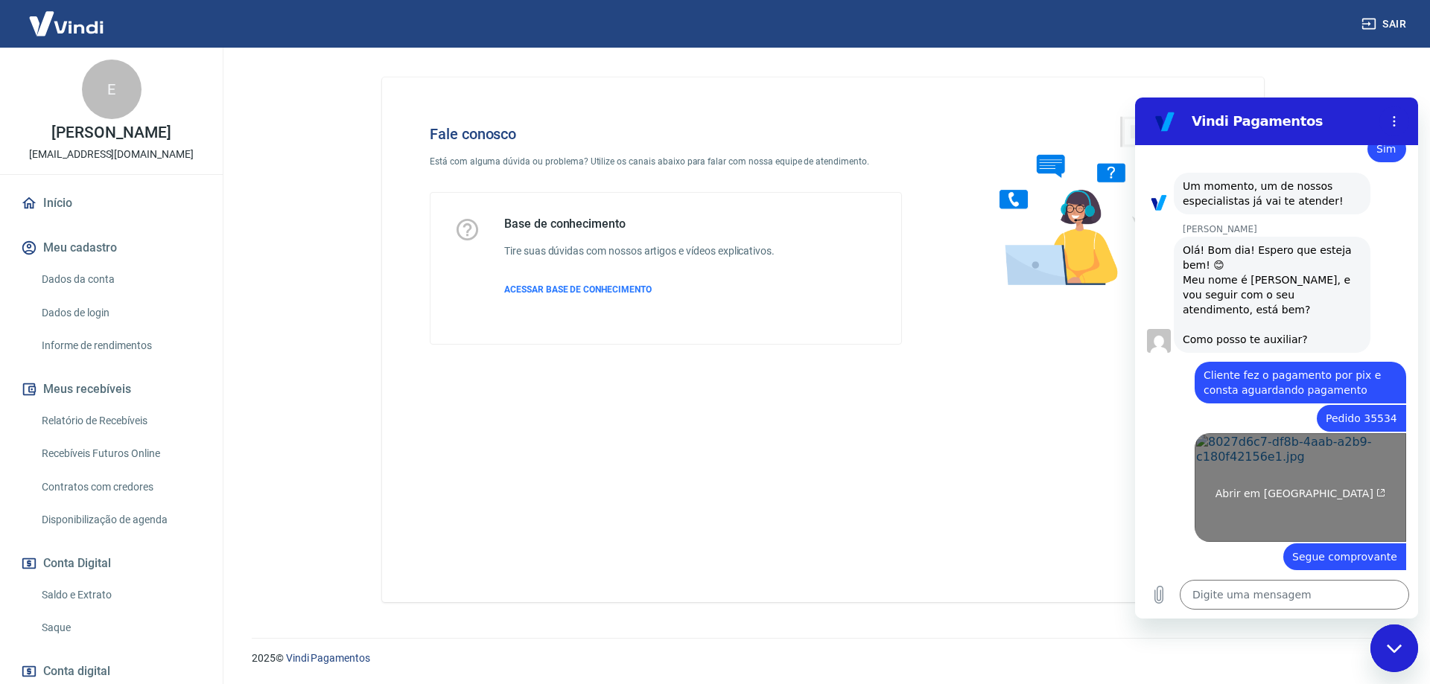
click at [1280, 433] on link "Abrir em nova aba" at bounding box center [1299, 487] width 211 height 109
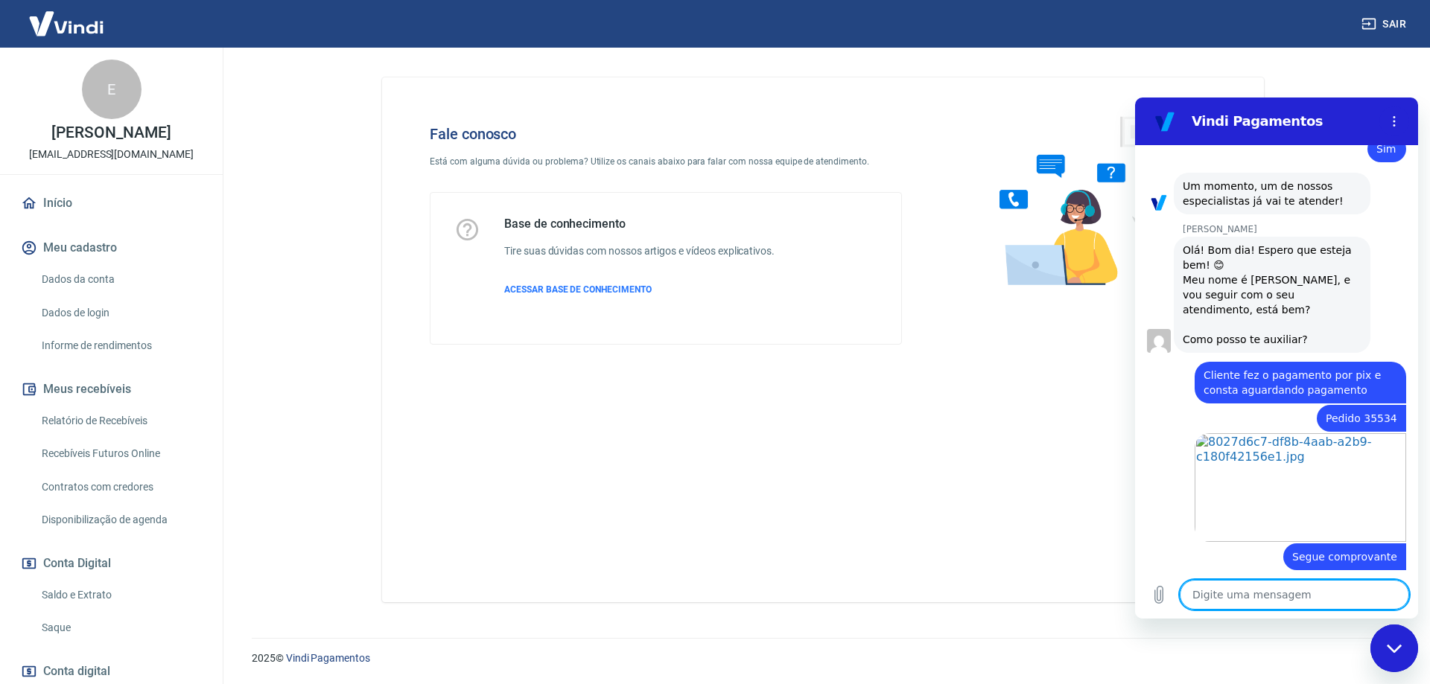
scroll to position [1331, 0]
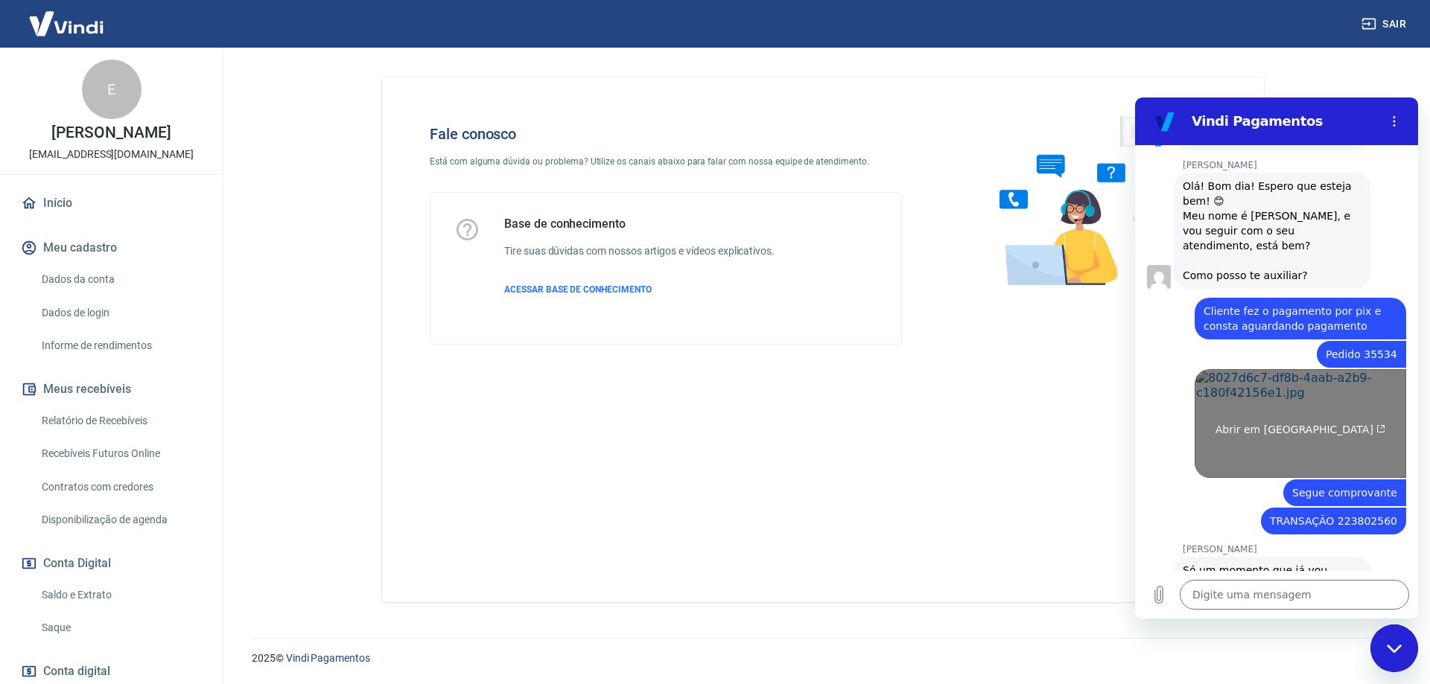
click at [1287, 369] on link "Abrir em nova aba" at bounding box center [1299, 423] width 211 height 109
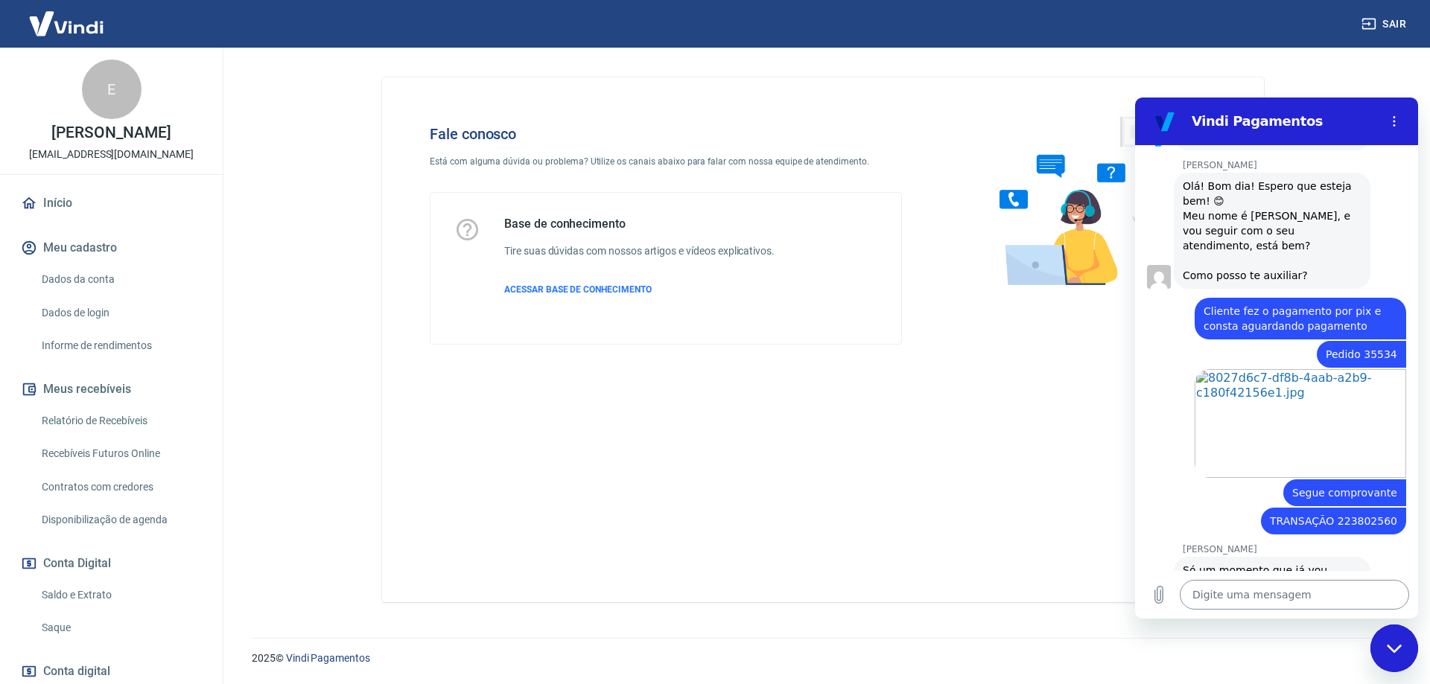
click at [1276, 582] on textarea at bounding box center [1293, 595] width 229 height 30
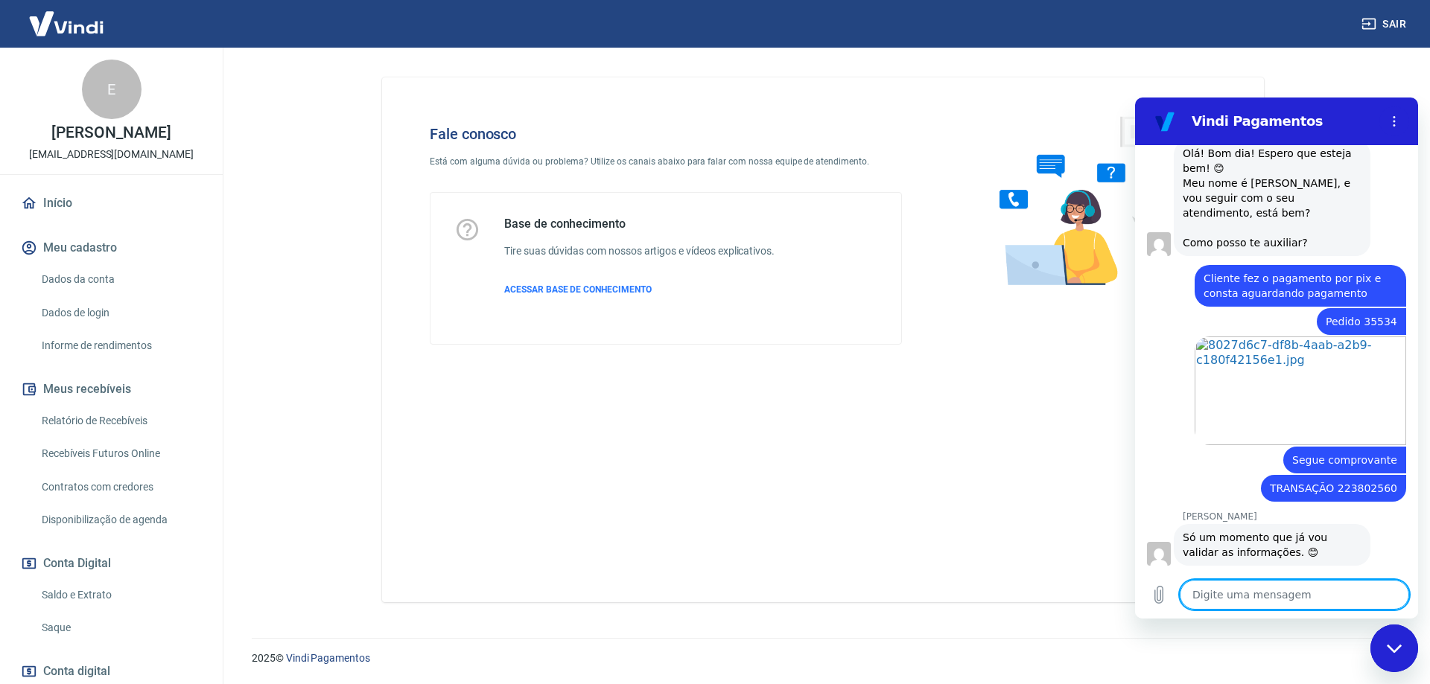
scroll to position [1366, 0]
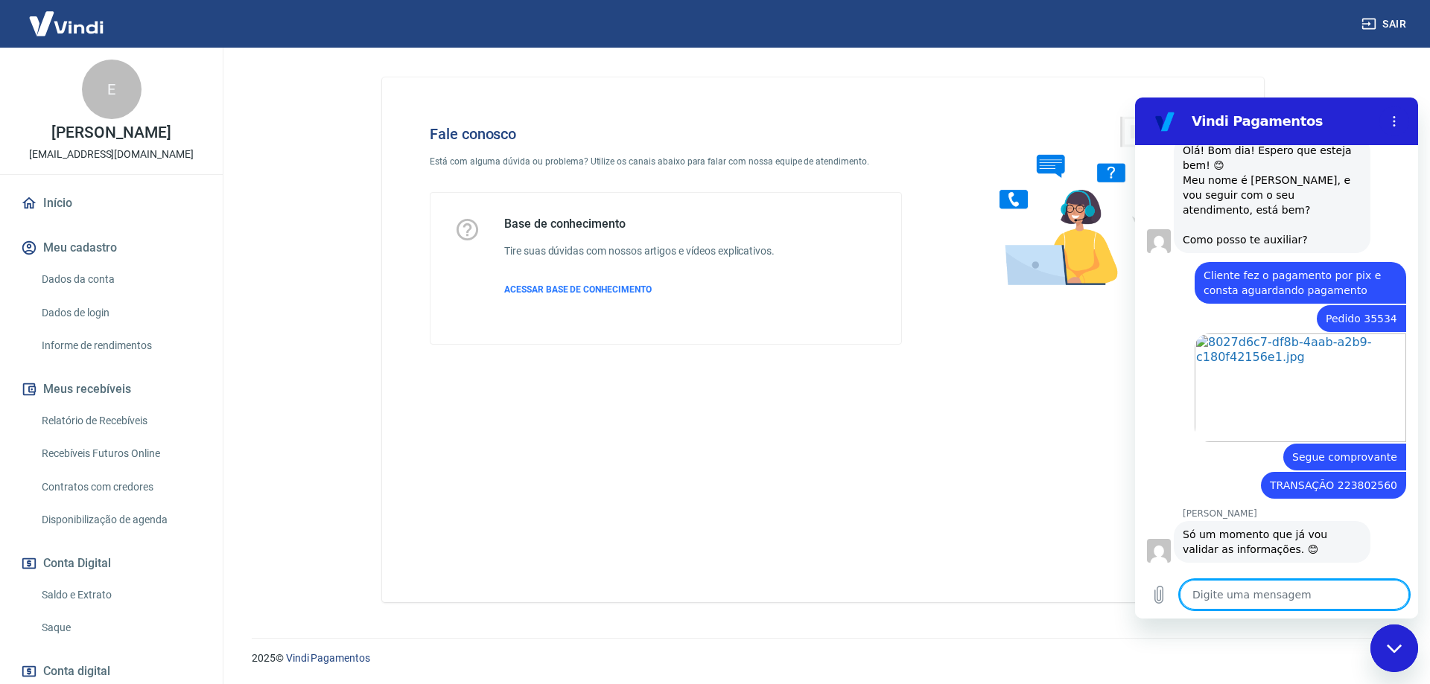
click at [1280, 595] on textarea at bounding box center [1293, 595] width 229 height 30
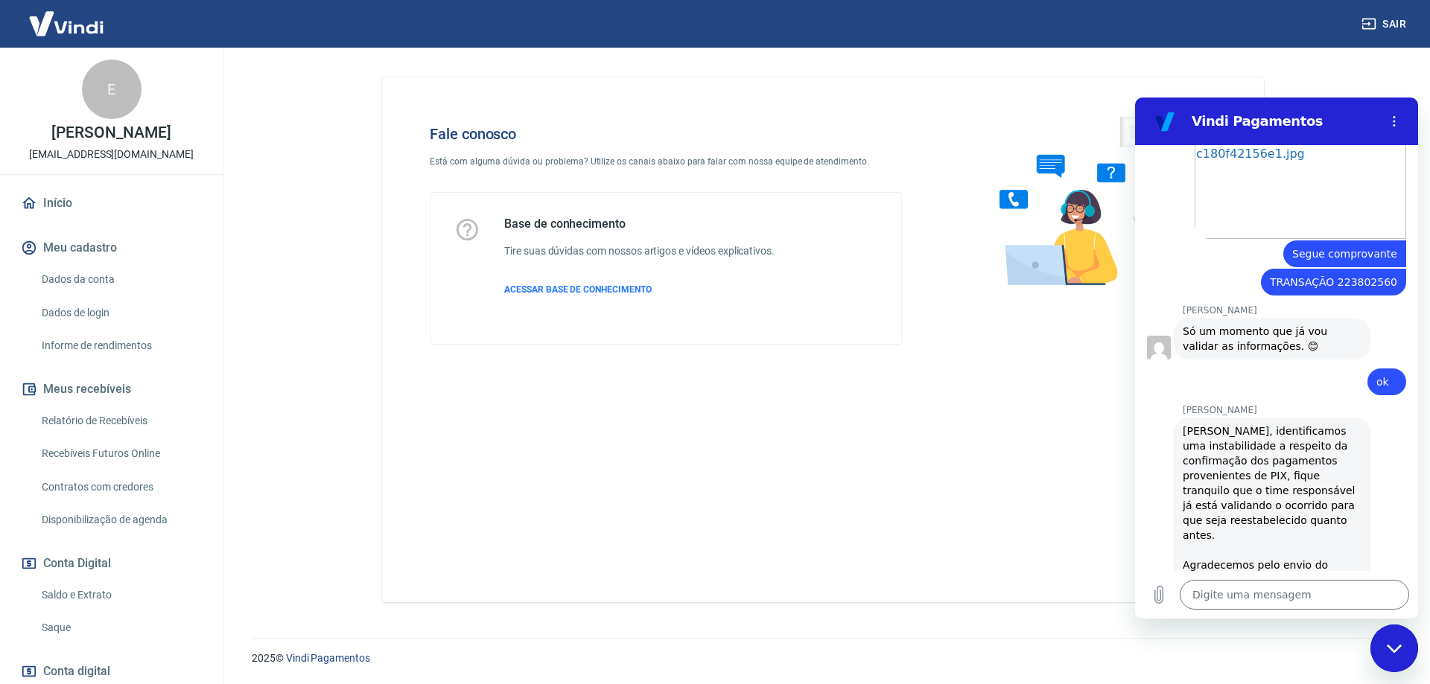
scroll to position [1609, 0]
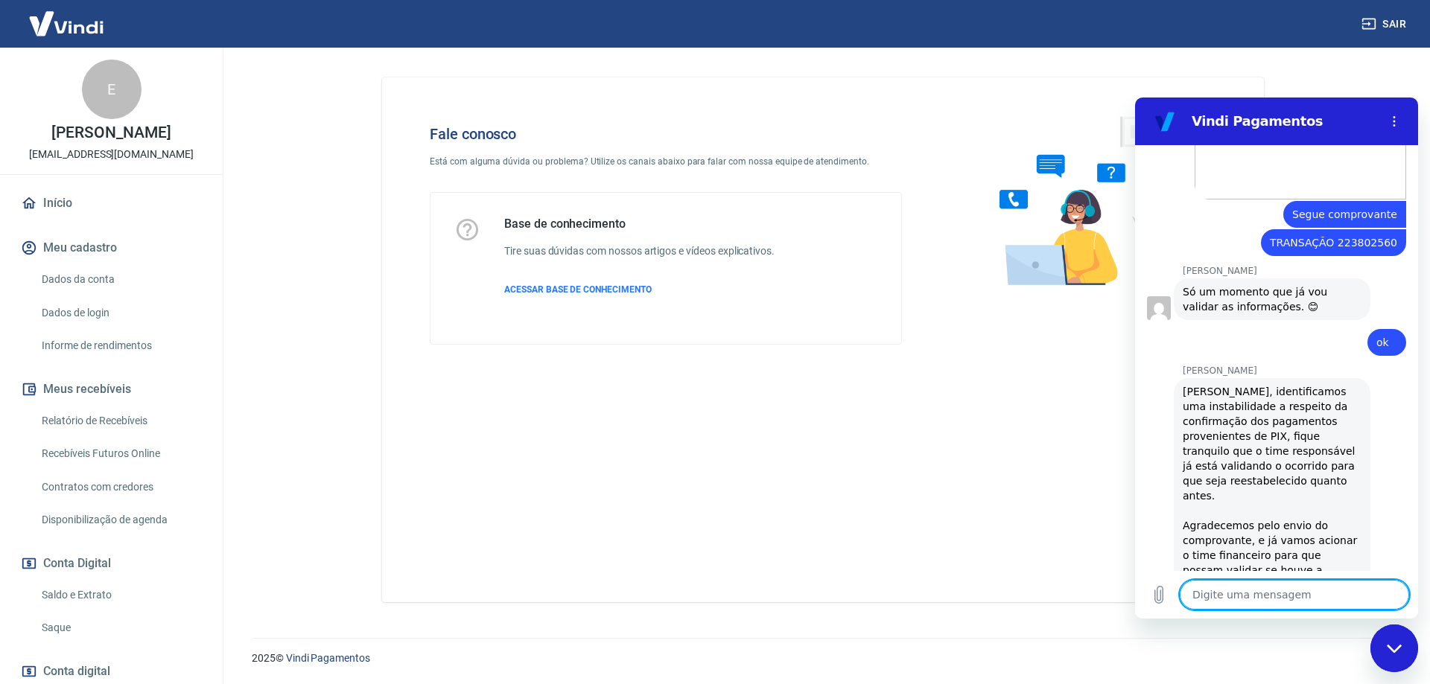
click at [1203, 602] on textarea at bounding box center [1293, 595] width 229 height 30
click at [1204, 597] on textarea at bounding box center [1293, 595] width 229 height 30
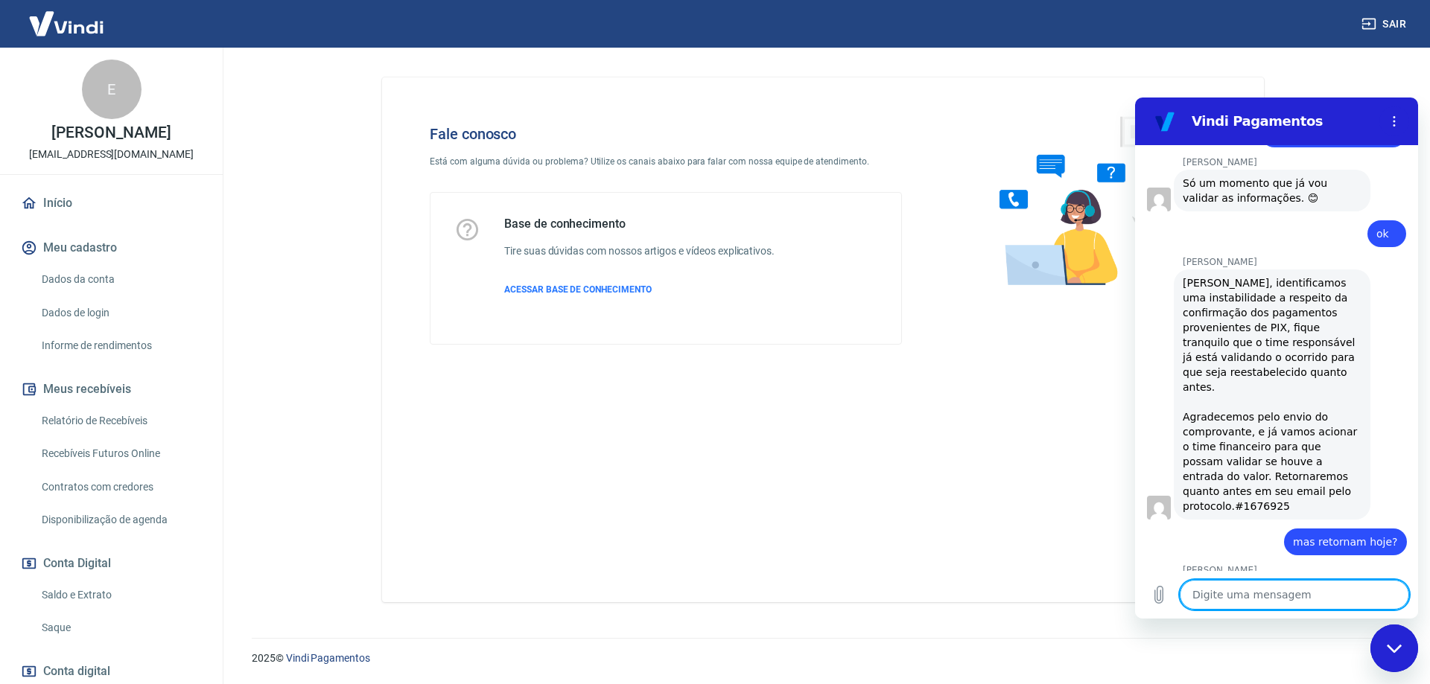
scroll to position [1754, 0]
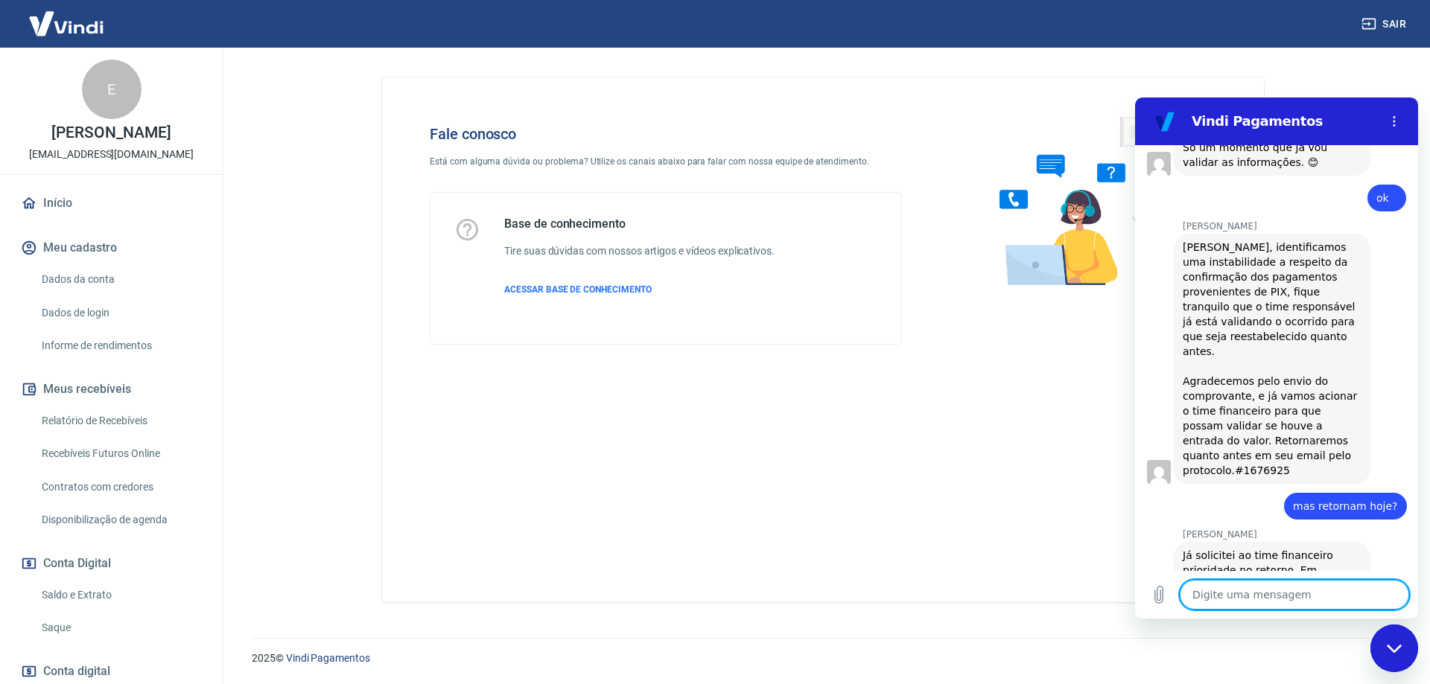
click at [1245, 590] on textarea at bounding box center [1293, 595] width 229 height 30
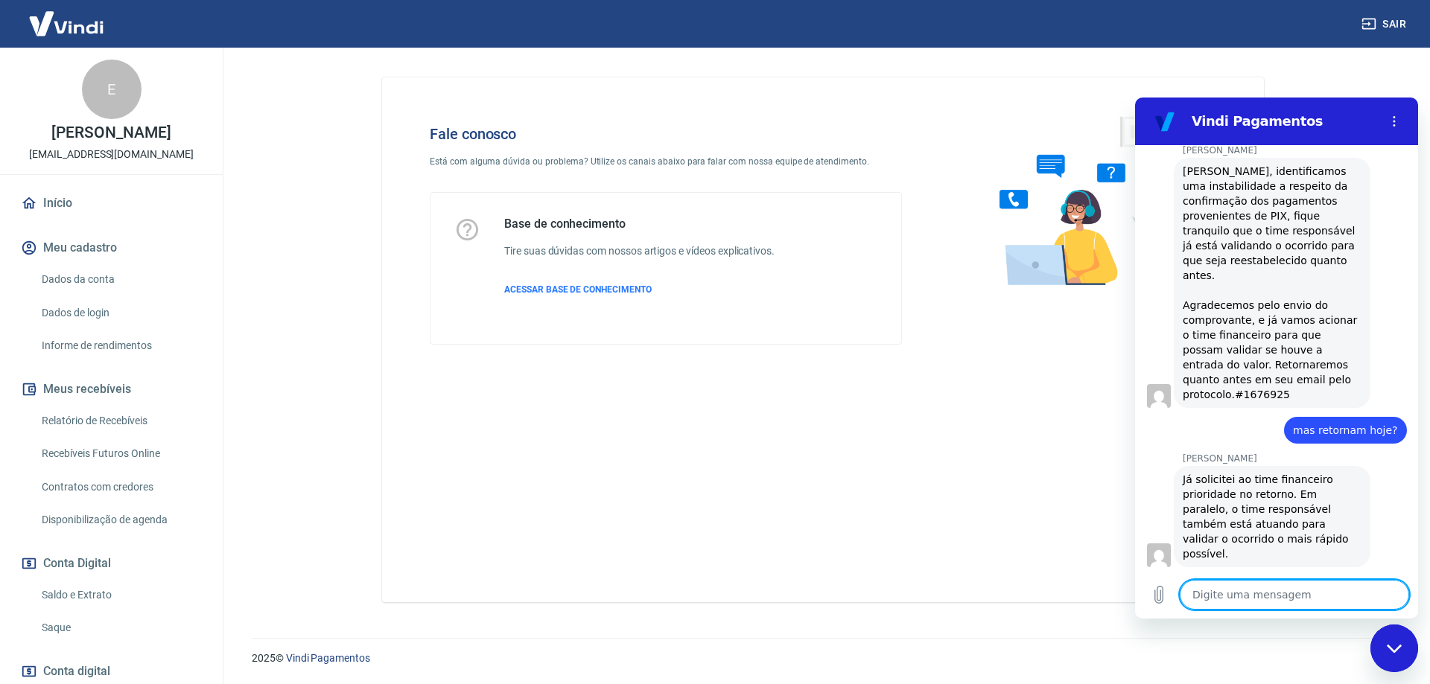
scroll to position [1833, 0]
click at [1388, 652] on icon "Fechar janela de mensagens" at bounding box center [1394, 649] width 16 height 10
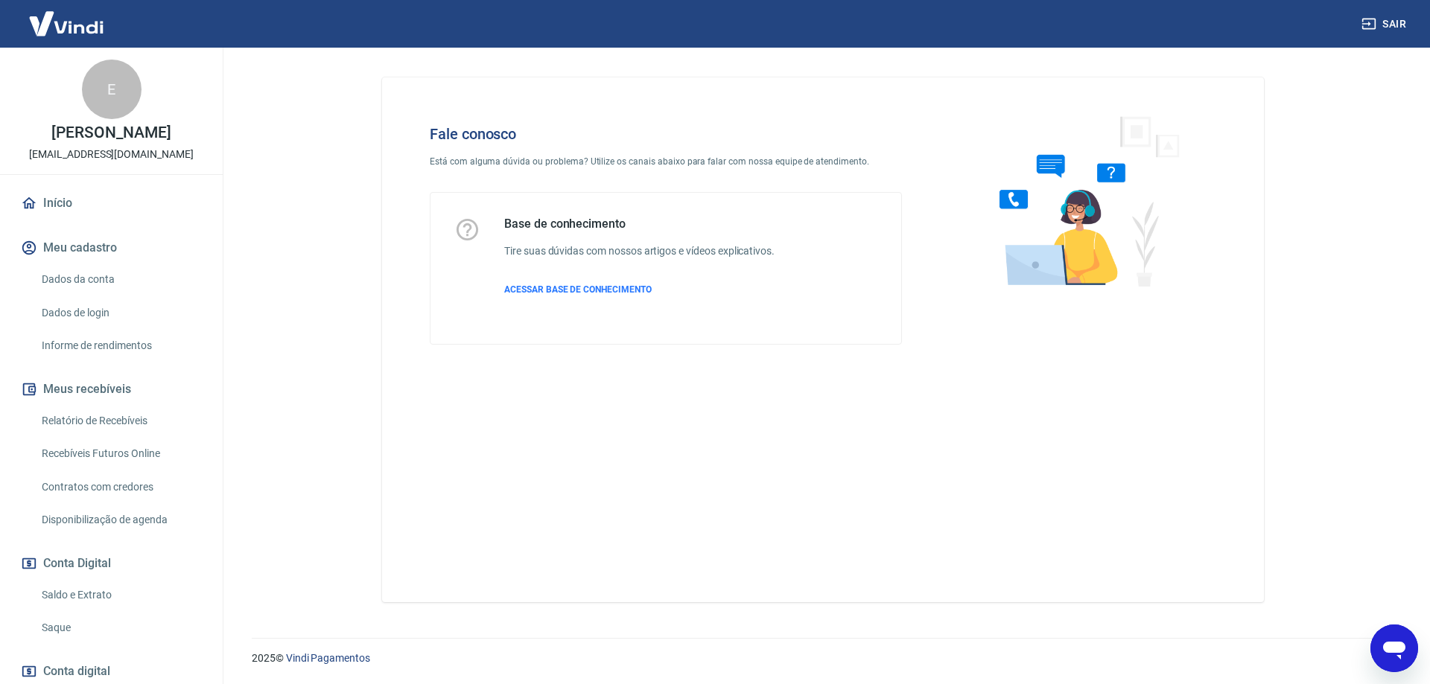
click at [1388, 652] on icon "Abrir janela de mensagens" at bounding box center [1394, 648] width 27 height 27
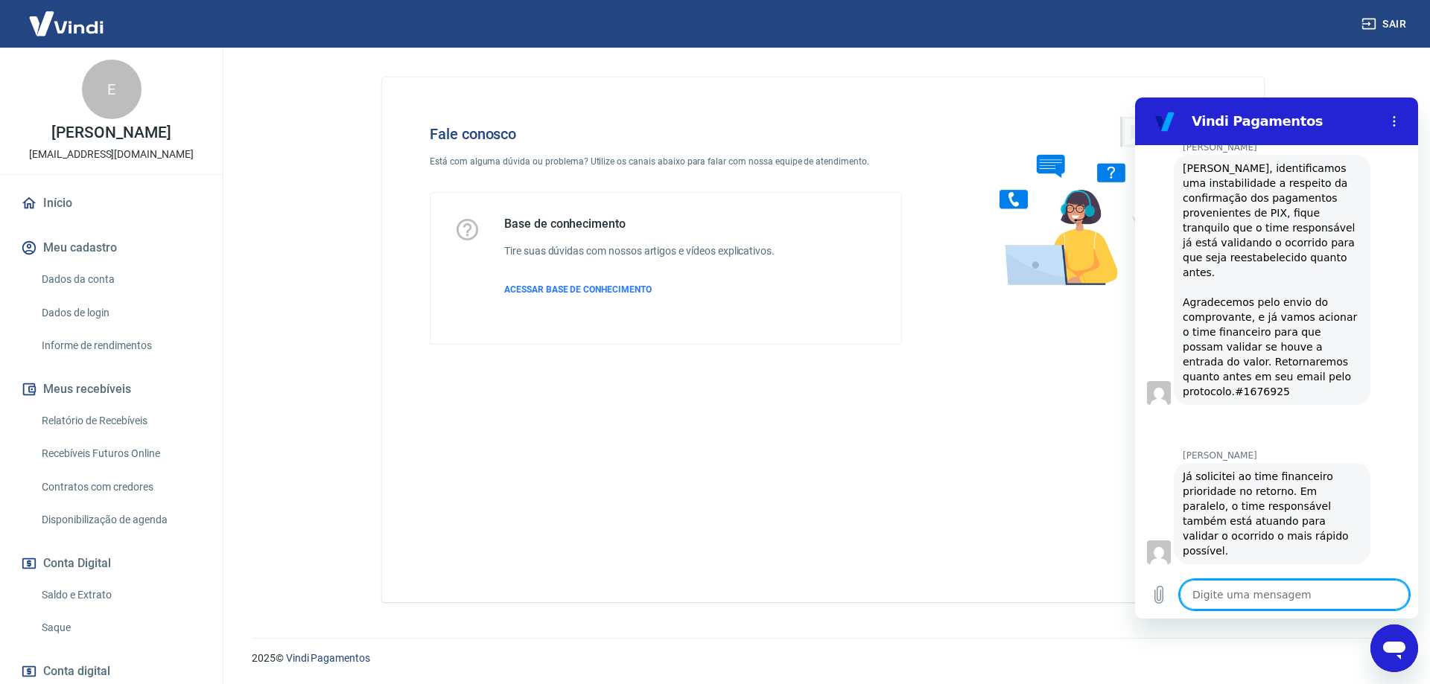
scroll to position [0, 0]
click at [1252, 601] on textarea at bounding box center [1293, 595] width 229 height 30
click at [1253, 589] on textarea at bounding box center [1293, 595] width 229 height 30
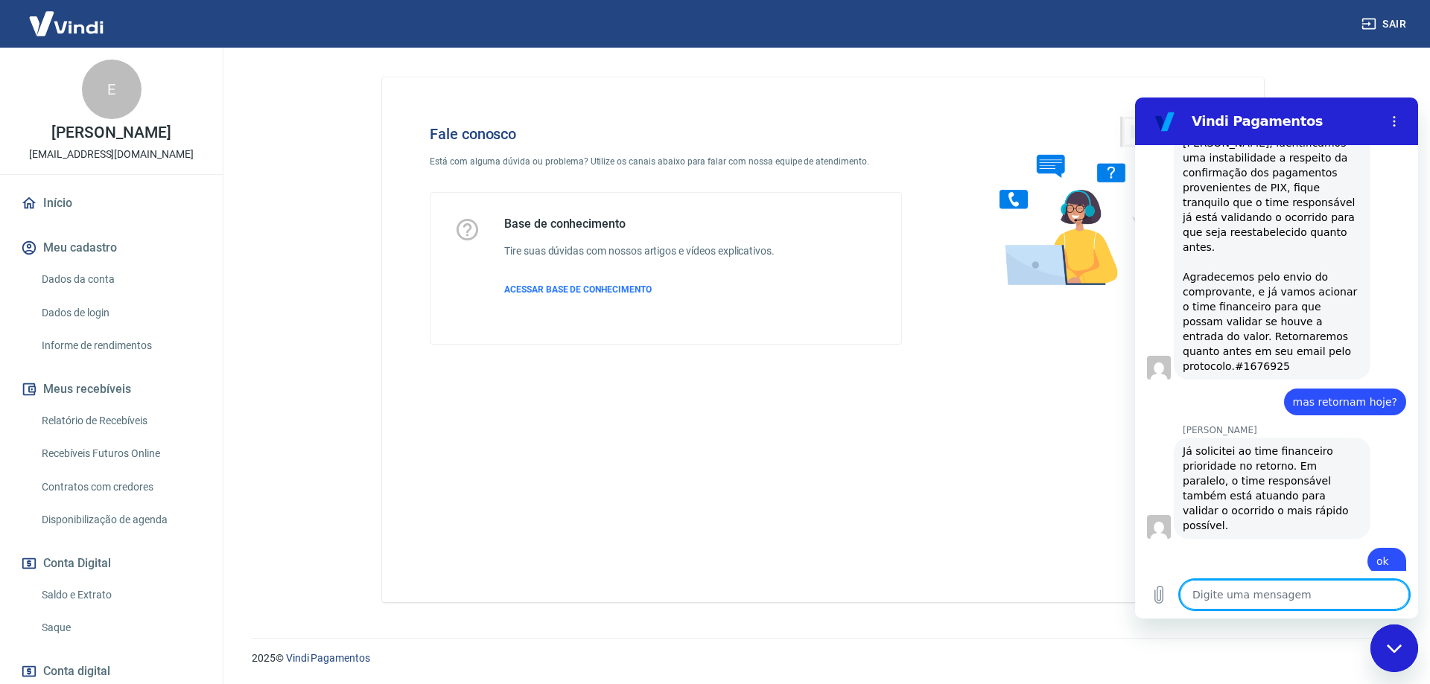
scroll to position [1861, 0]
